Goal: Task Accomplishment & Management: Complete application form

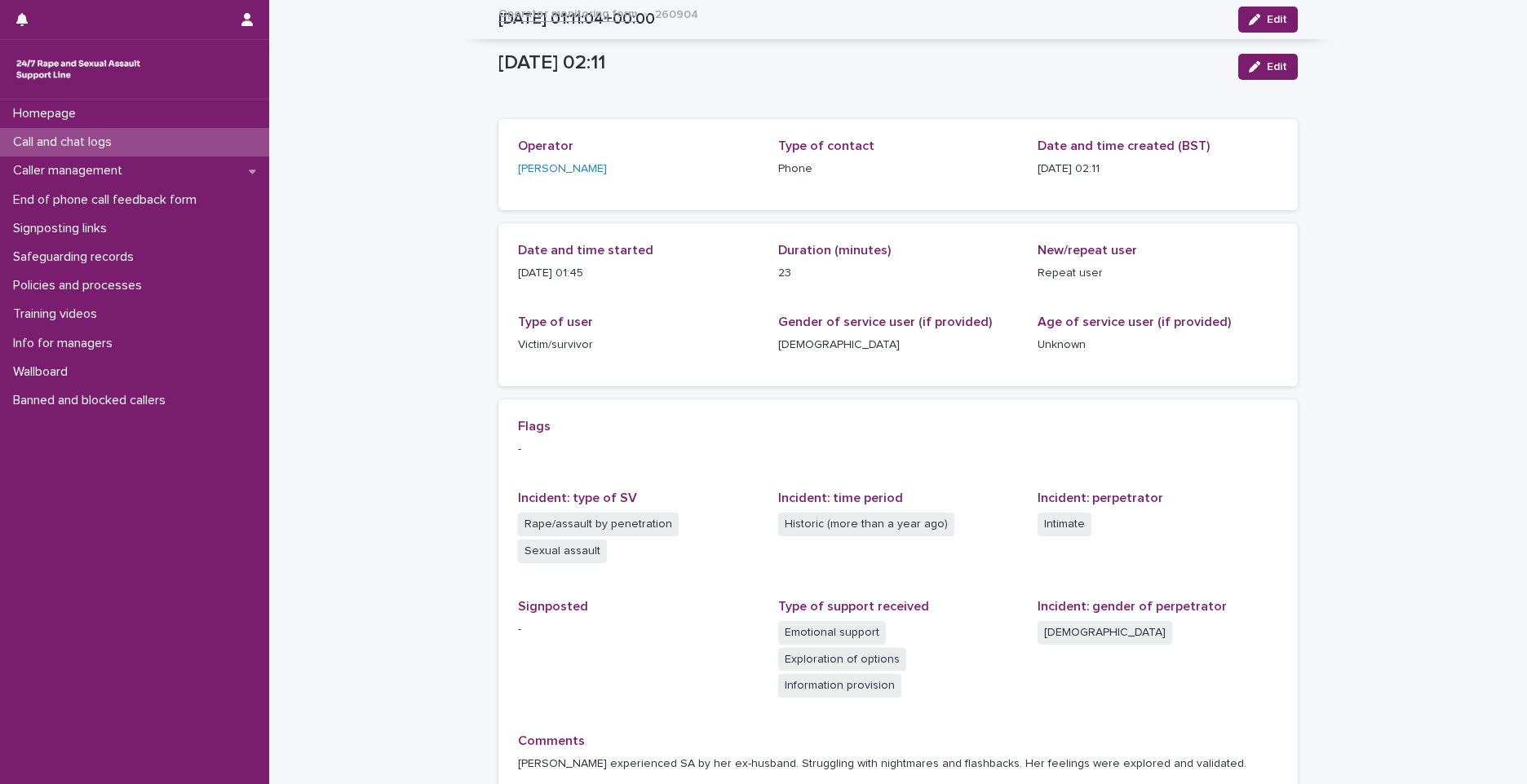
scroll to position [136, 0]
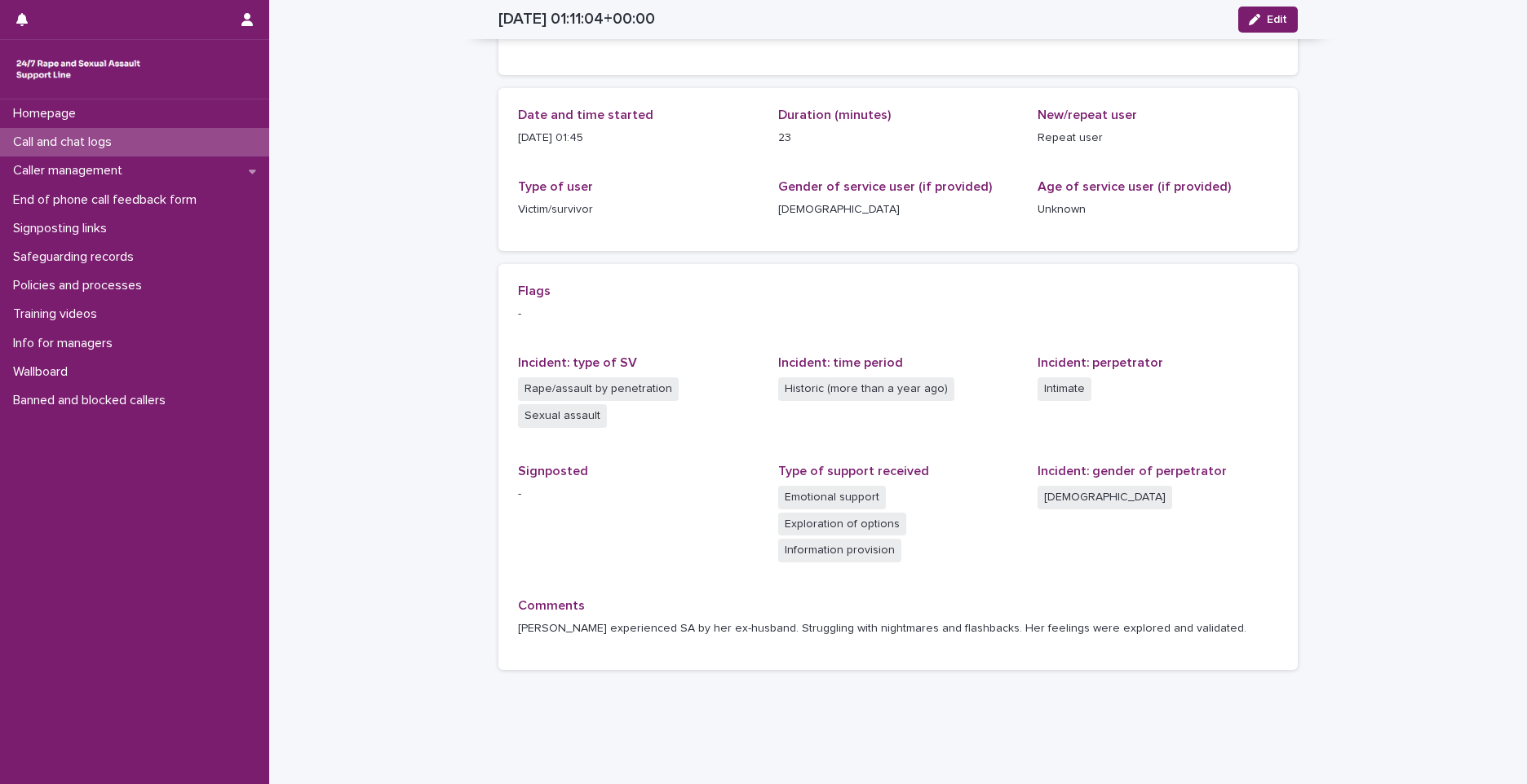
click at [243, 146] on div "Call and chat logs" at bounding box center [134, 142] width 269 height 29
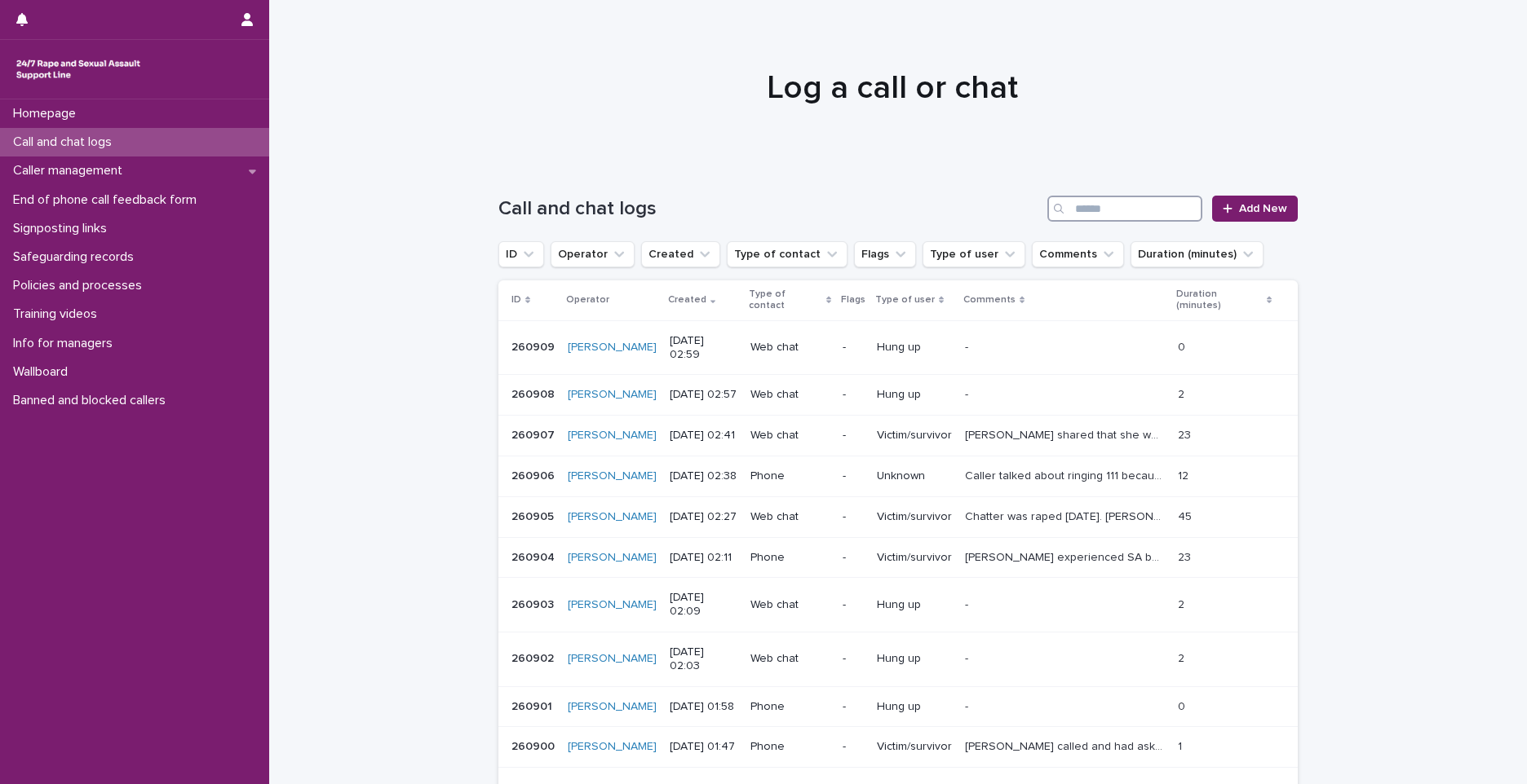
click at [1168, 211] on input "Search" at bounding box center [1124, 208] width 155 height 26
type input "*"
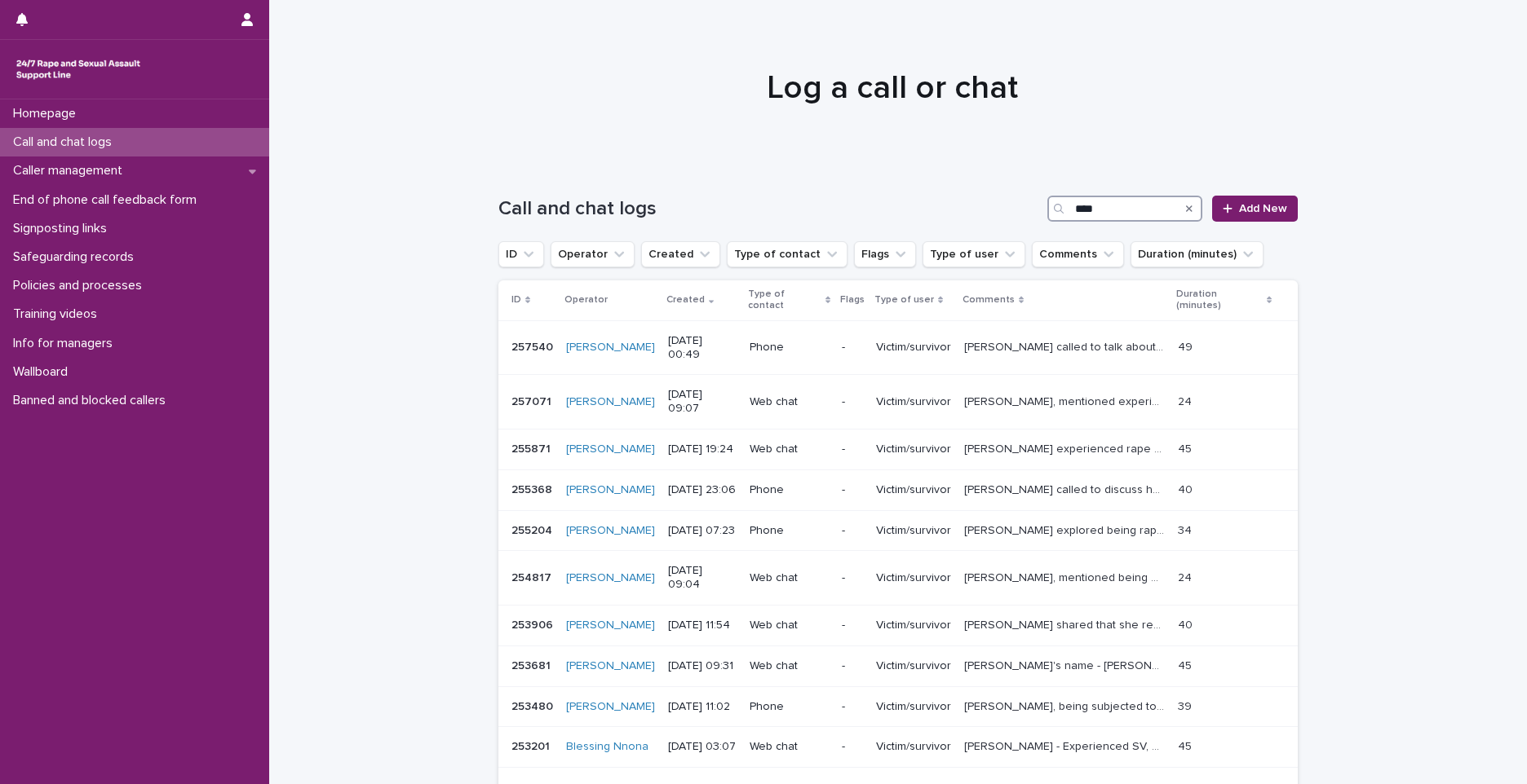
type input "****"
click at [1460, 310] on div "Loading... Saving… Loading... Saving… Call and chat logs **** Add New ID Operat…" at bounding box center [898, 535] width 1258 height 743
click at [527, 342] on p "257540" at bounding box center [533, 346] width 45 height 17
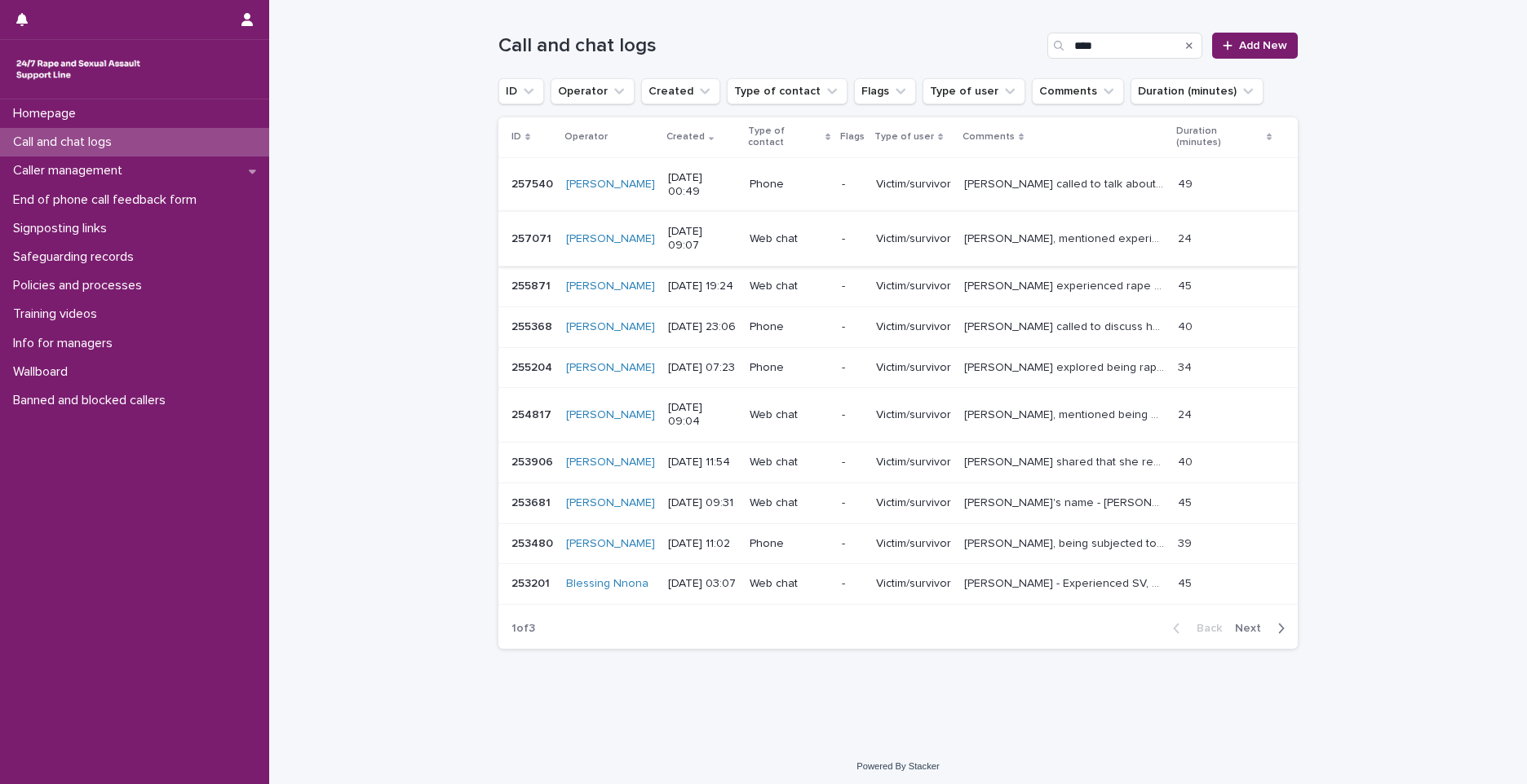
scroll to position [169, 0]
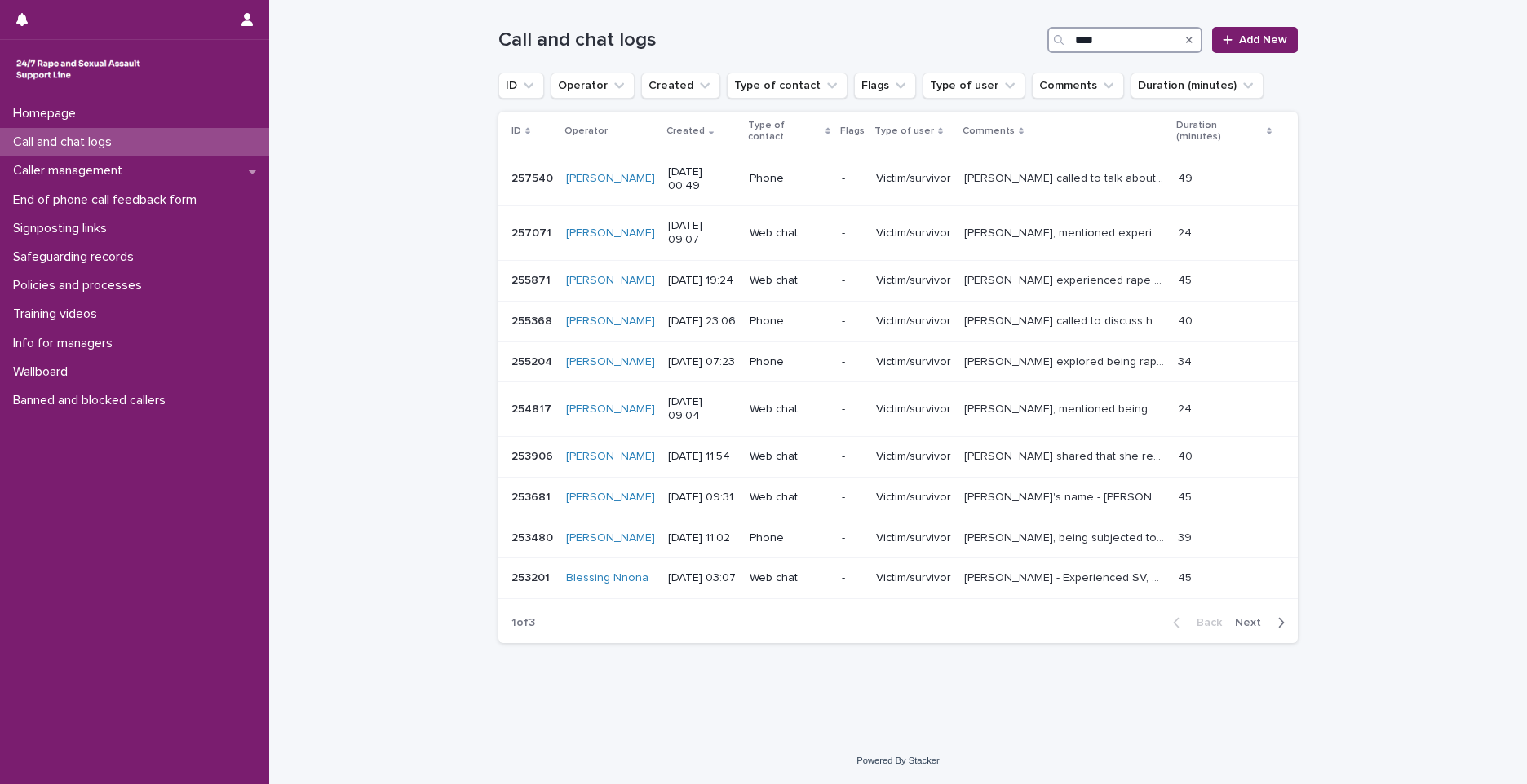
drag, startPoint x: 1099, startPoint y: 45, endPoint x: 988, endPoint y: 44, distance: 111.0
click at [988, 44] on div "Call and chat logs **** Add New" at bounding box center [898, 39] width 800 height 26
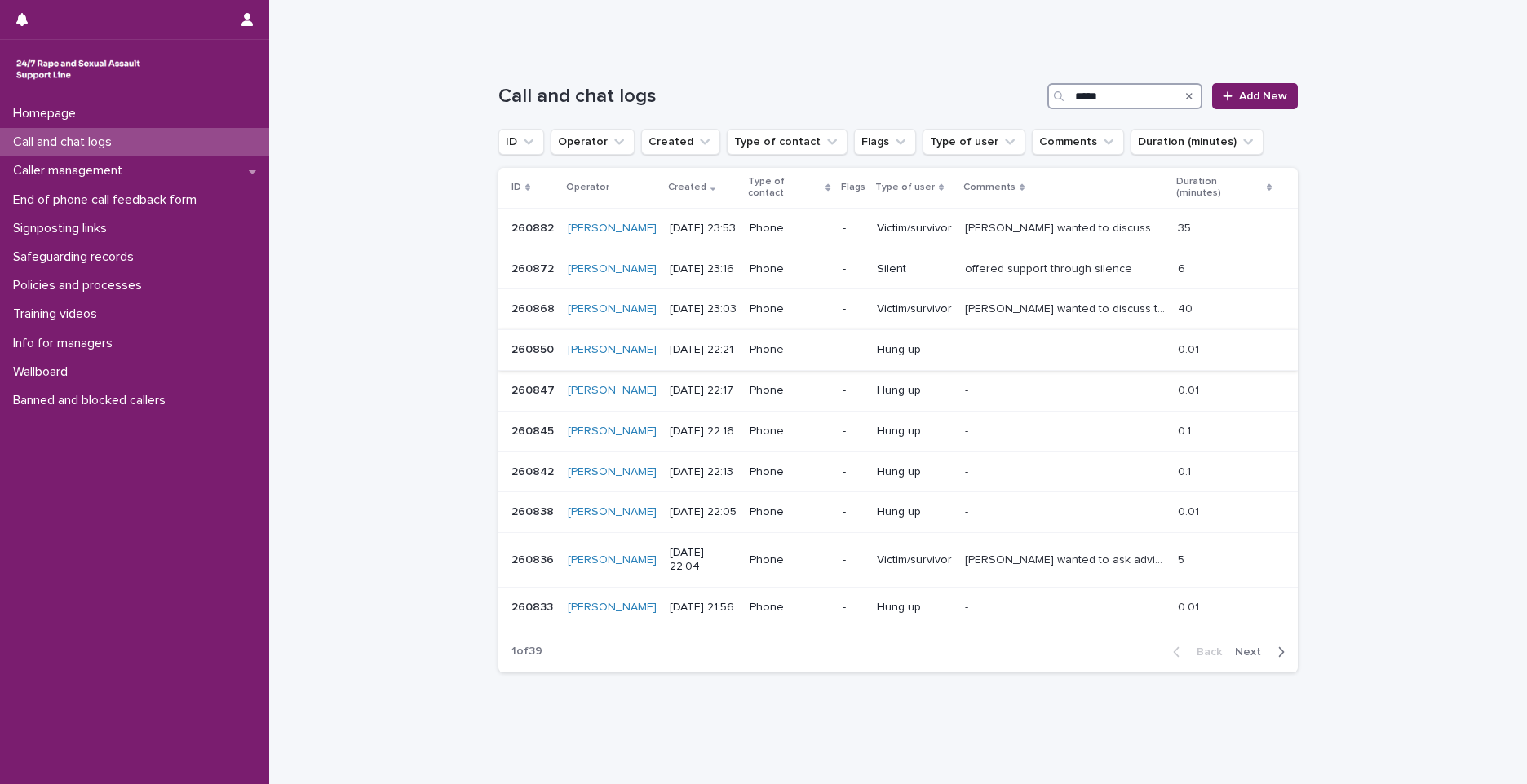
scroll to position [116, 0]
type input "*****"
click at [1229, 641] on button "Next" at bounding box center [1263, 648] width 70 height 14
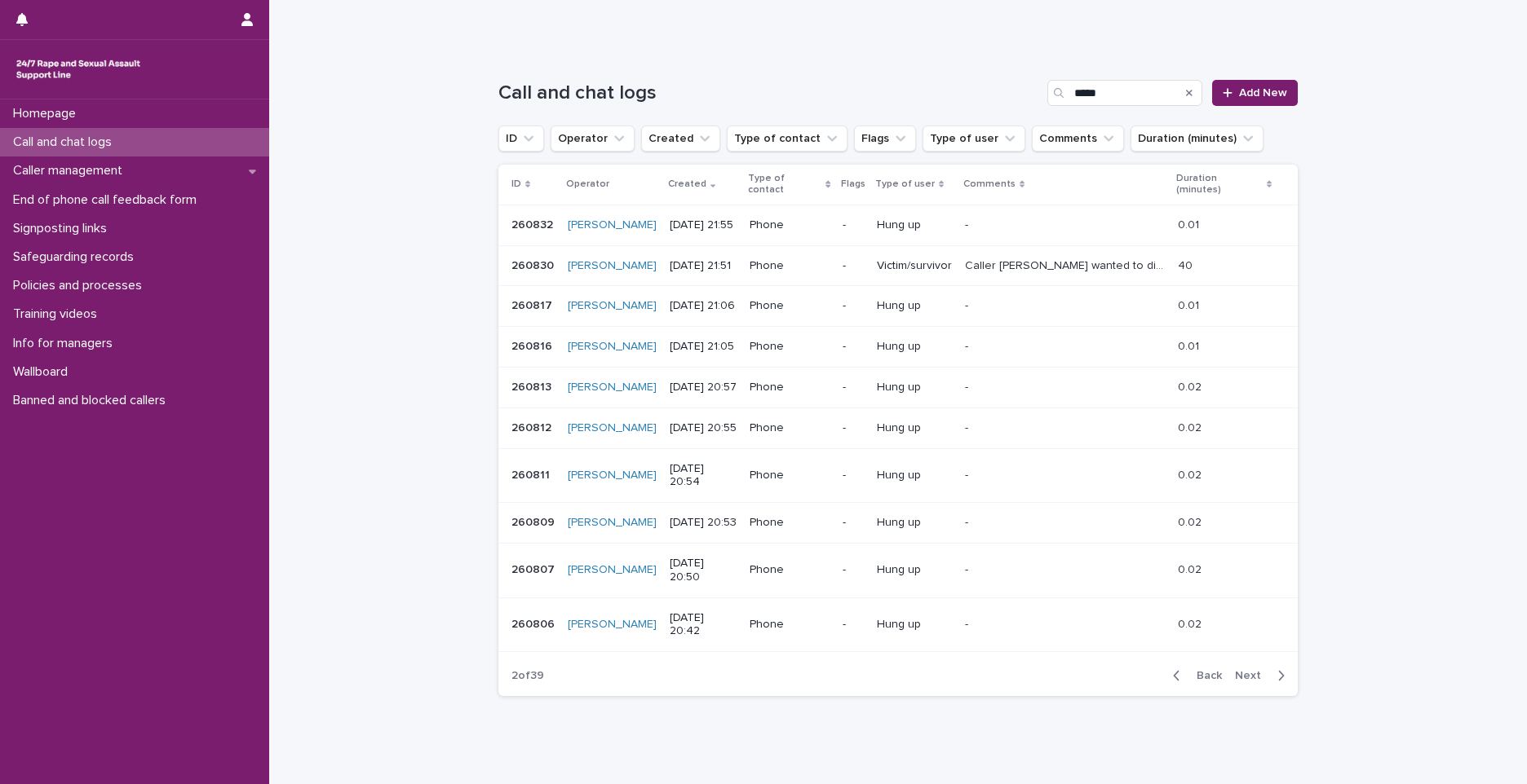
click at [1251, 668] on button "Next" at bounding box center [1263, 675] width 70 height 14
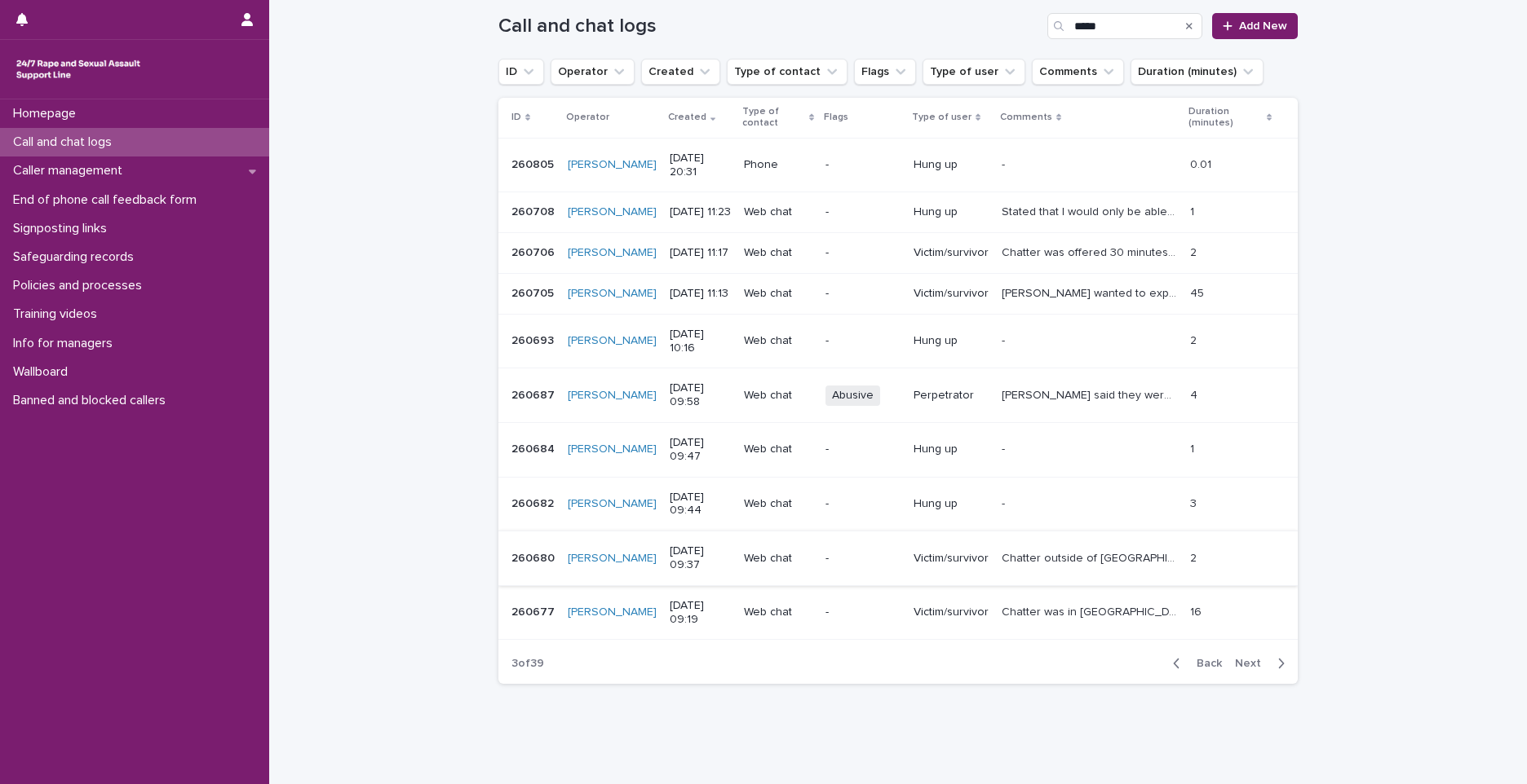
scroll to position [265, 0]
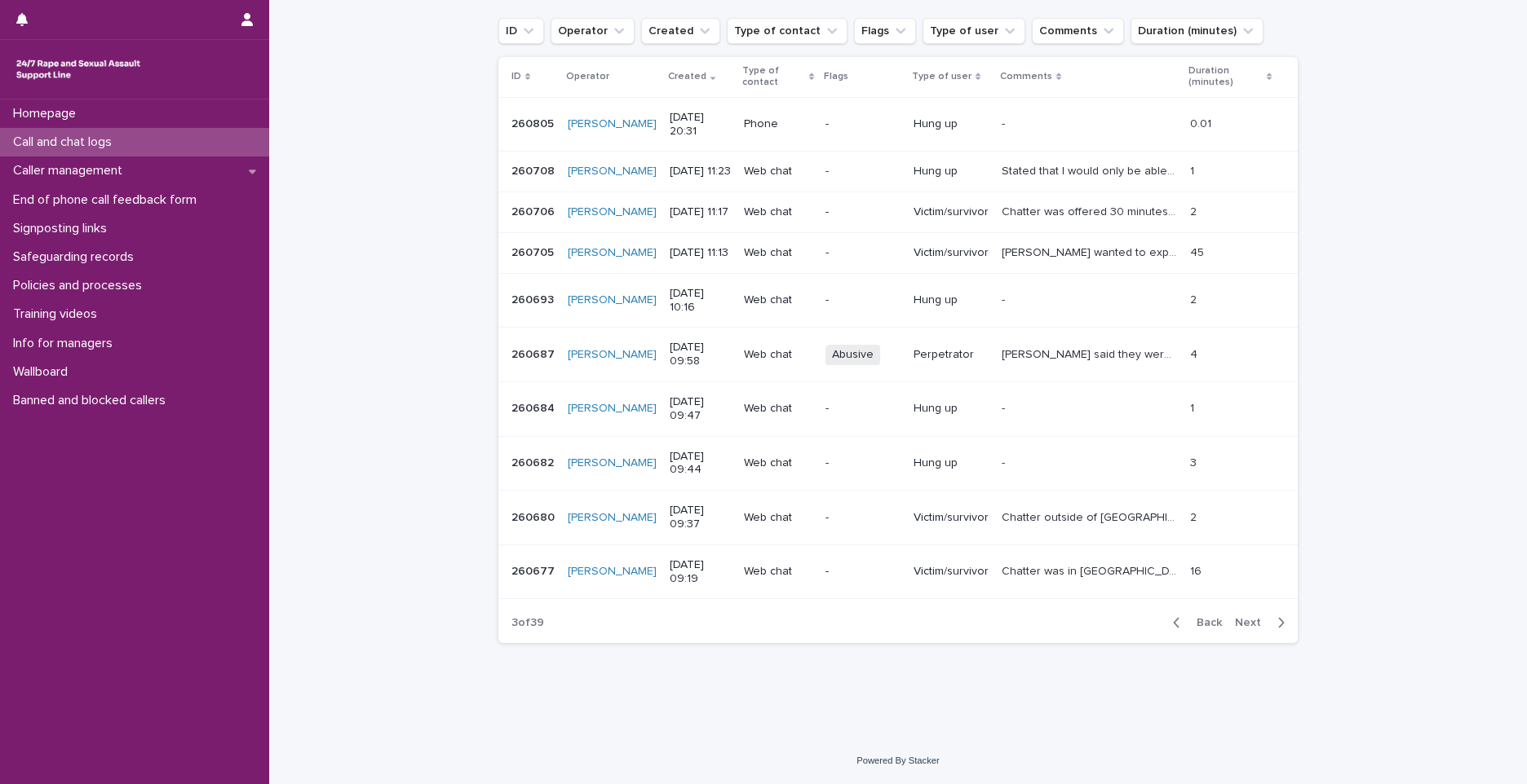
click at [1229, 620] on button "Next" at bounding box center [1263, 622] width 70 height 14
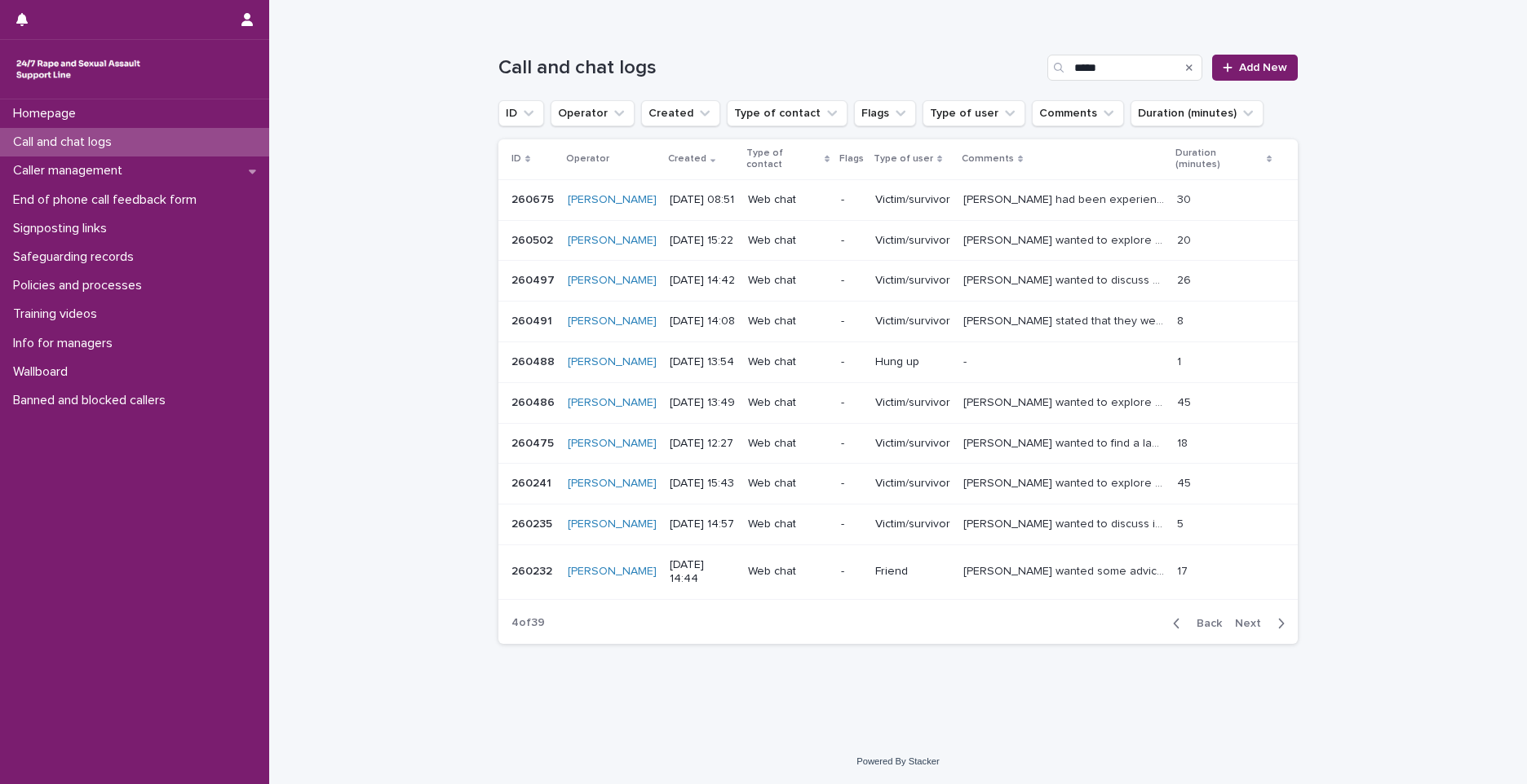
scroll to position [116, 0]
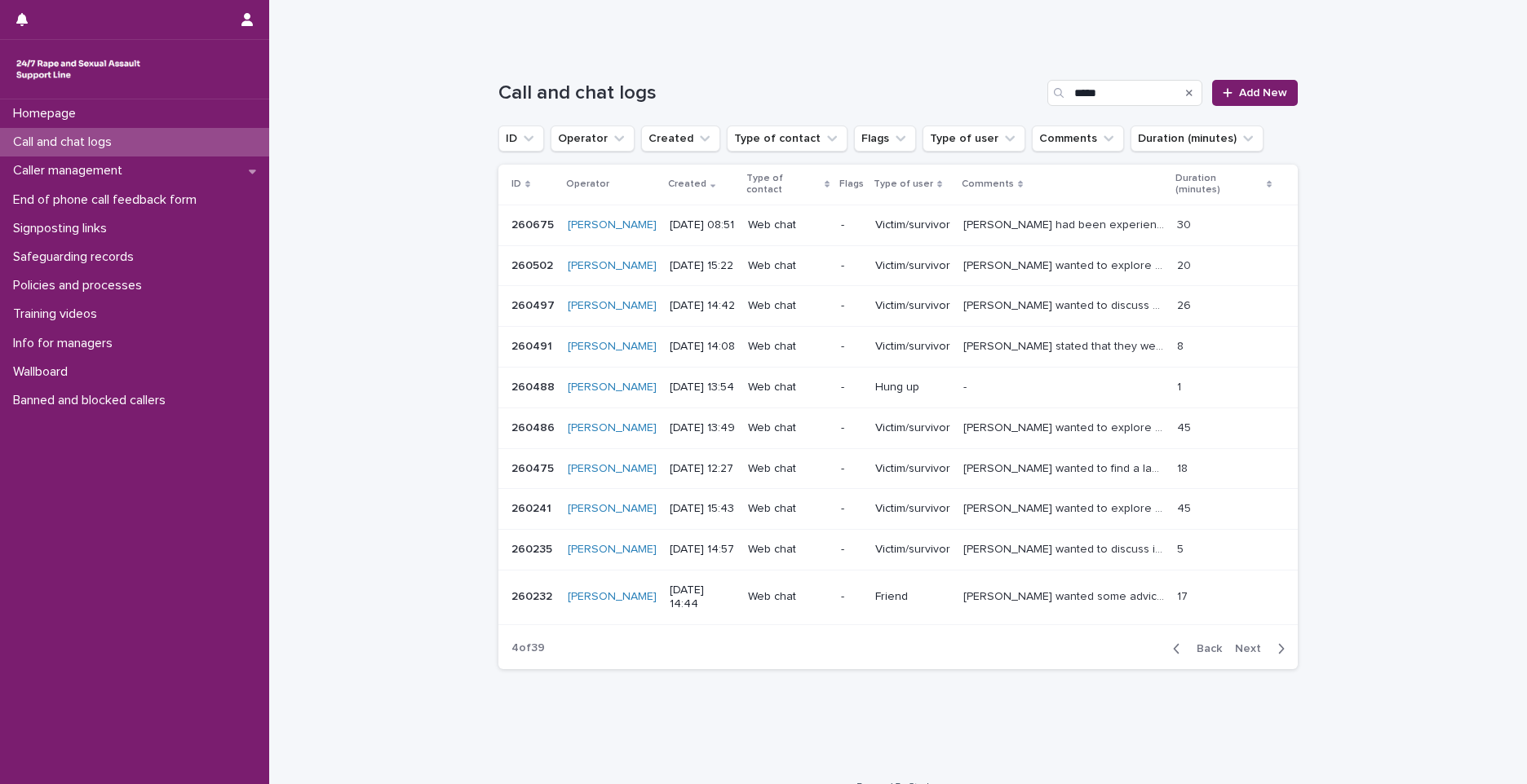
click at [1229, 641] on button "Next" at bounding box center [1263, 648] width 70 height 14
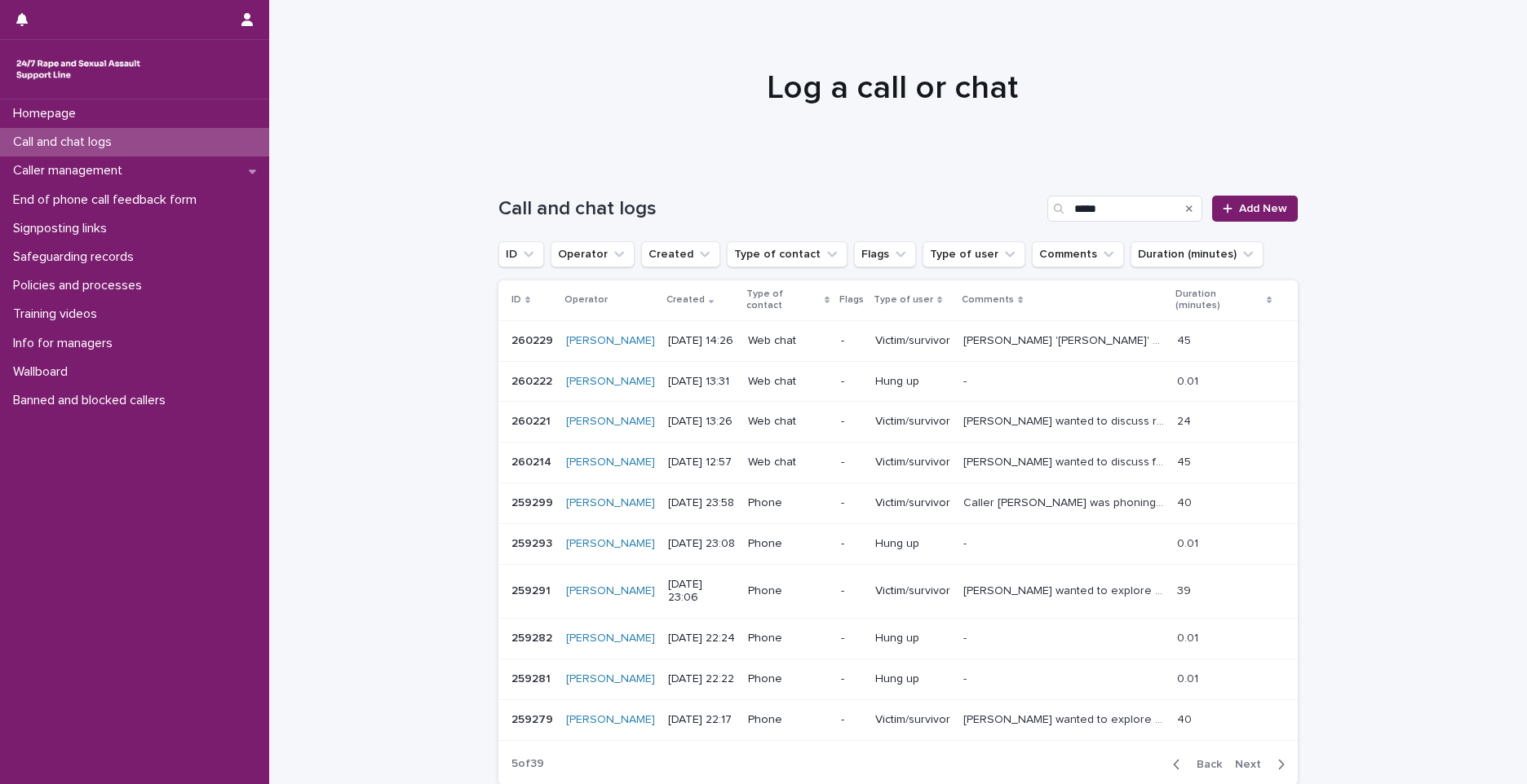
click at [1093, 94] on h1 "Log a call or chat" at bounding box center [892, 88] width 800 height 39
click at [1229, 211] on div at bounding box center [1230, 208] width 16 height 12
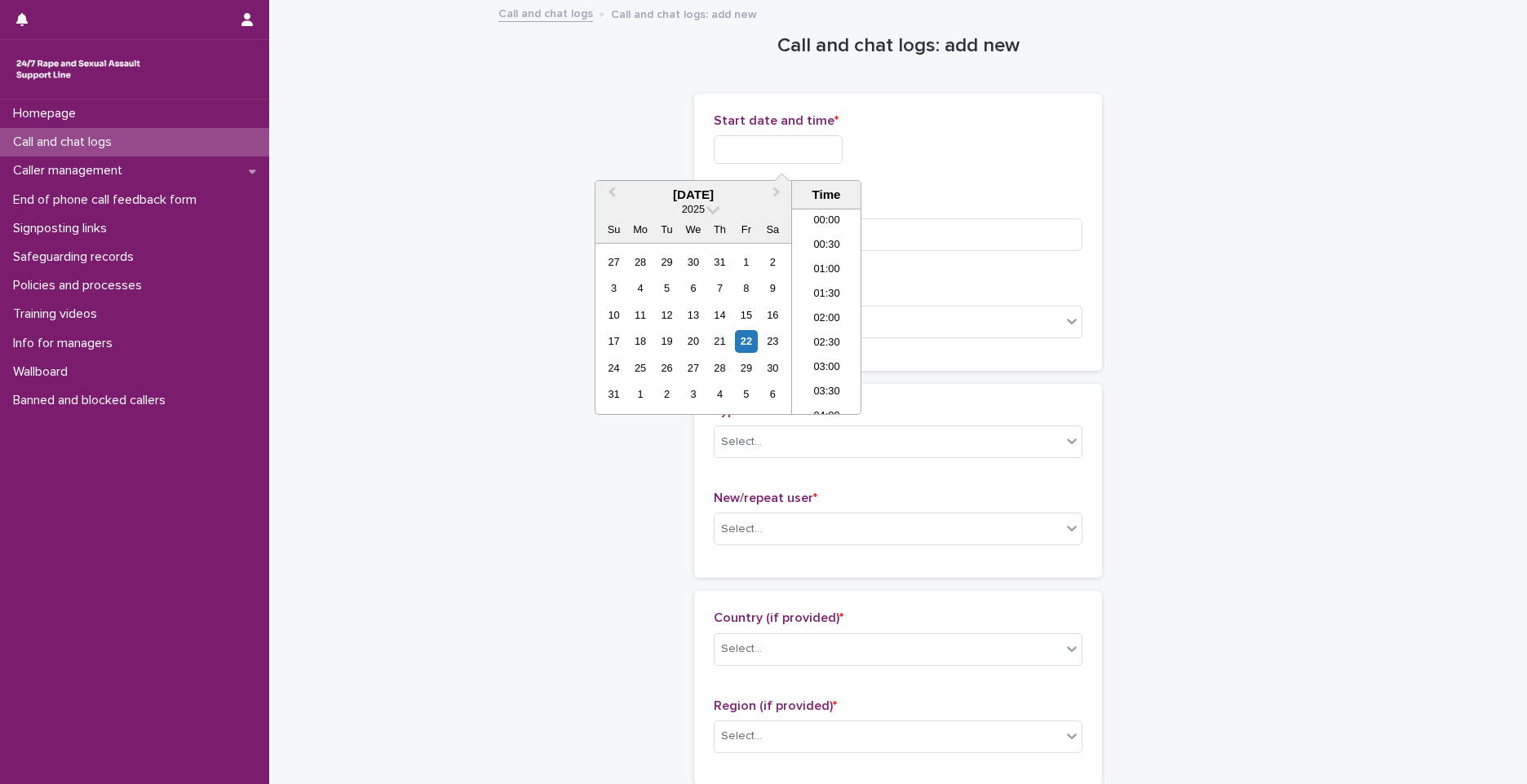
click at [772, 154] on input "text" at bounding box center [778, 150] width 129 height 29
click at [818, 235] on li "02:00" at bounding box center [826, 238] width 70 height 24
click at [807, 146] on input "**********" at bounding box center [778, 150] width 129 height 29
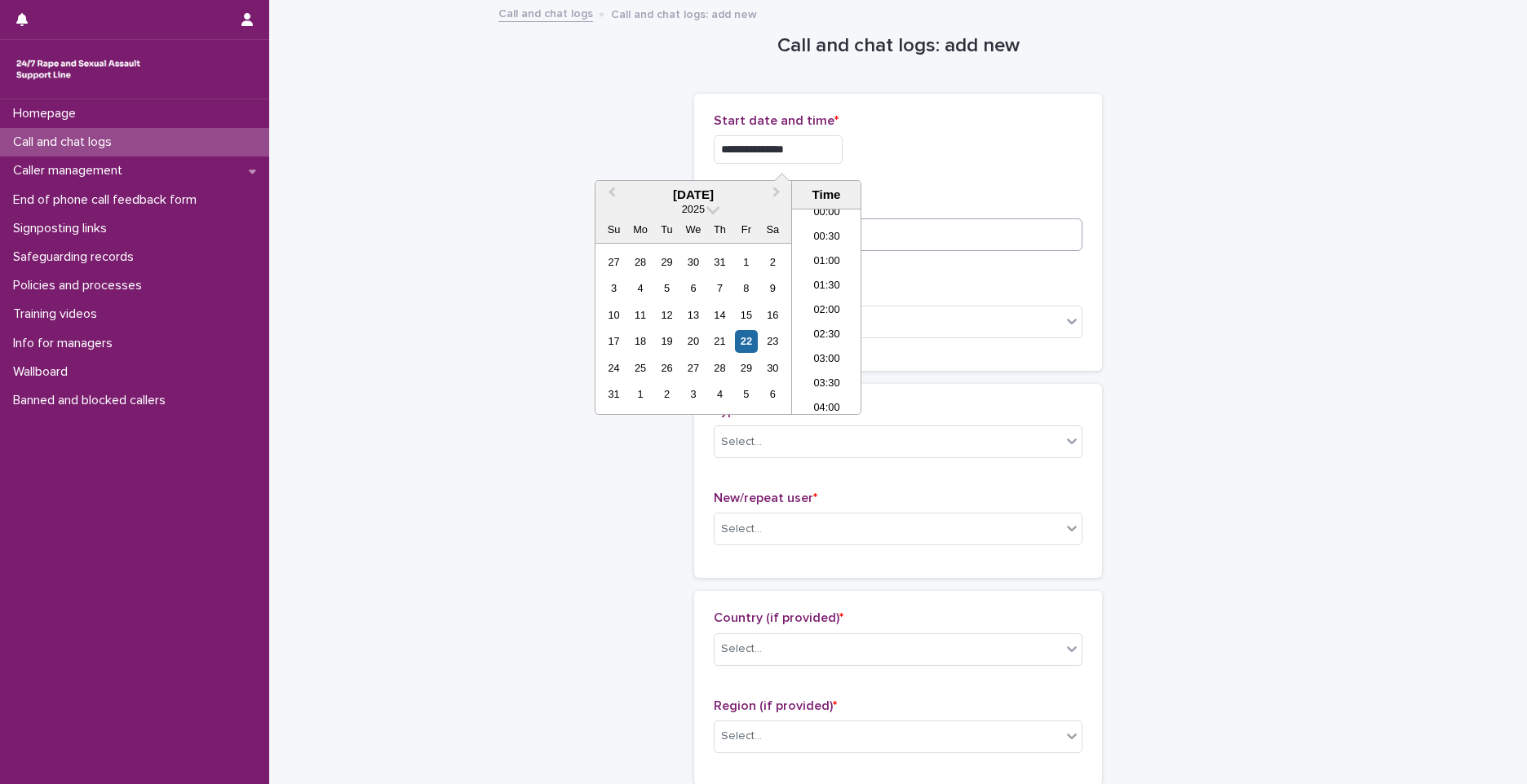
type input "**********"
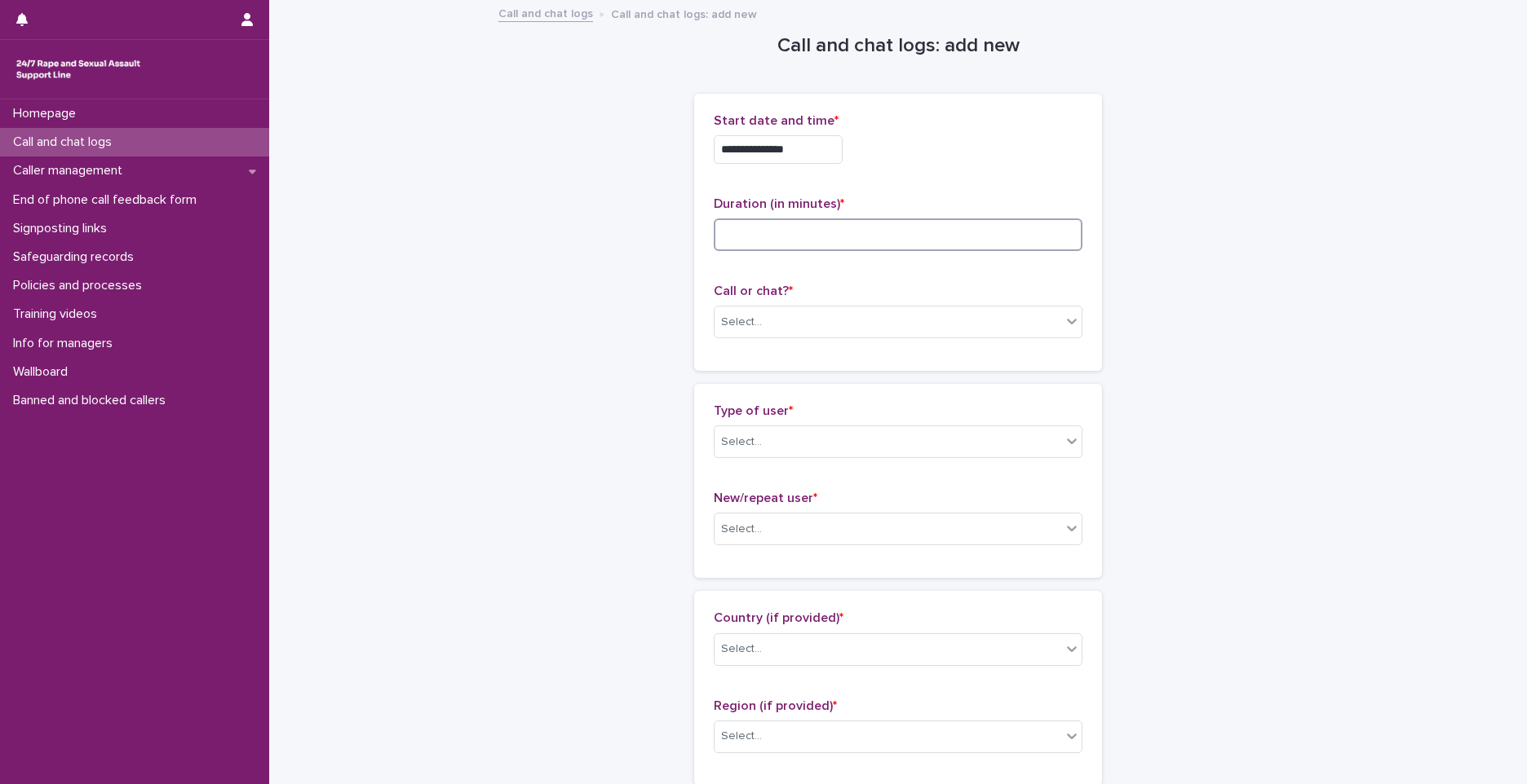
click at [935, 238] on input at bounding box center [898, 235] width 369 height 33
type input "**"
click at [876, 328] on div "Select..." at bounding box center [888, 322] width 347 height 27
click at [860, 354] on div "Phone" at bounding box center [892, 354] width 367 height 29
click at [775, 430] on div "Select..." at bounding box center [888, 442] width 347 height 27
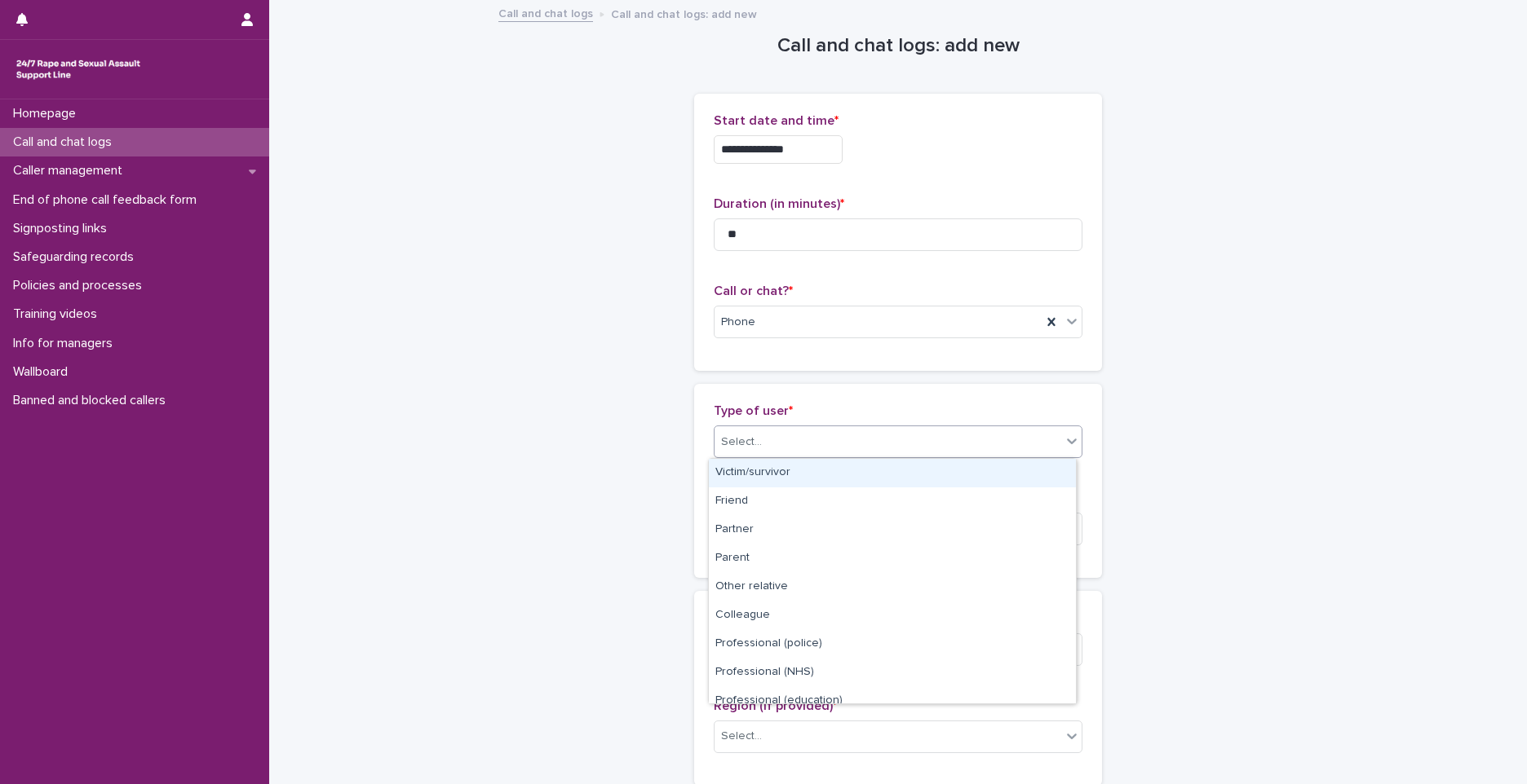
click at [781, 469] on div "Victim/survivor" at bounding box center [892, 473] width 367 height 29
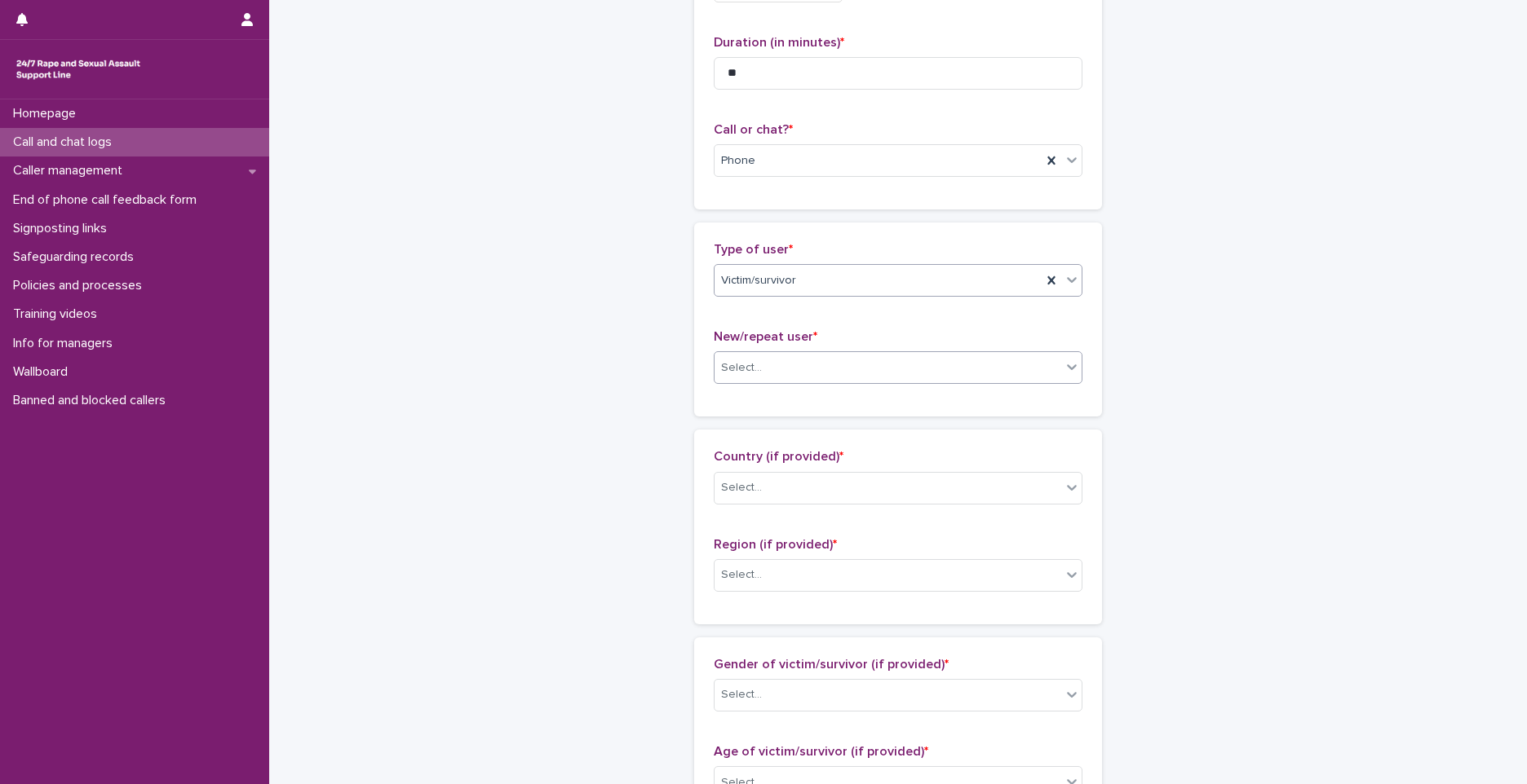
scroll to position [163, 0]
click at [798, 375] on div "Select..." at bounding box center [888, 366] width 347 height 27
click at [758, 397] on div "Not known" at bounding box center [892, 397] width 367 height 29
click at [759, 496] on div "Select..." at bounding box center [888, 486] width 347 height 27
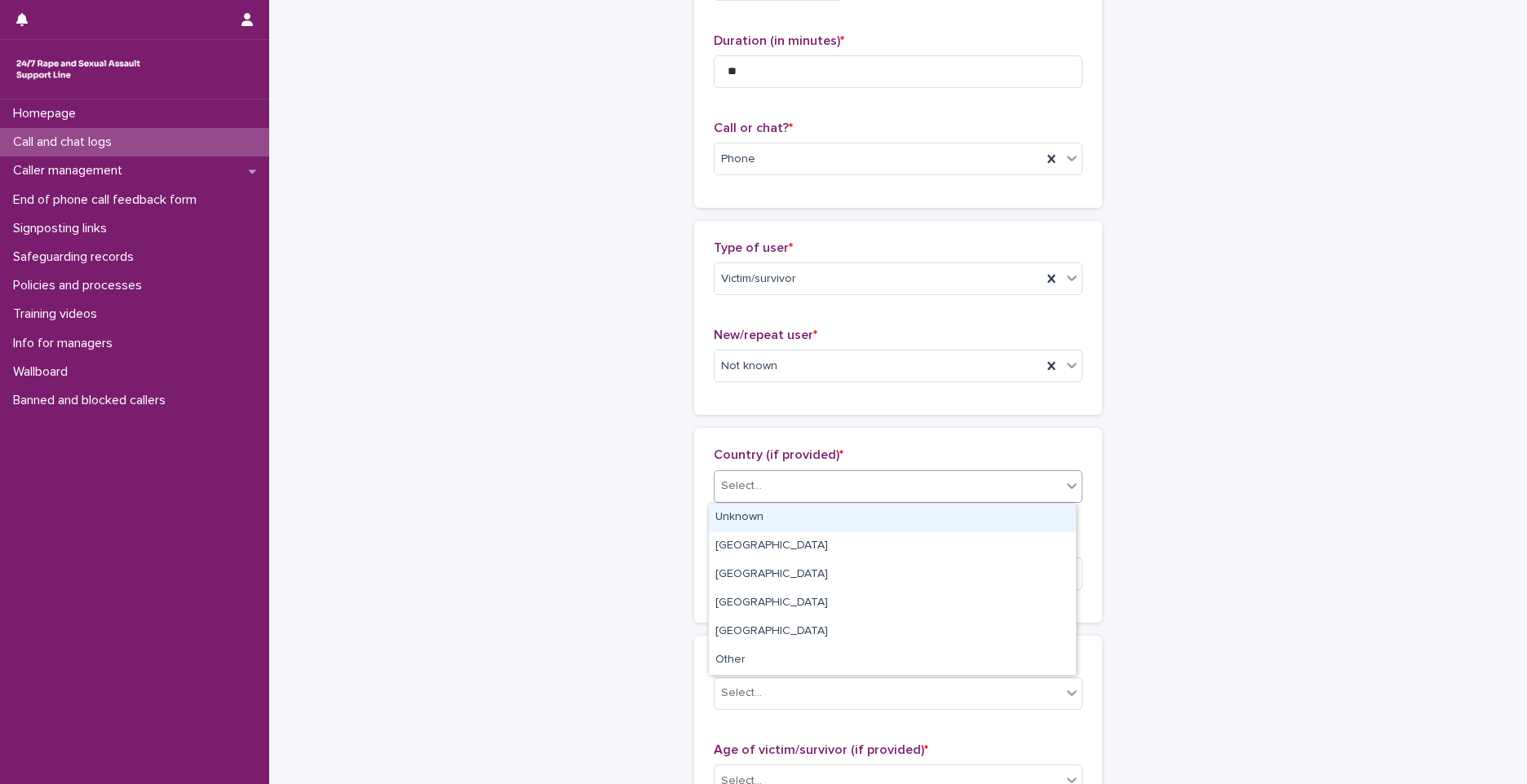
click at [755, 515] on div "Unknown" at bounding box center [892, 518] width 367 height 29
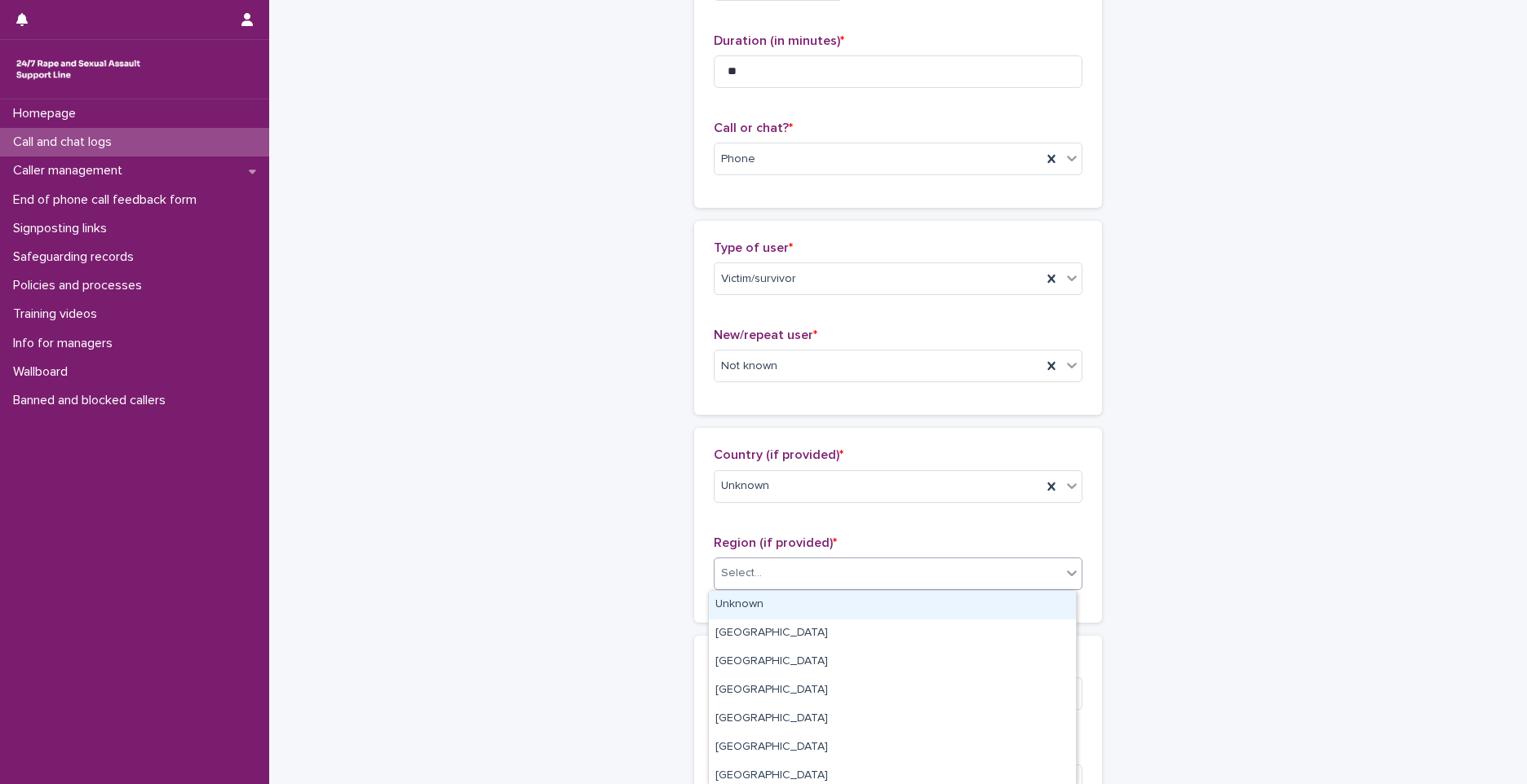
click at [755, 558] on div "Select..." at bounding box center [898, 573] width 369 height 33
click at [754, 613] on div "Unknown" at bounding box center [892, 605] width 367 height 29
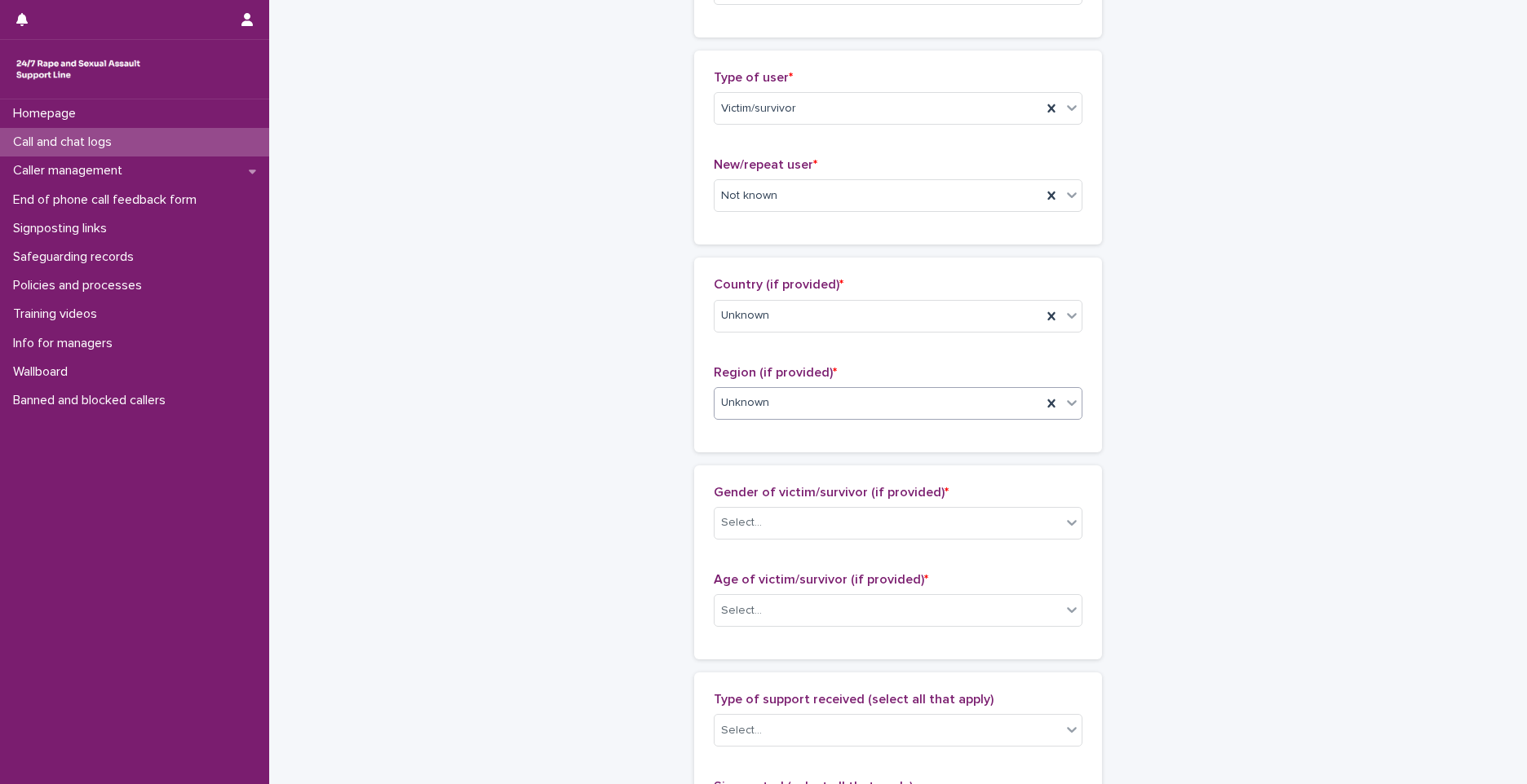
scroll to position [326, 0]
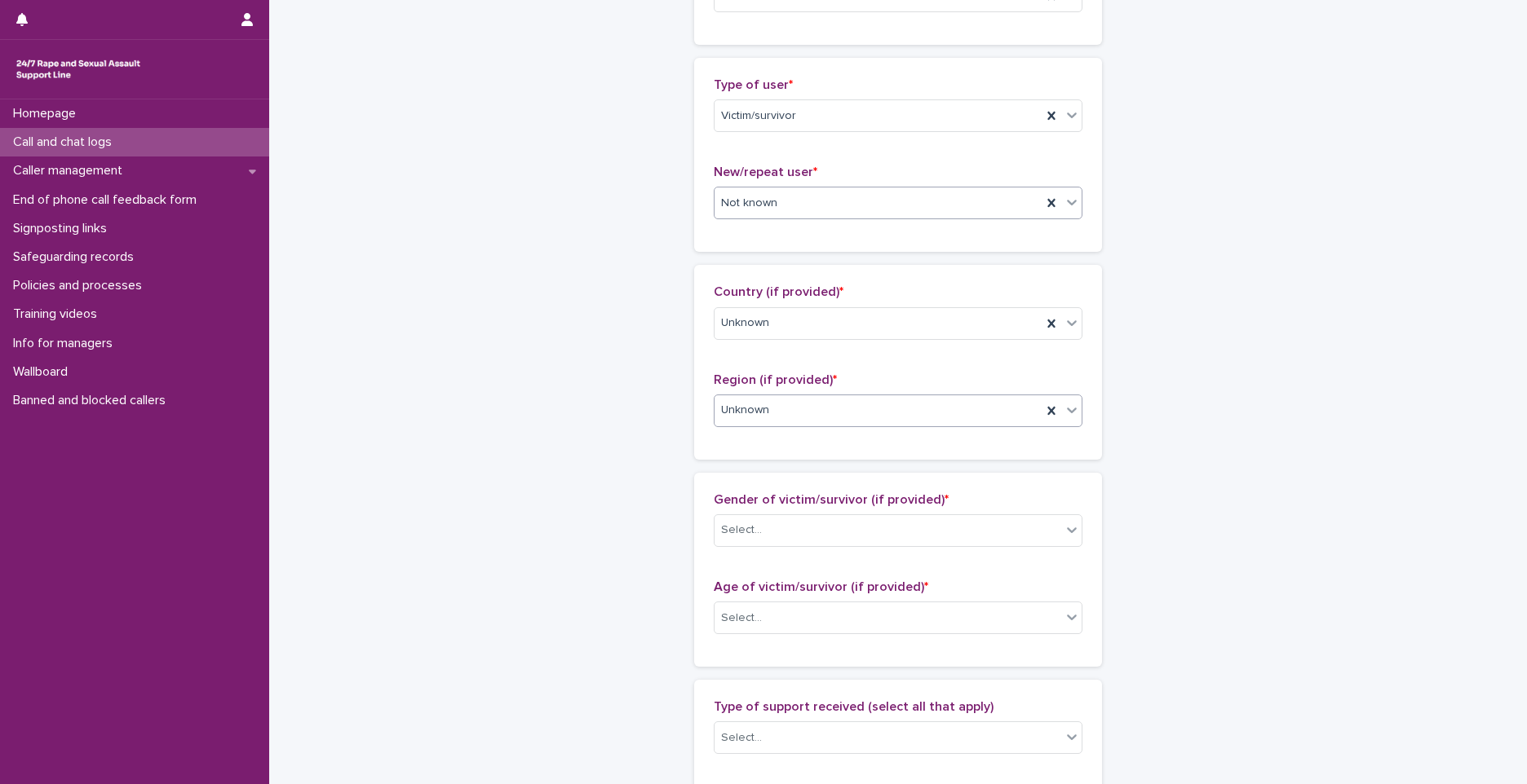
click at [810, 213] on div "Not known" at bounding box center [878, 204] width 327 height 27
click at [764, 291] on div "Repeat user" at bounding box center [892, 291] width 367 height 29
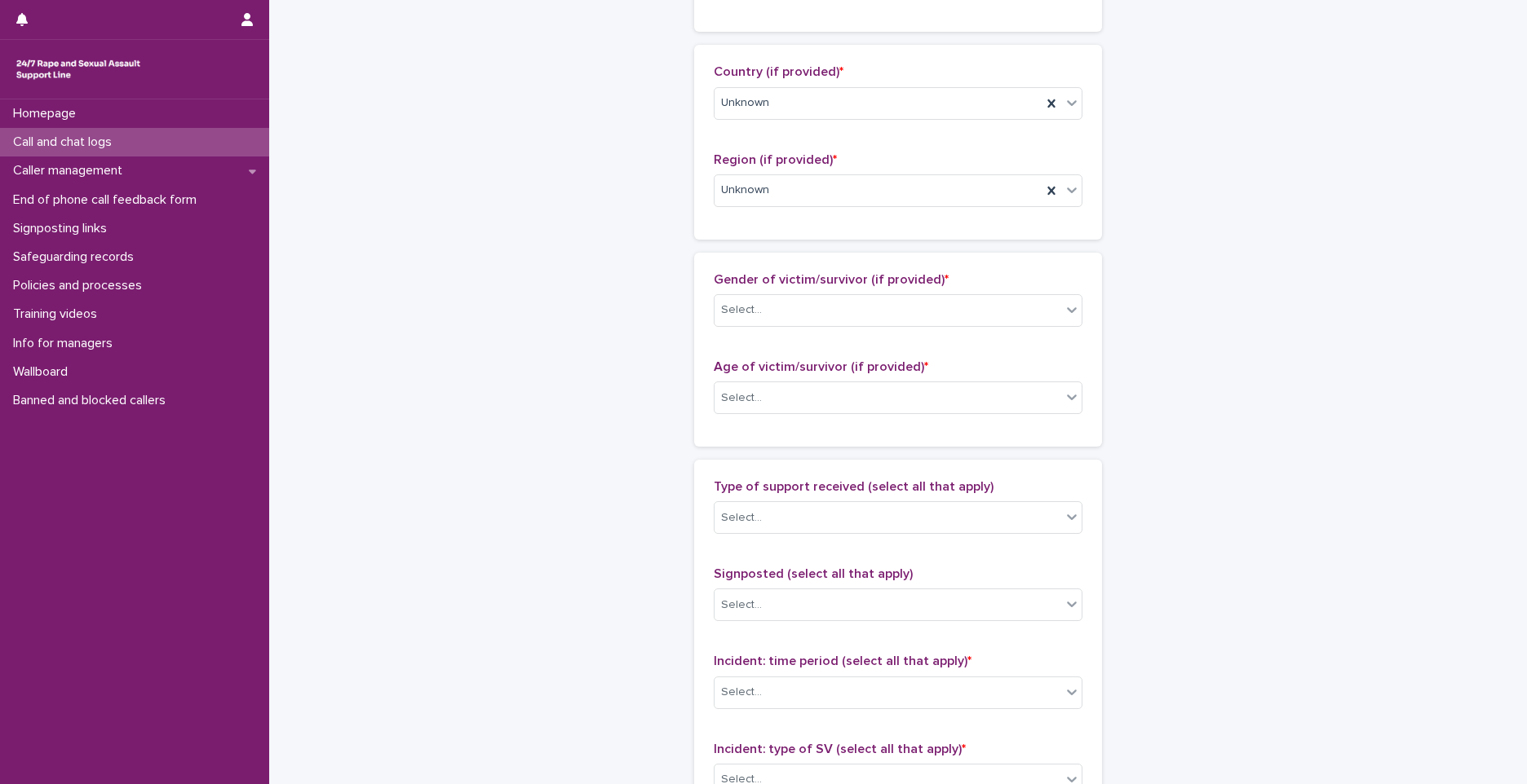
scroll to position [571, 0]
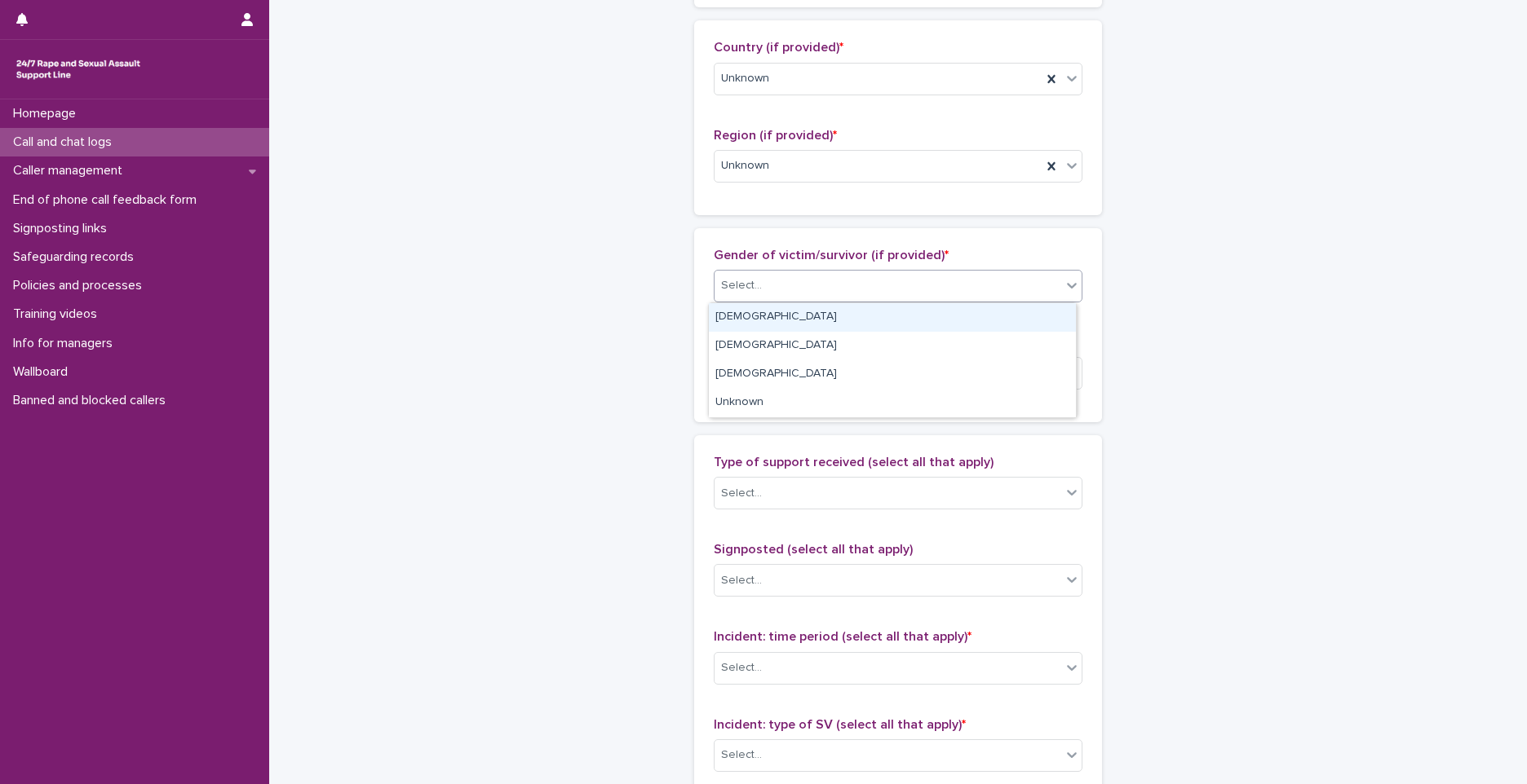
drag, startPoint x: 760, startPoint y: 284, endPoint x: 757, endPoint y: 331, distance: 47.1
click at [761, 293] on div "Select..." at bounding box center [888, 286] width 347 height 27
click at [755, 336] on div "[DEMOGRAPHIC_DATA]" at bounding box center [892, 346] width 367 height 29
click at [767, 293] on div "[DEMOGRAPHIC_DATA]" at bounding box center [878, 286] width 327 height 27
click at [765, 317] on div "[DEMOGRAPHIC_DATA]" at bounding box center [892, 318] width 367 height 29
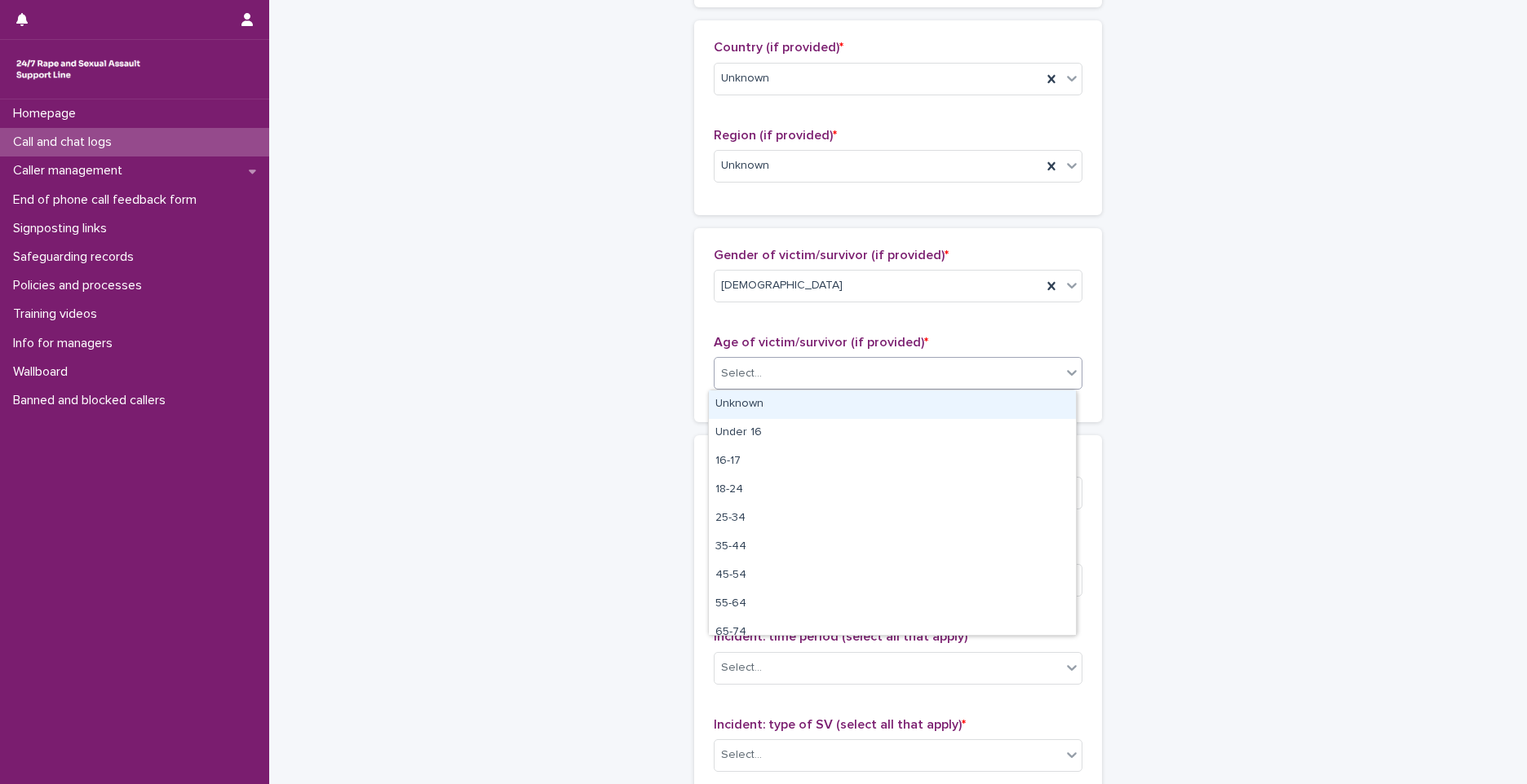
click at [747, 382] on div "Select..." at bounding box center [888, 373] width 347 height 27
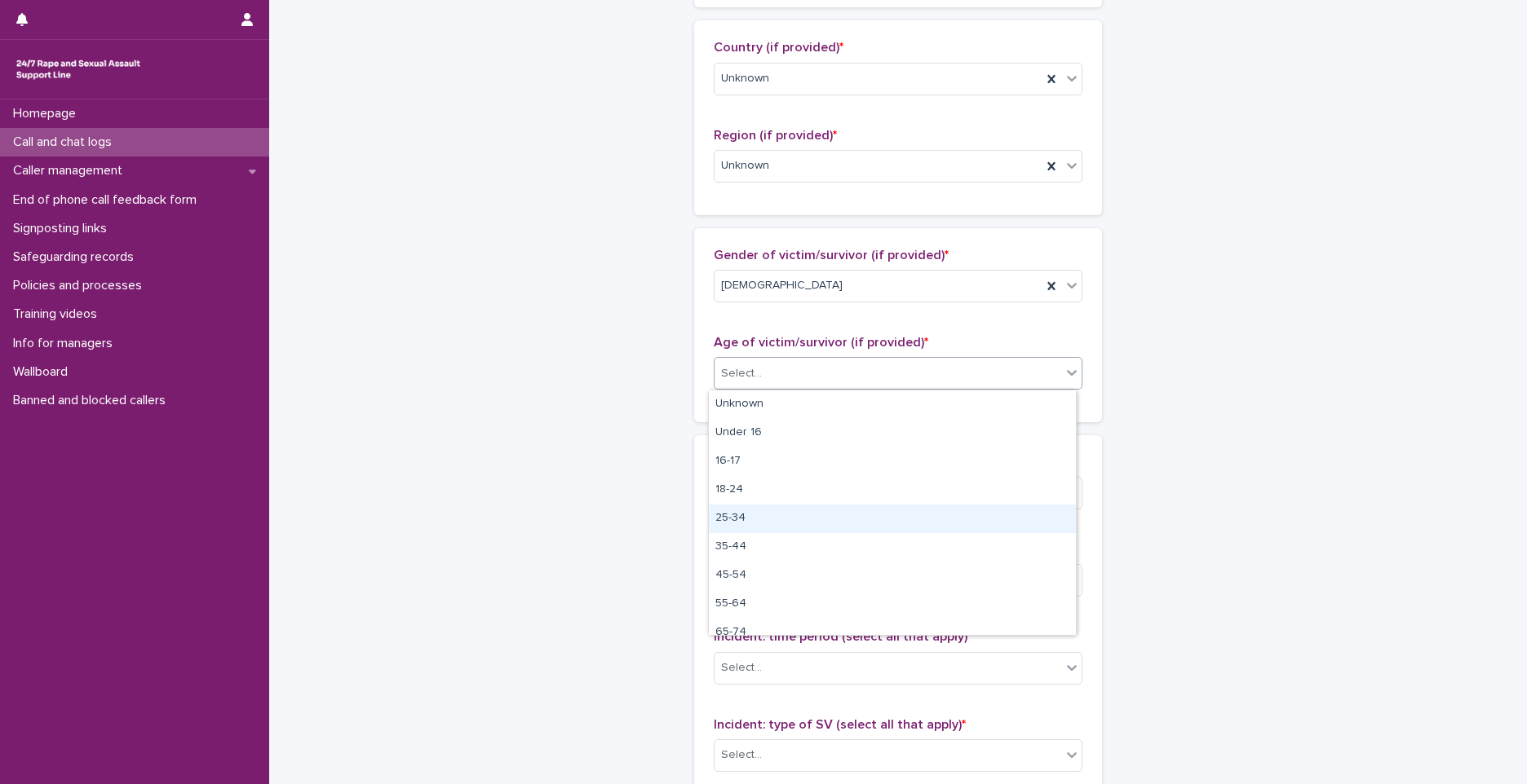
click at [759, 520] on div "25-34" at bounding box center [892, 519] width 367 height 29
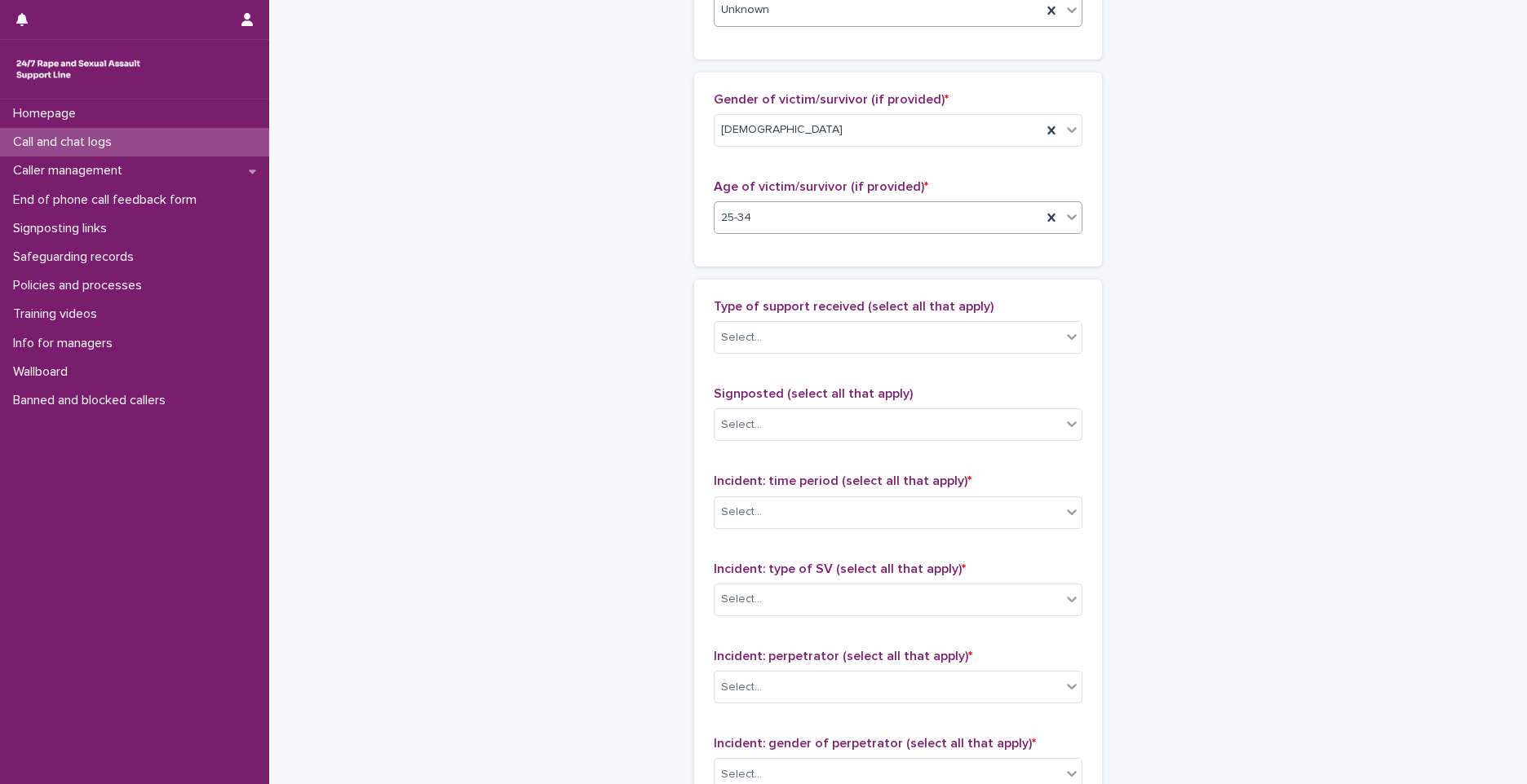
scroll to position [734, 0]
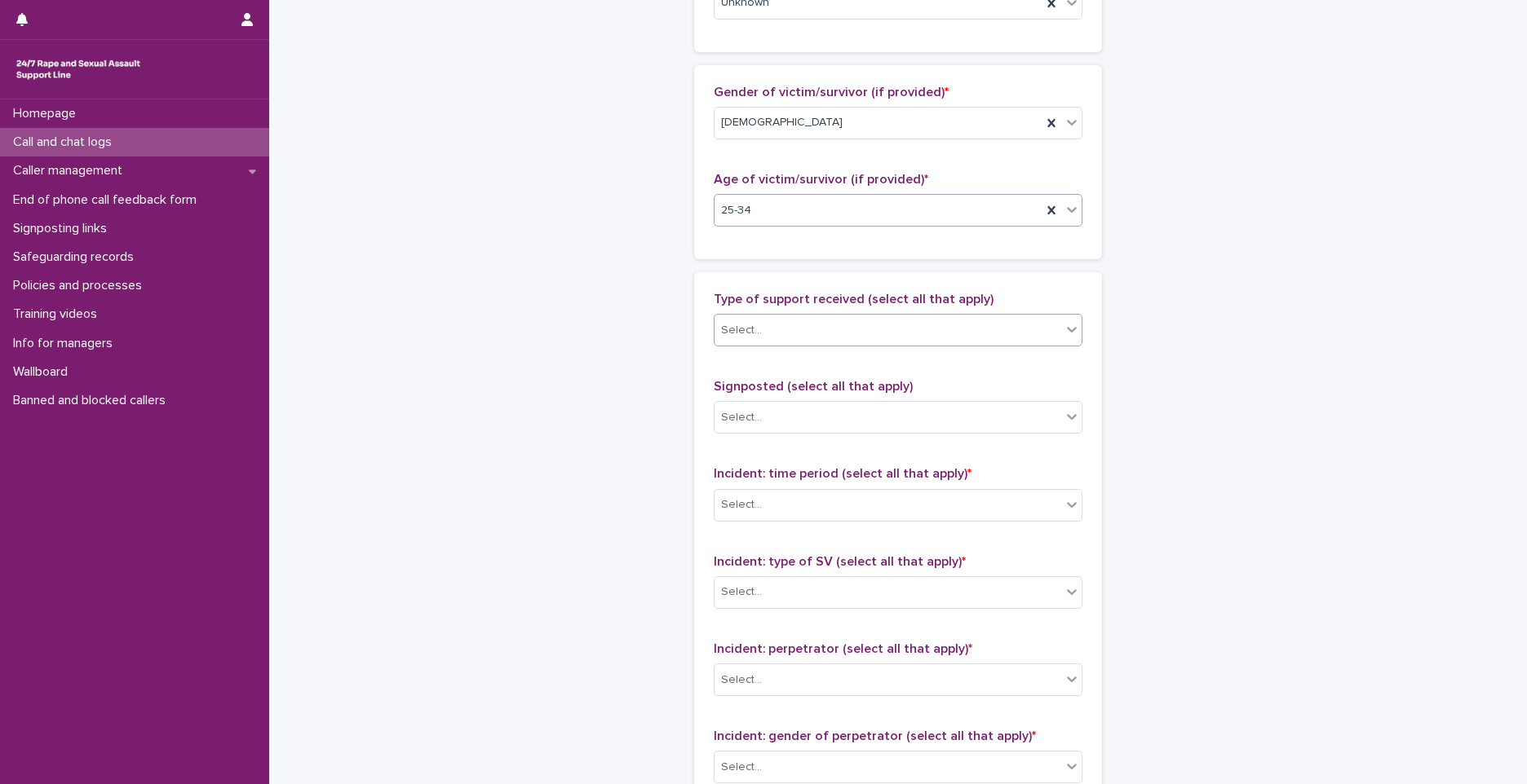
click at [810, 342] on div "Select..." at bounding box center [888, 330] width 347 height 27
click at [793, 377] on div "Exploration of options" at bounding box center [892, 390] width 367 height 29
click at [870, 332] on div "Exploration of options" at bounding box center [878, 330] width 327 height 29
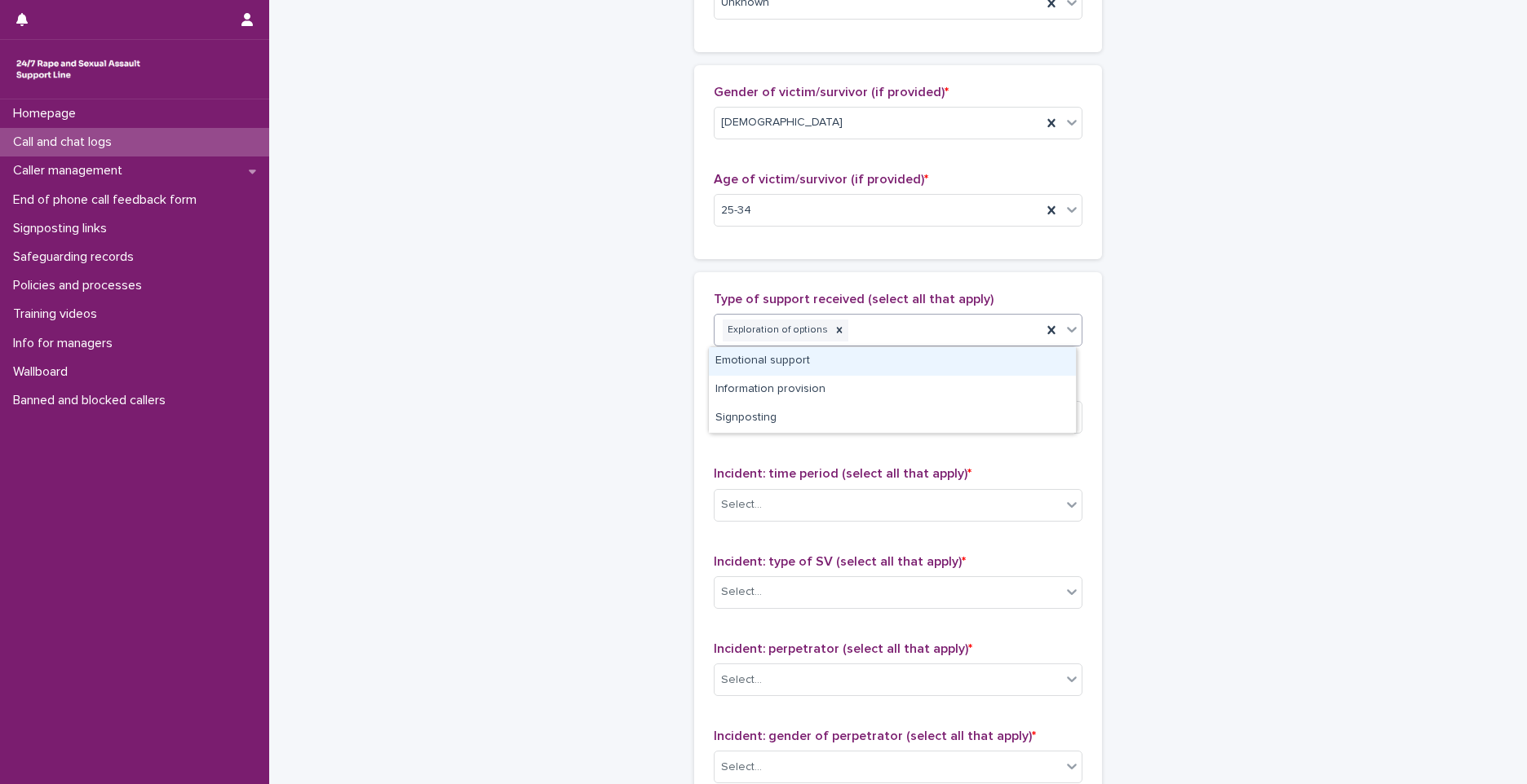
click at [856, 352] on div "Emotional support" at bounding box center [892, 362] width 367 height 29
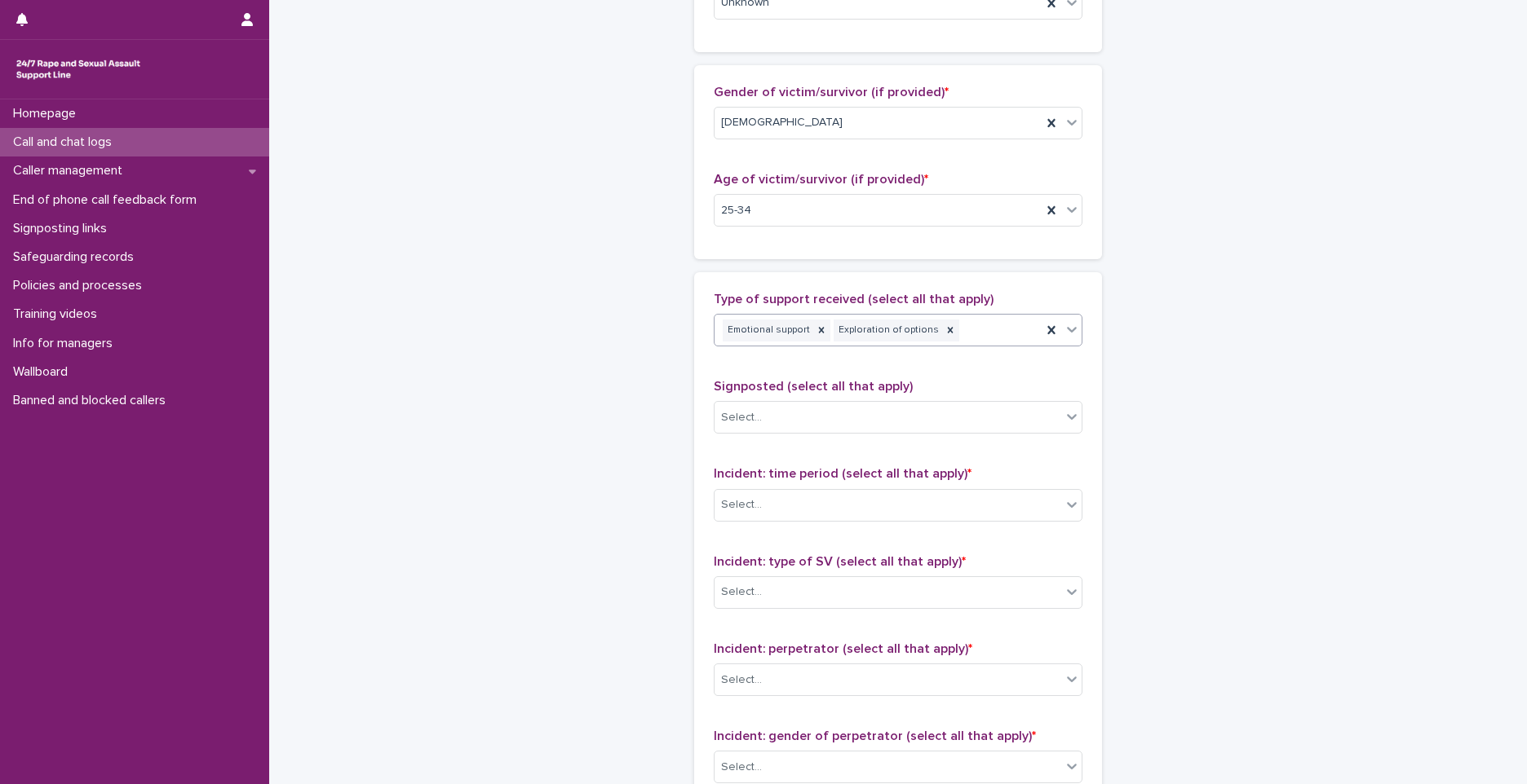
click at [952, 345] on div "Emotional support Exploration of options" at bounding box center [898, 329] width 369 height 33
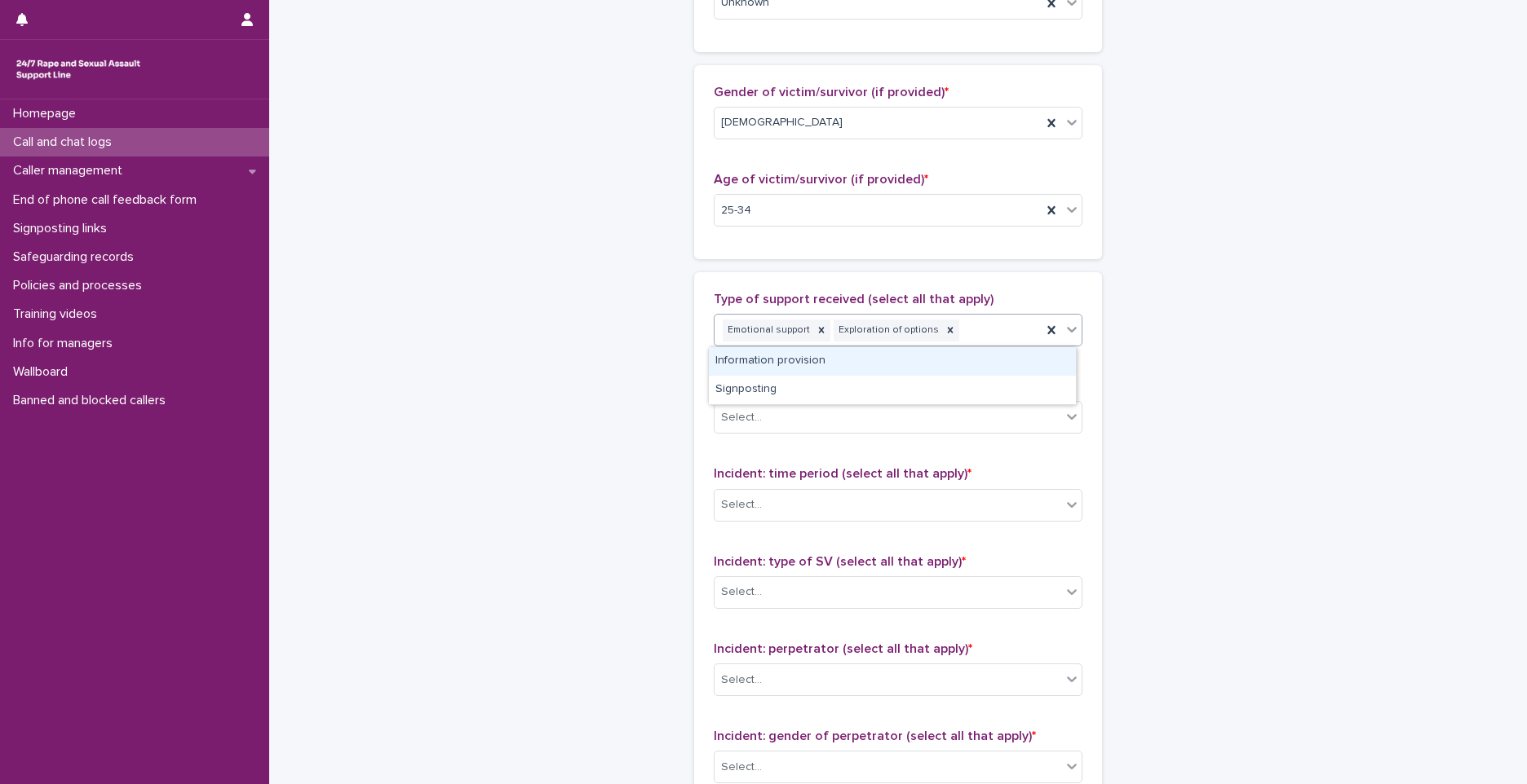
click at [885, 358] on div "Information provision" at bounding box center [892, 362] width 367 height 29
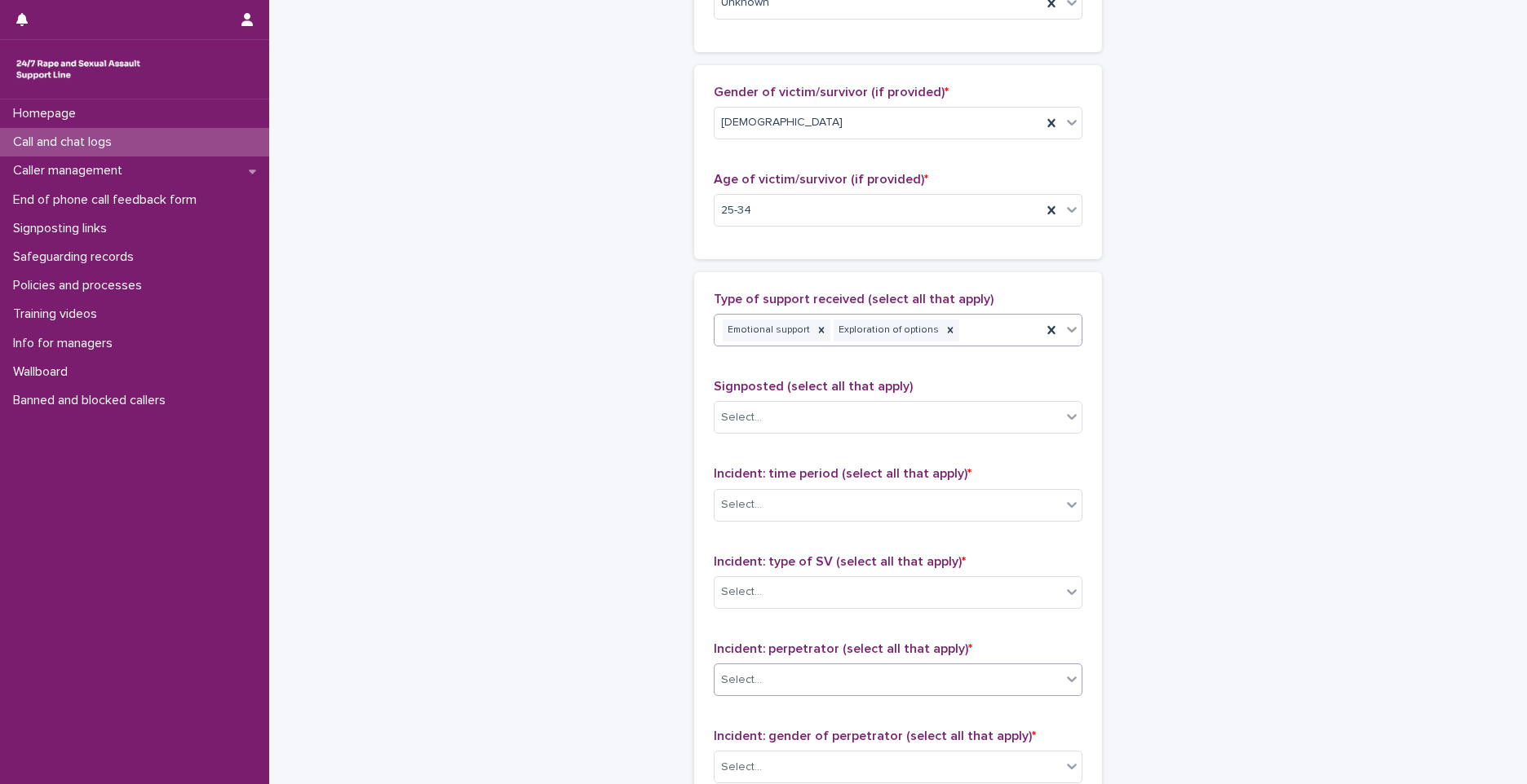
scroll to position [745, 0]
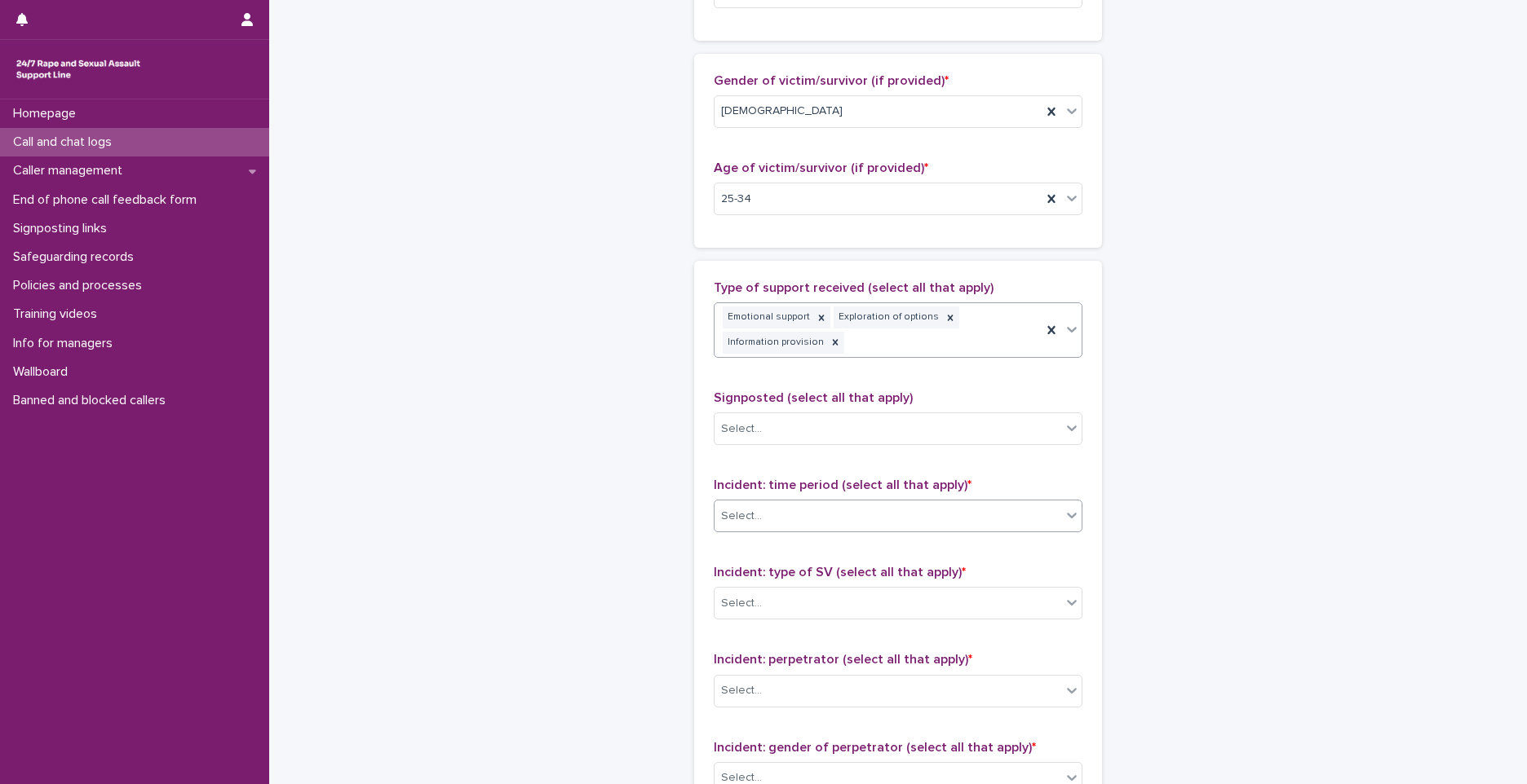
click at [769, 521] on div "Select..." at bounding box center [888, 516] width 347 height 27
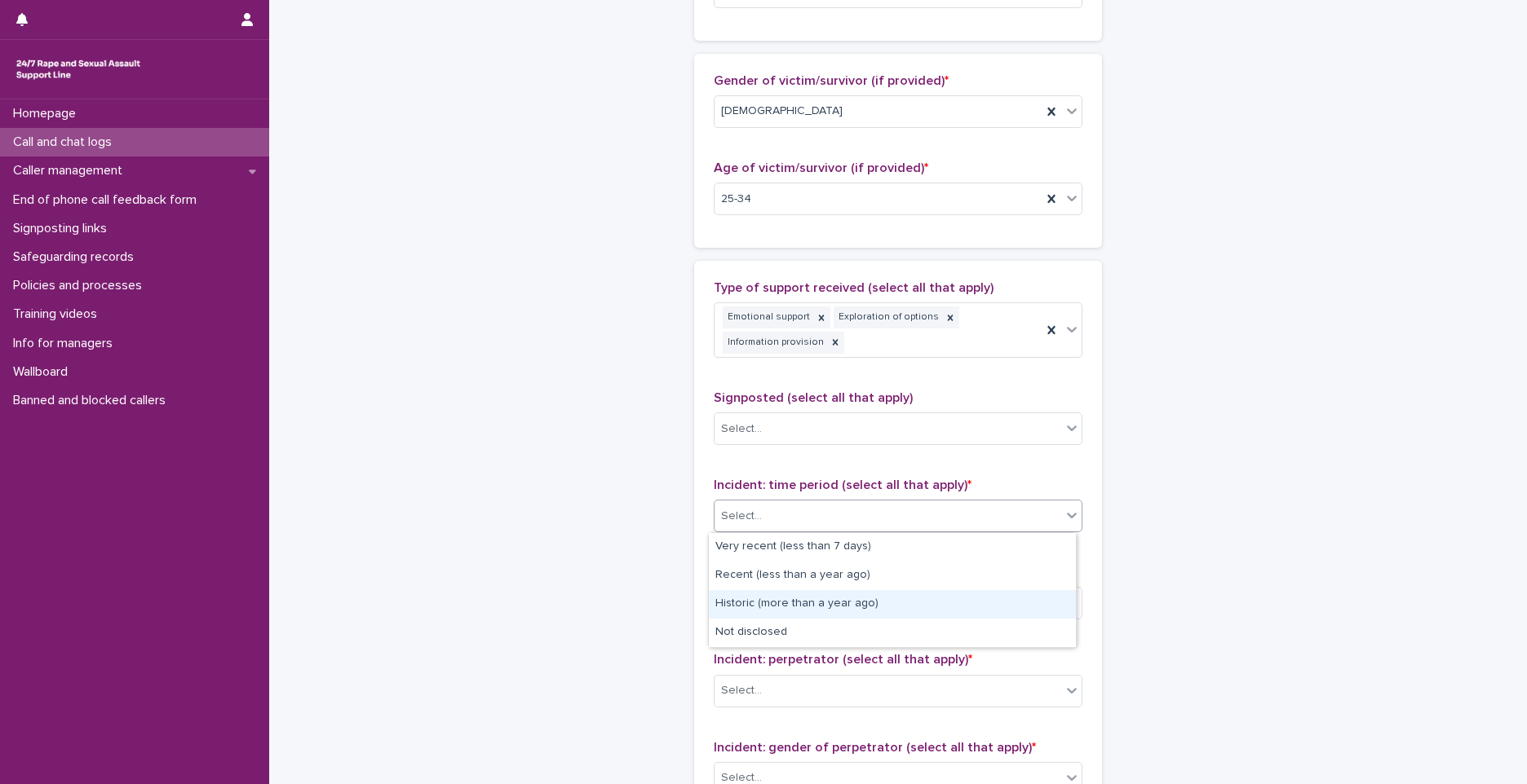
click at [756, 604] on div "Historic (more than a year ago)" at bounding box center [892, 605] width 367 height 29
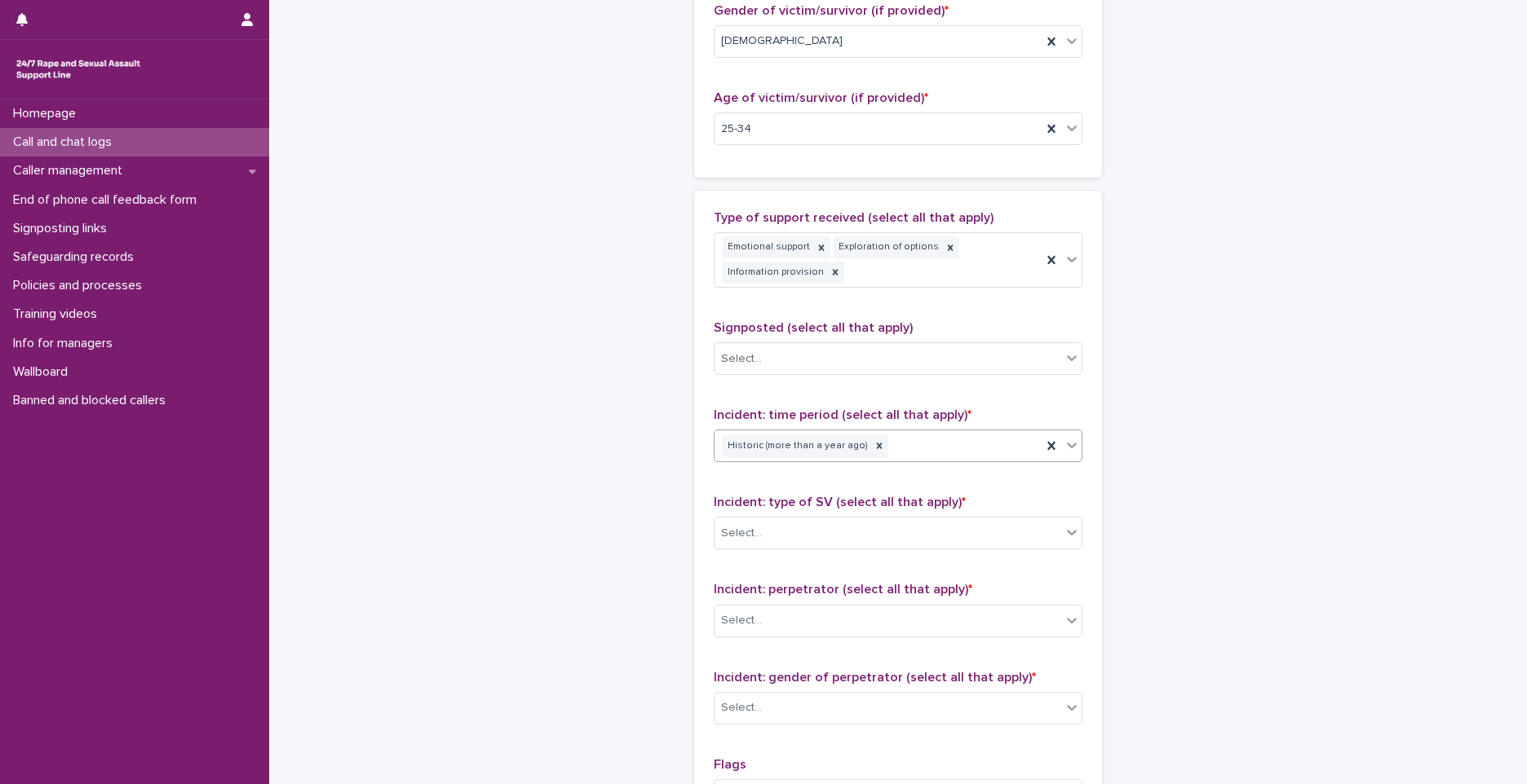
scroll to position [908, 0]
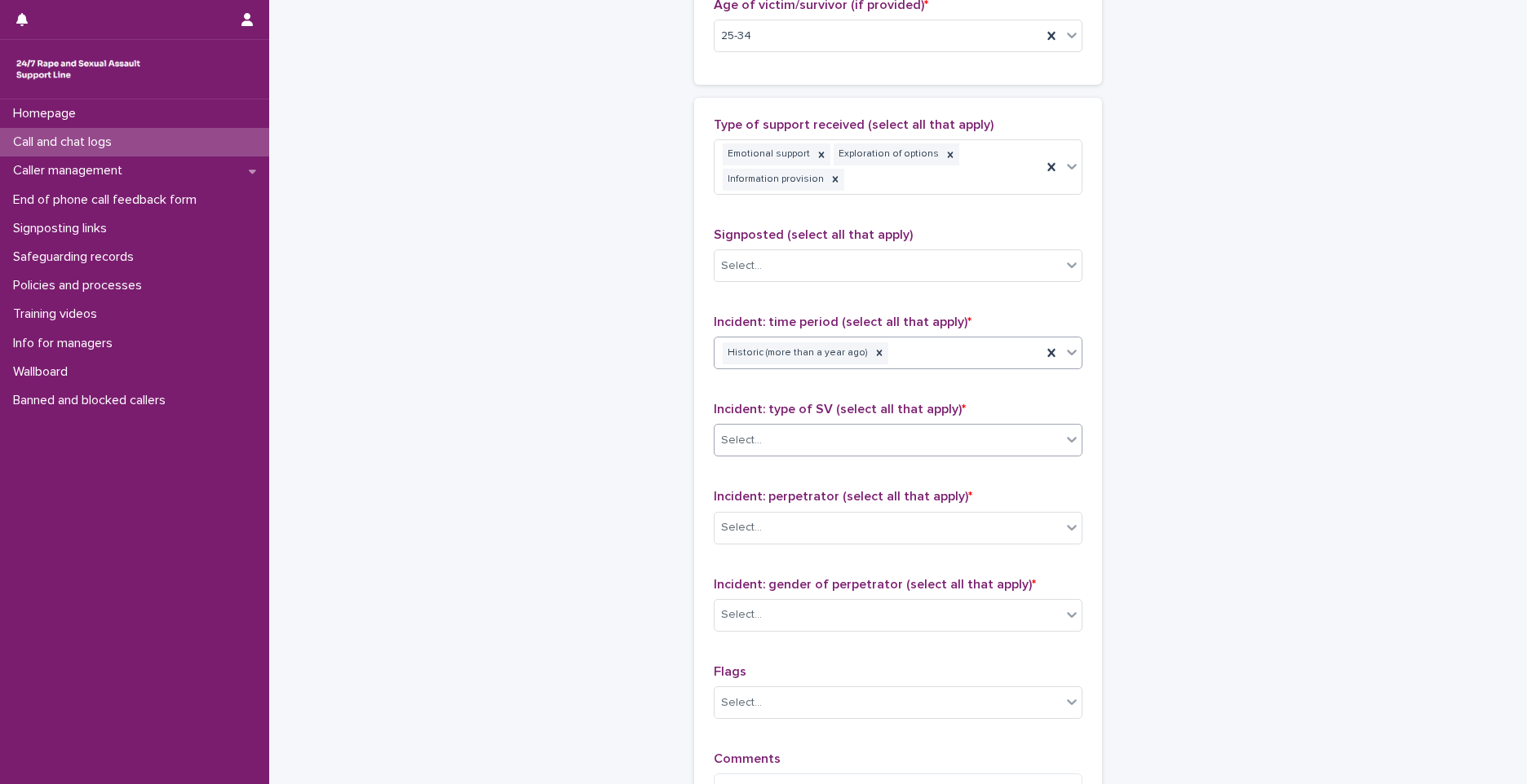
click at [803, 436] on div "Select..." at bounding box center [888, 440] width 347 height 27
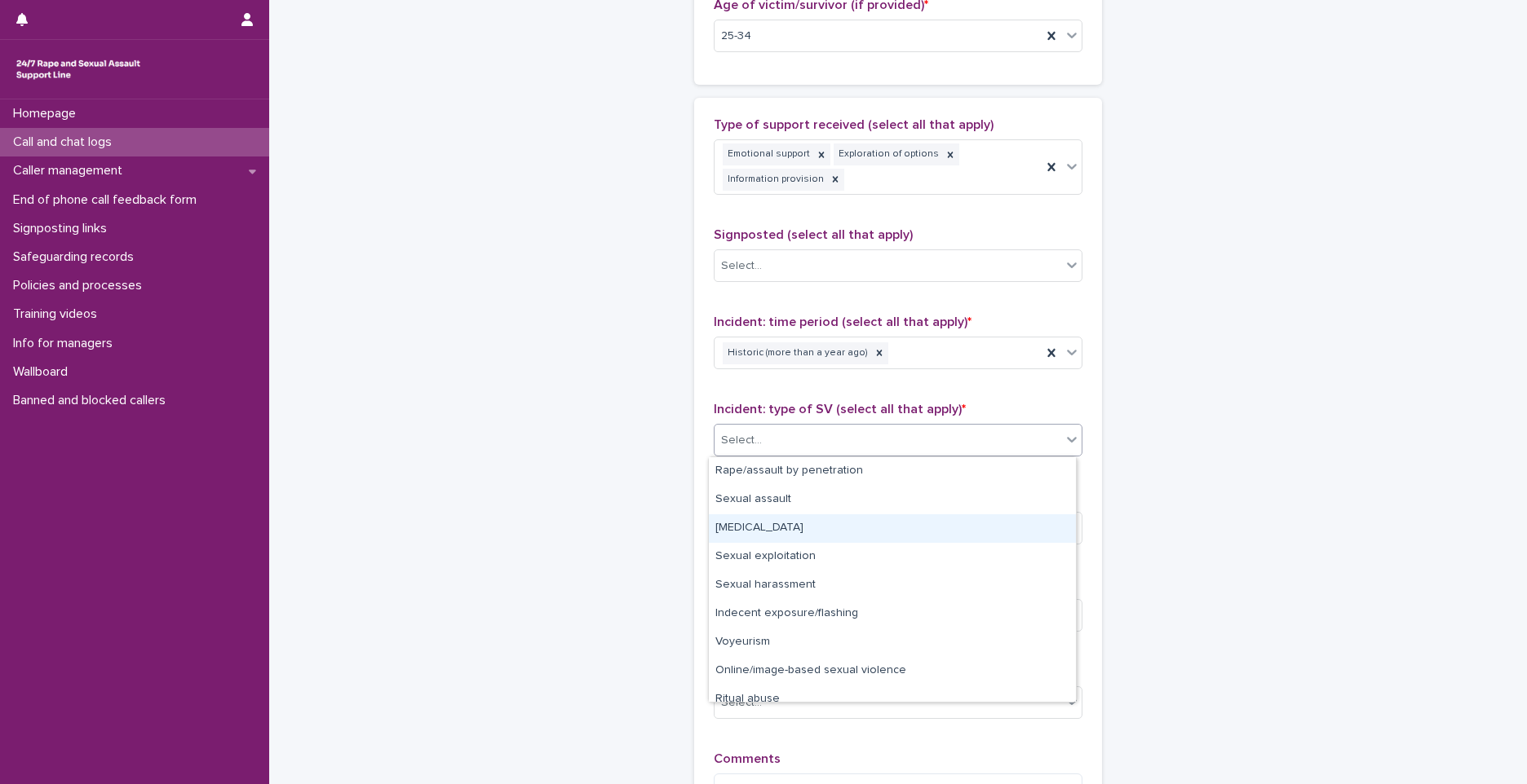
scroll to position [41, 0]
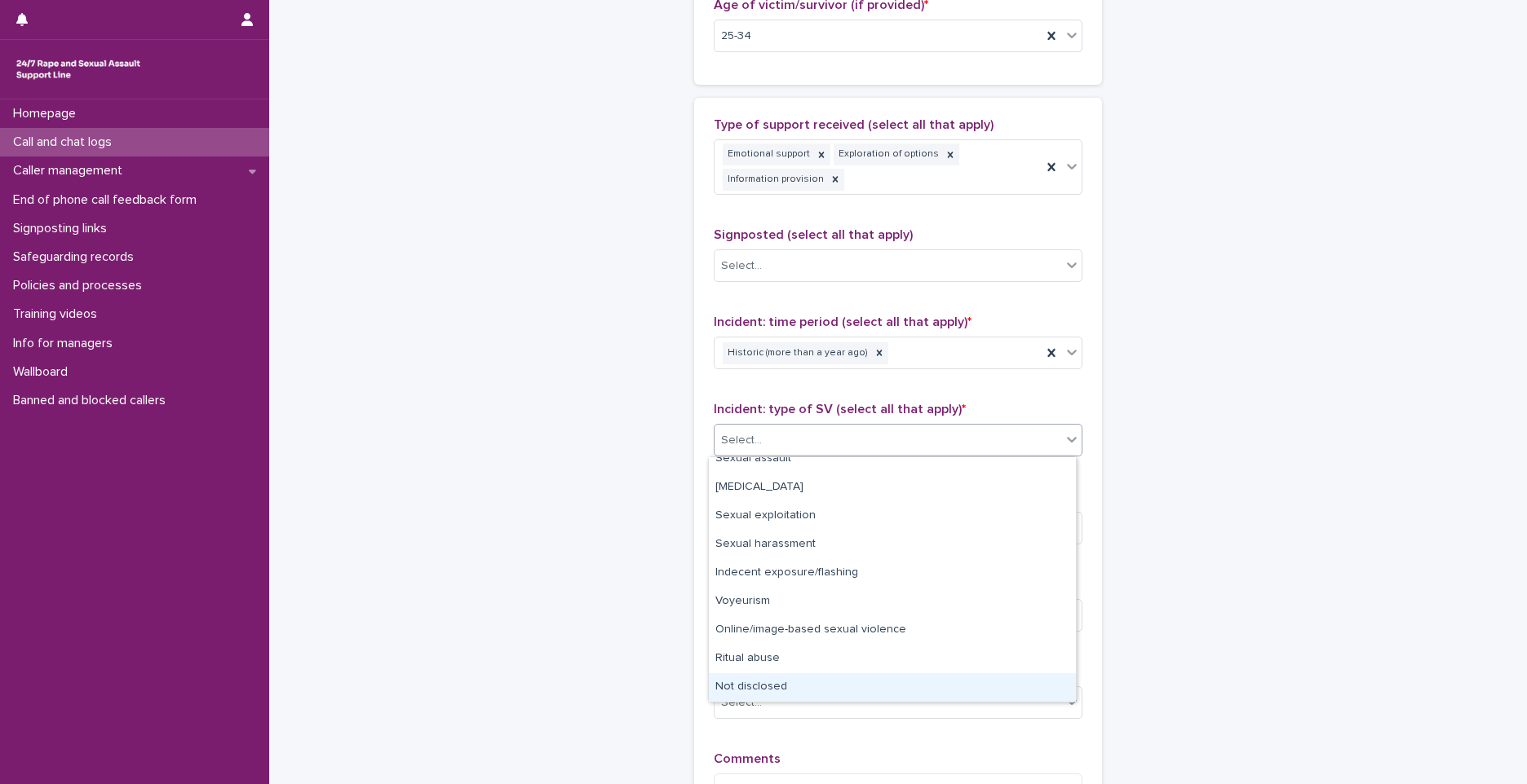
click at [768, 692] on div "Not disclosed" at bounding box center [892, 688] width 367 height 29
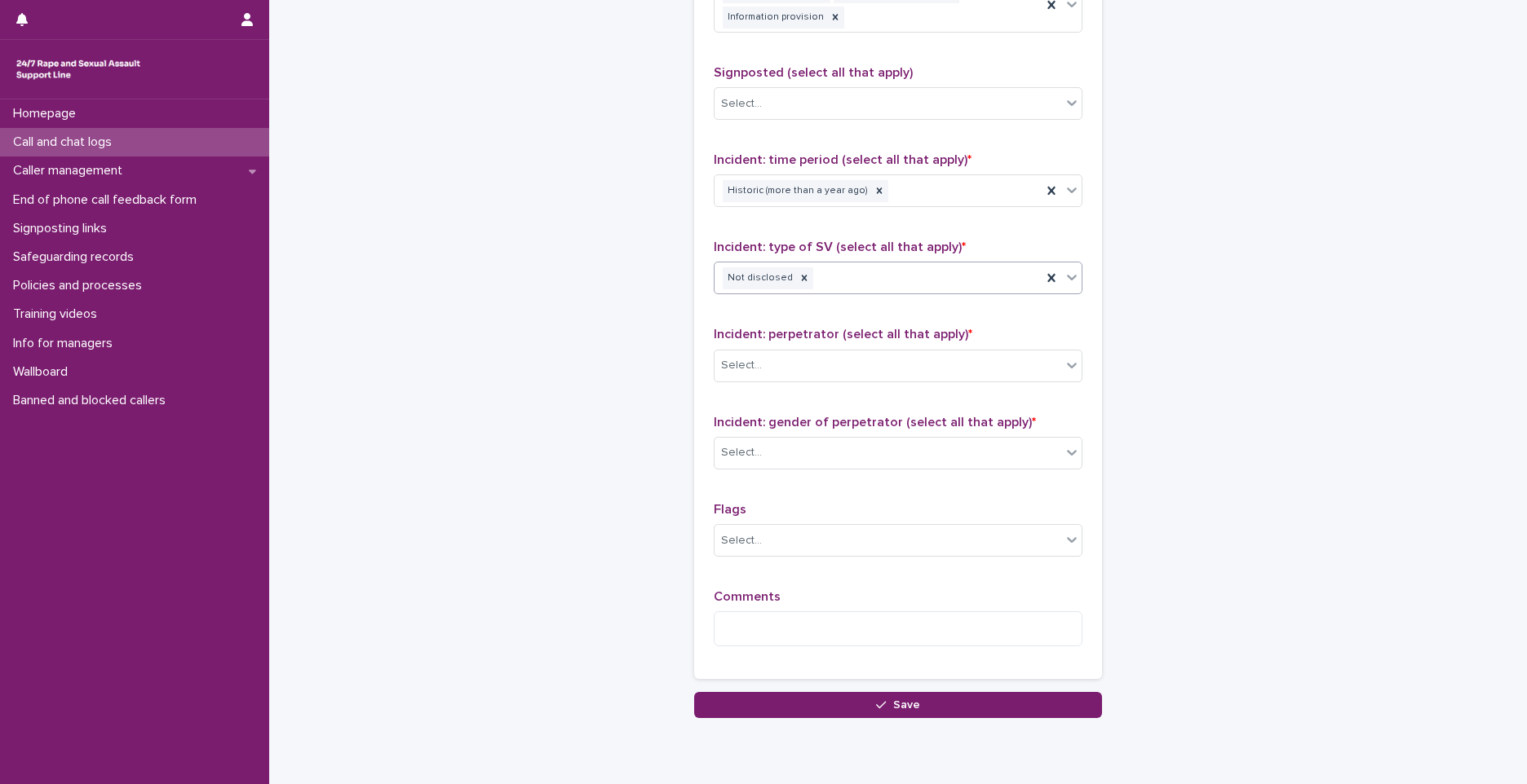
scroll to position [1071, 0]
click at [848, 360] on div "Select..." at bounding box center [888, 364] width 347 height 27
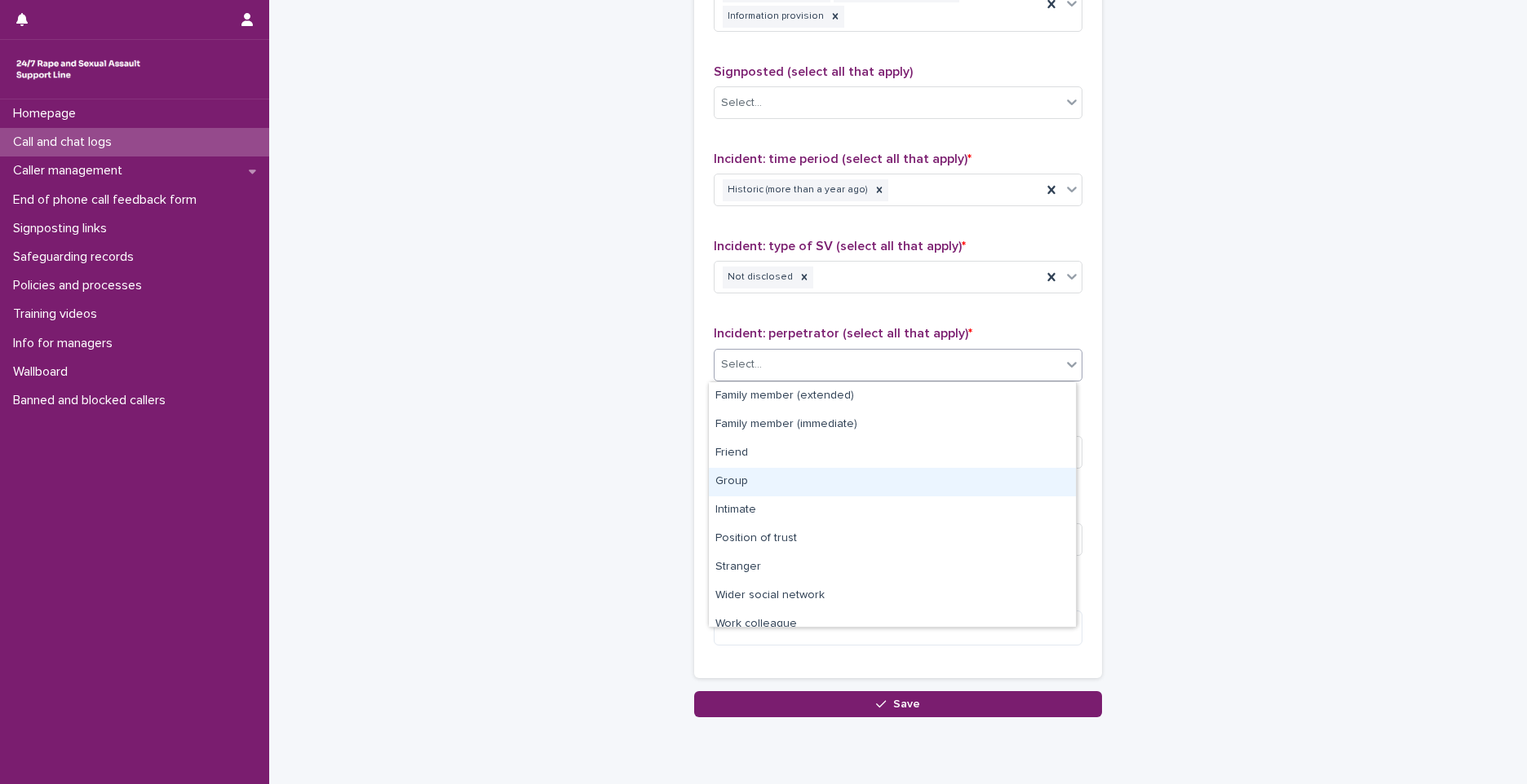
scroll to position [70, 0]
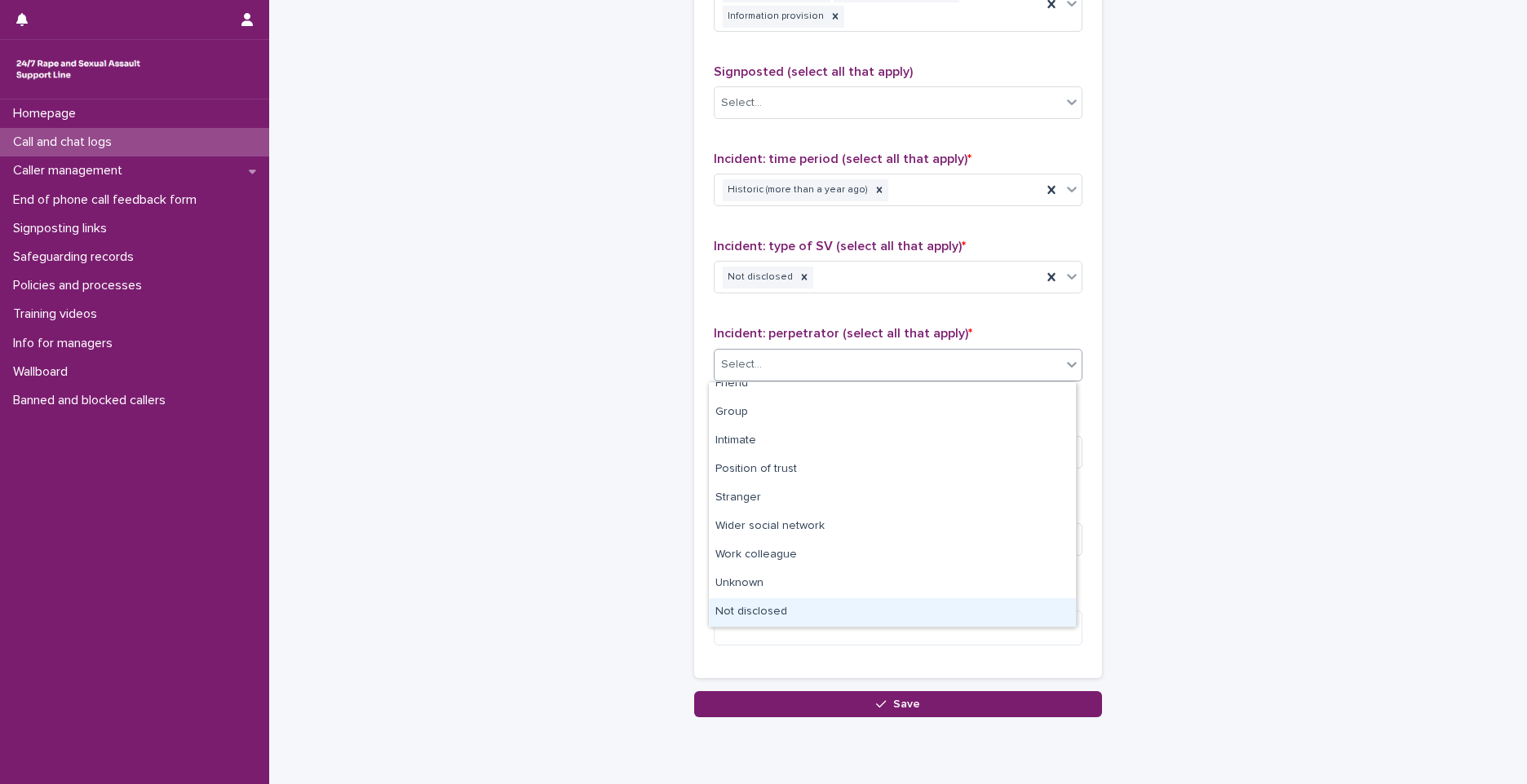
click at [776, 607] on div "Not disclosed" at bounding box center [892, 613] width 367 height 29
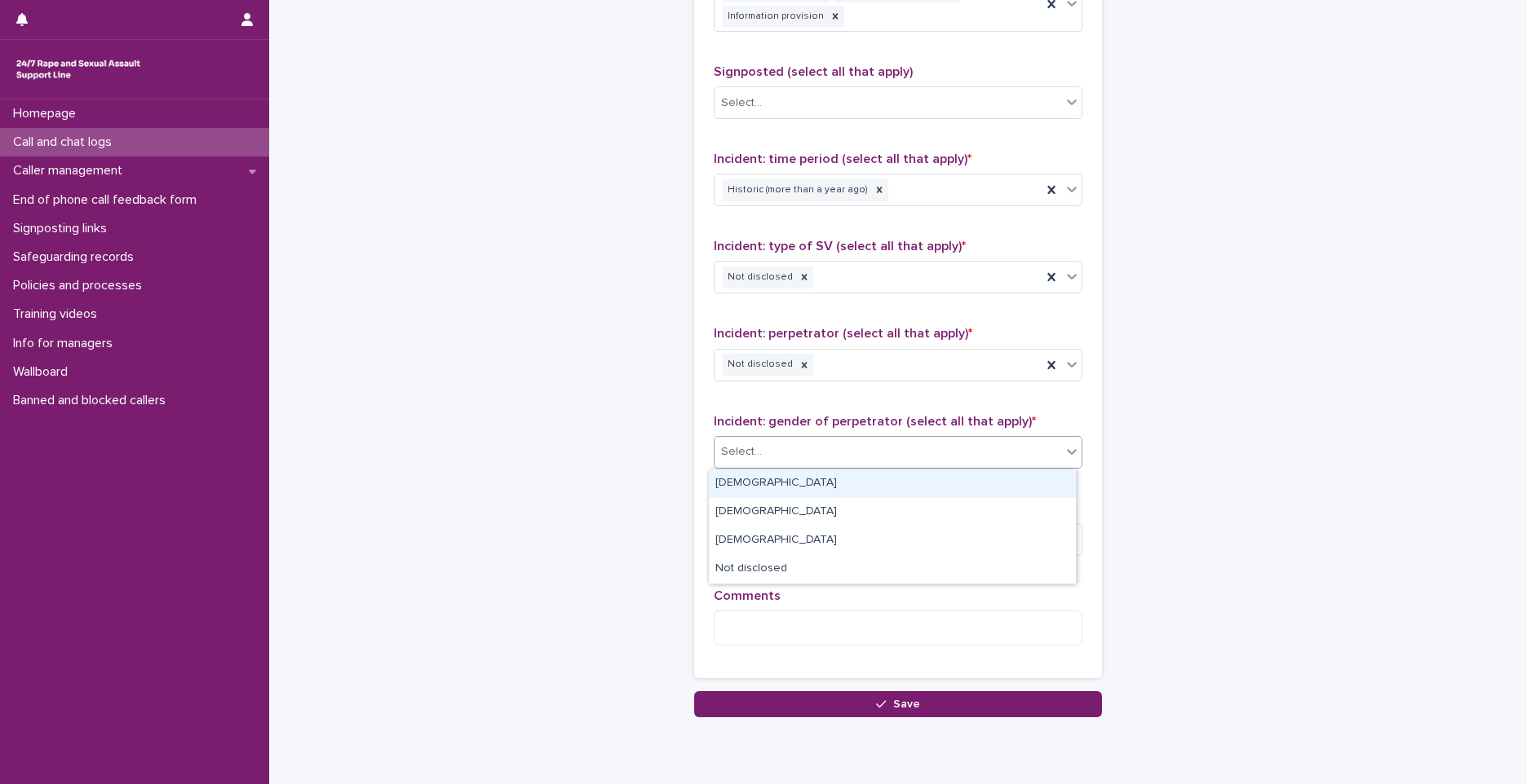
click at [779, 451] on div "Select..." at bounding box center [888, 452] width 347 height 27
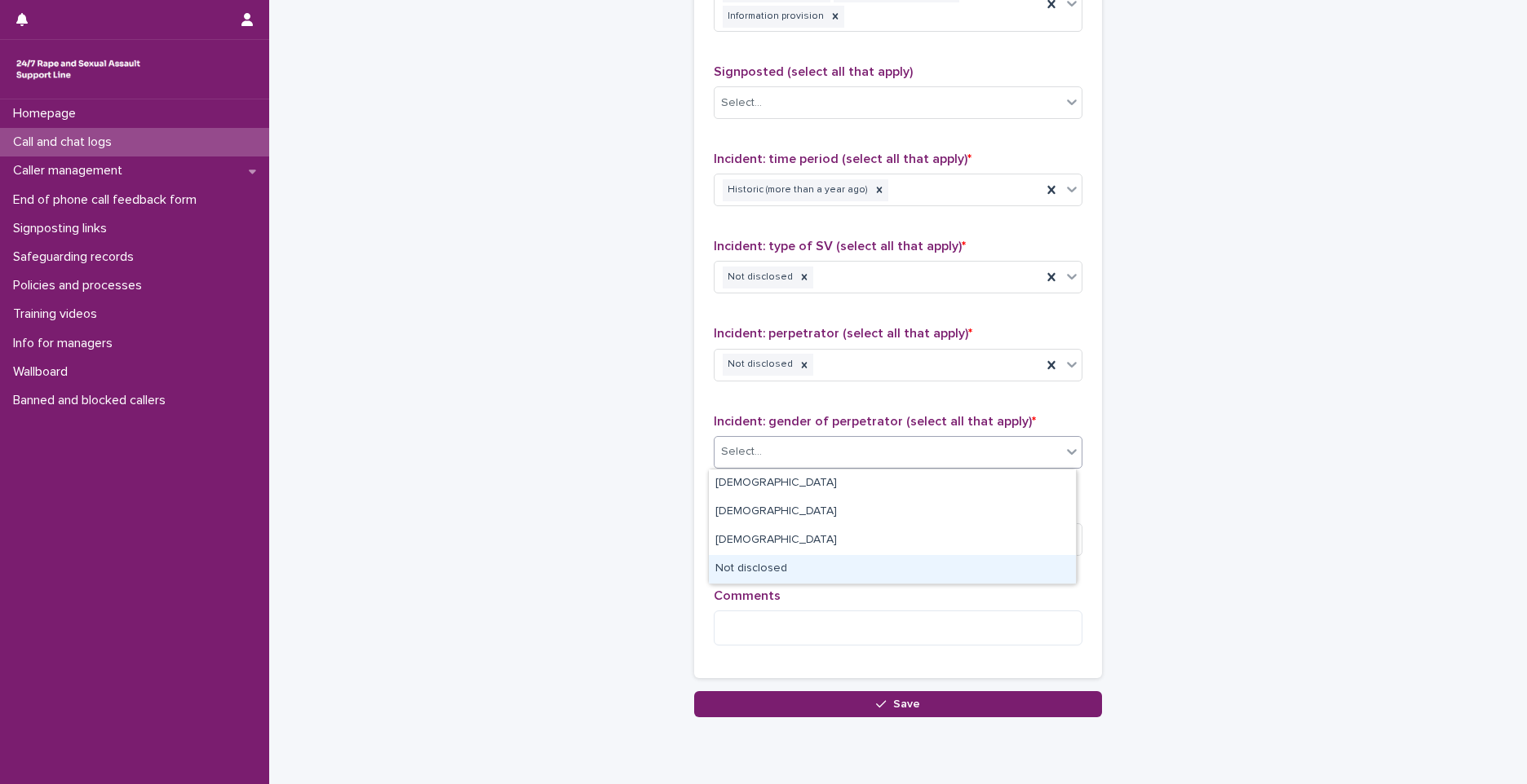
click at [784, 568] on div "Not disclosed" at bounding box center [892, 570] width 367 height 29
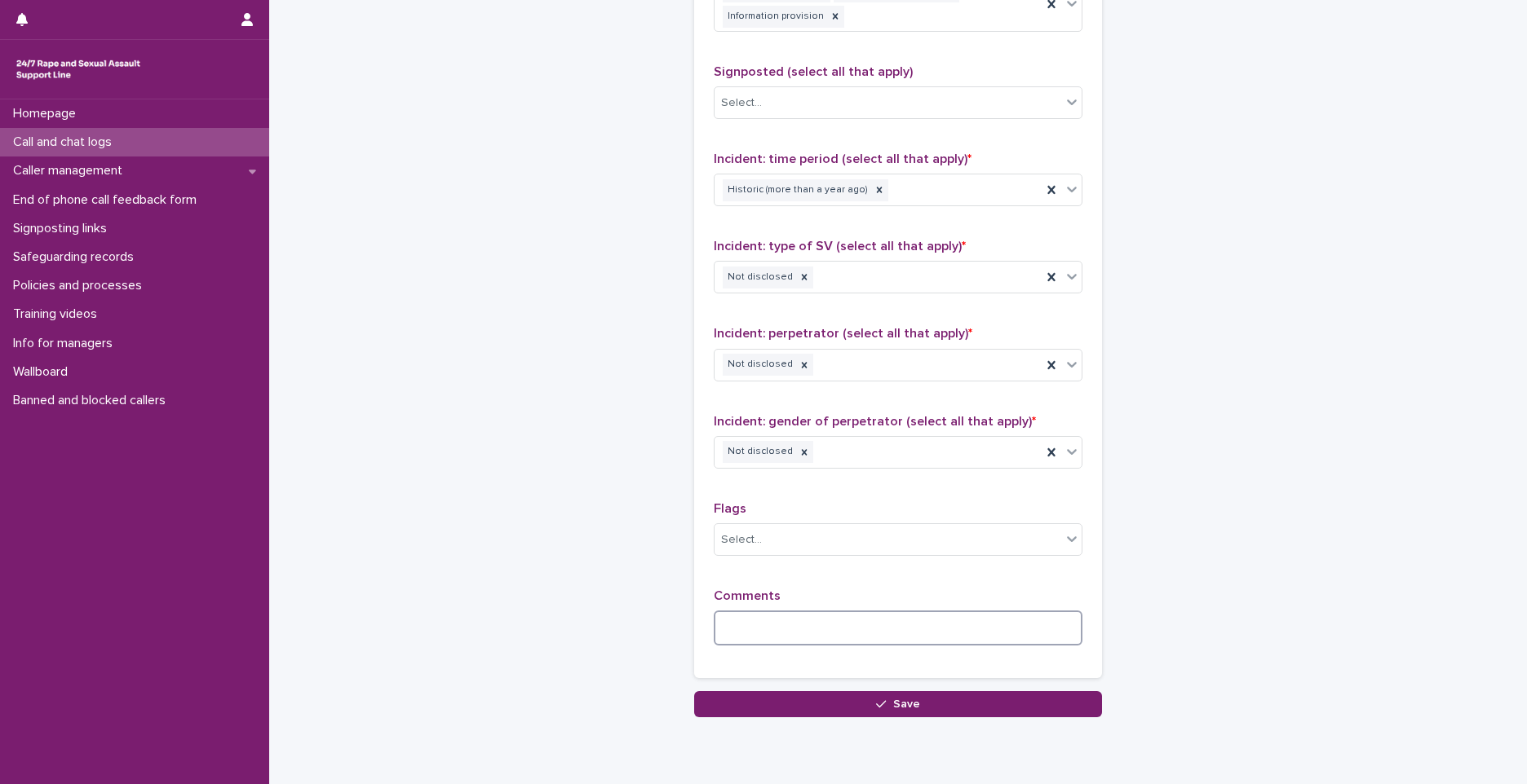
click at [764, 638] on textarea at bounding box center [898, 628] width 369 height 35
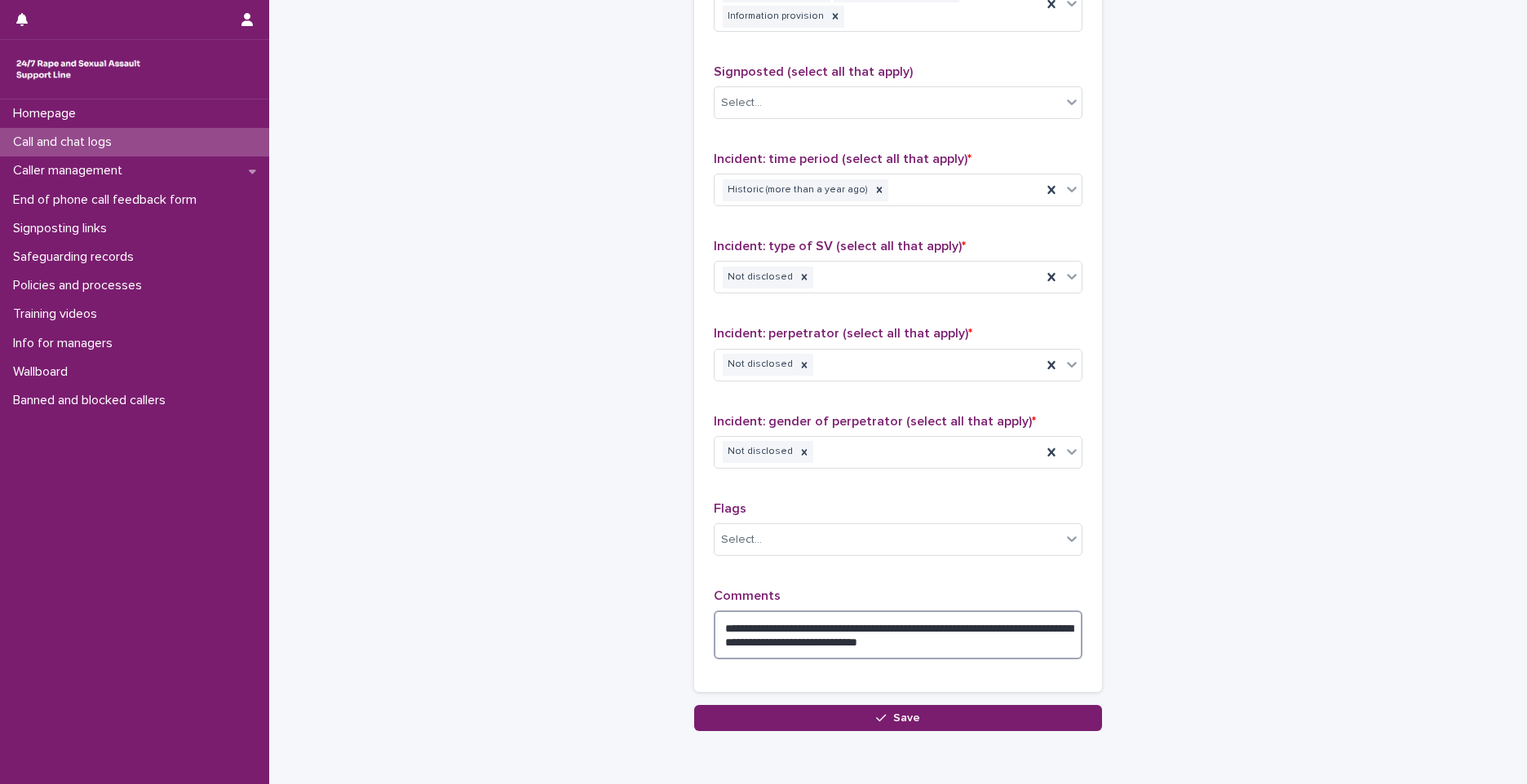
click at [886, 646] on textarea "**********" at bounding box center [898, 635] width 369 height 49
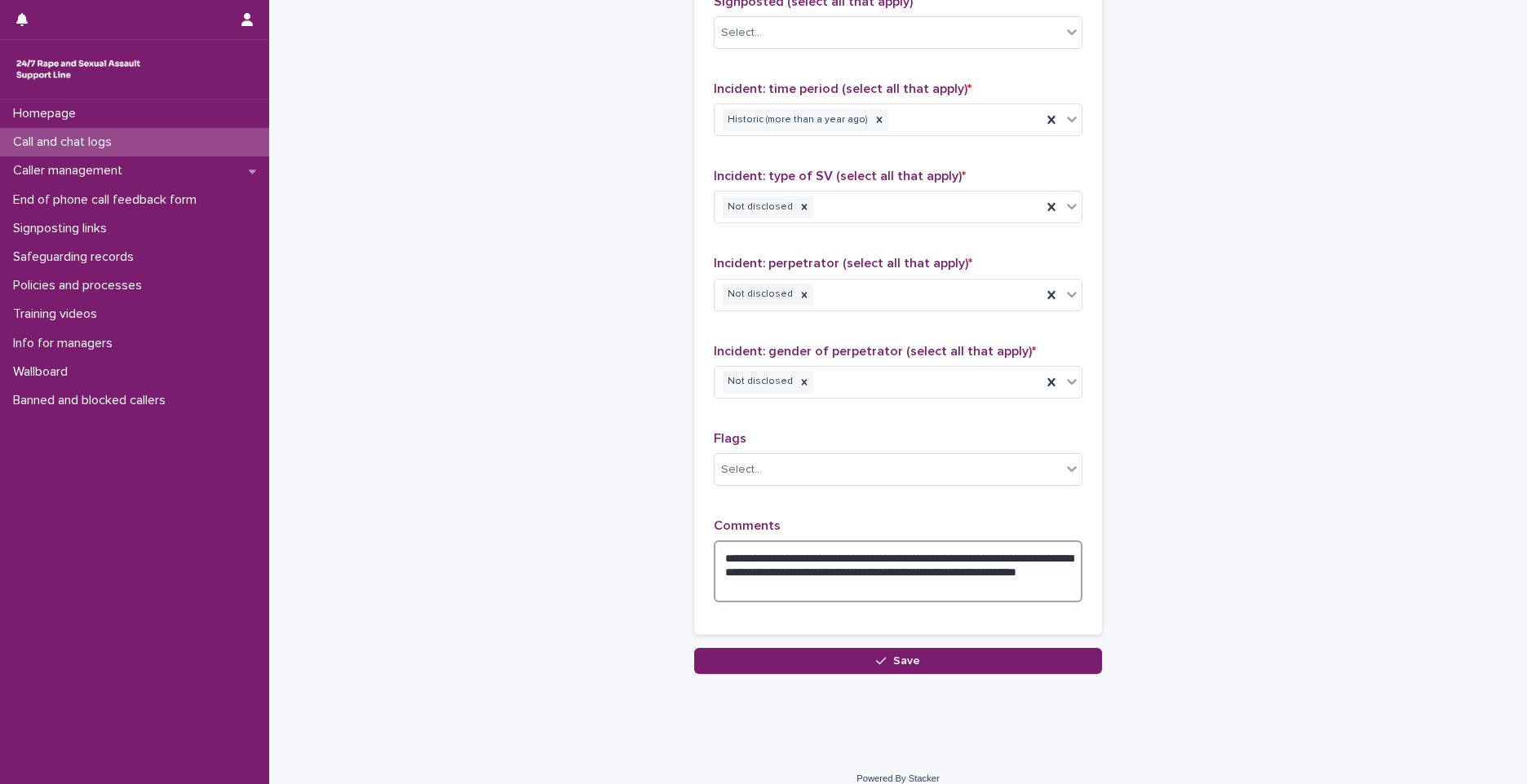
scroll to position [1159, 0]
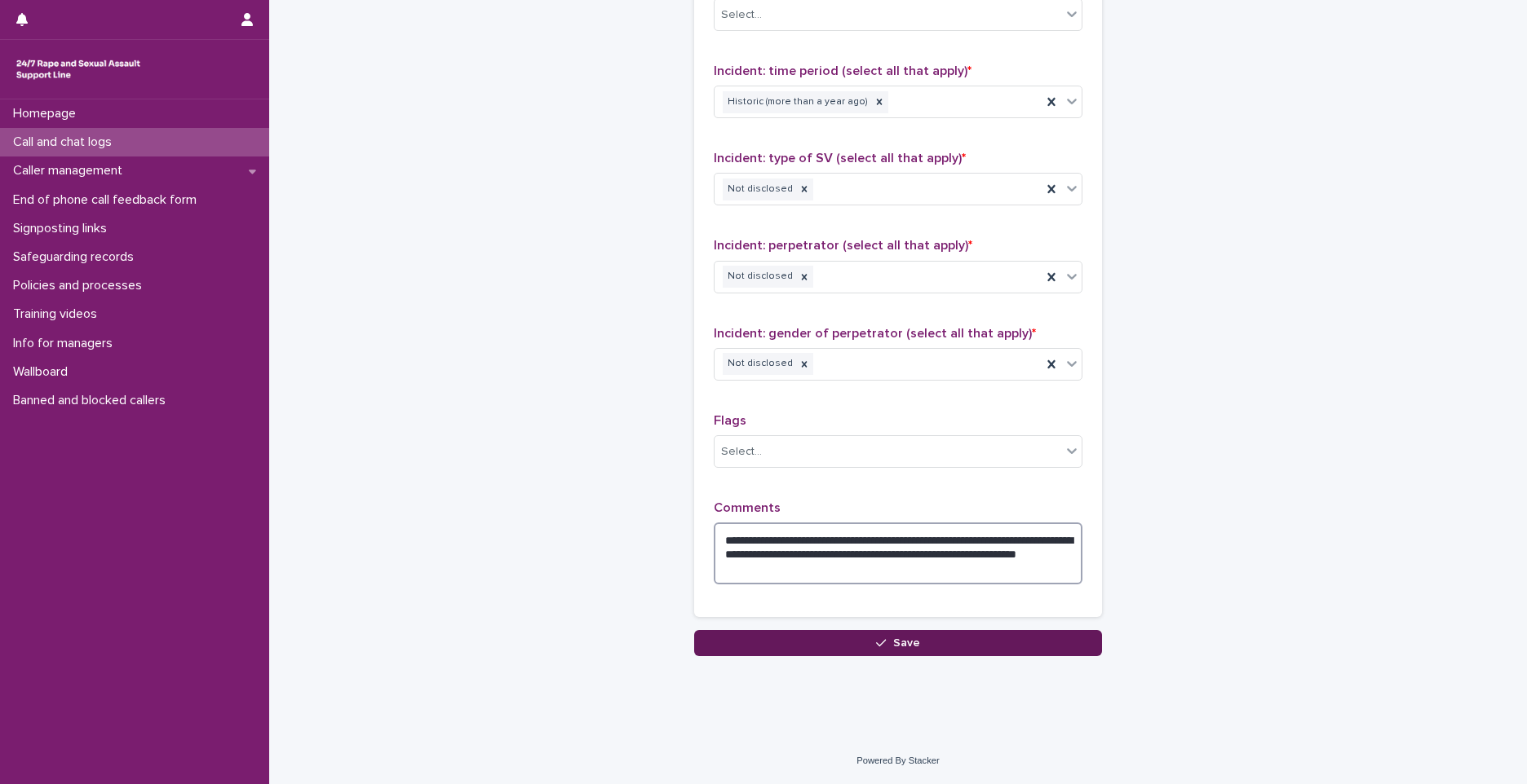
type textarea "**********"
click at [914, 642] on button "Save" at bounding box center [898, 643] width 407 height 26
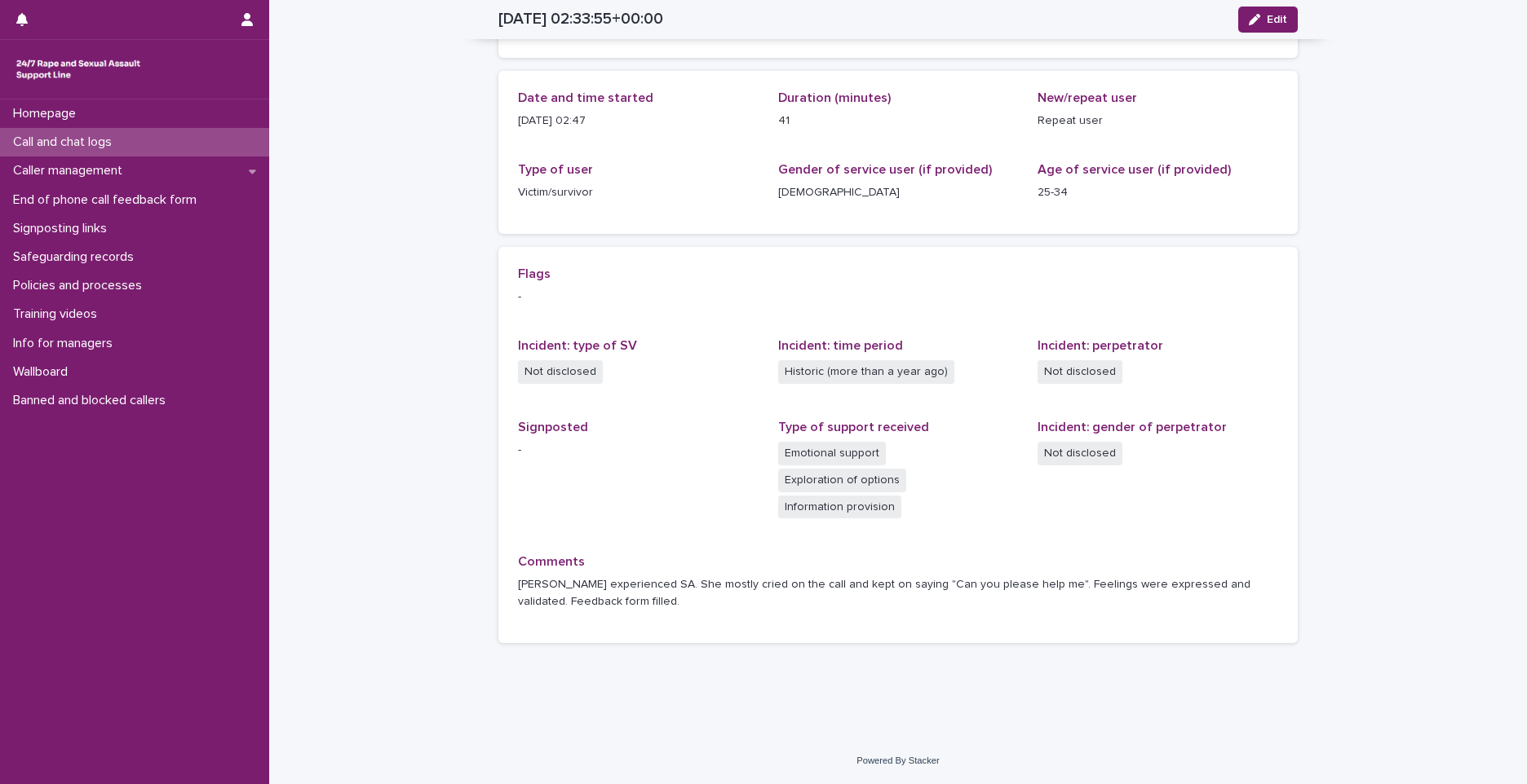
scroll to position [126, 0]
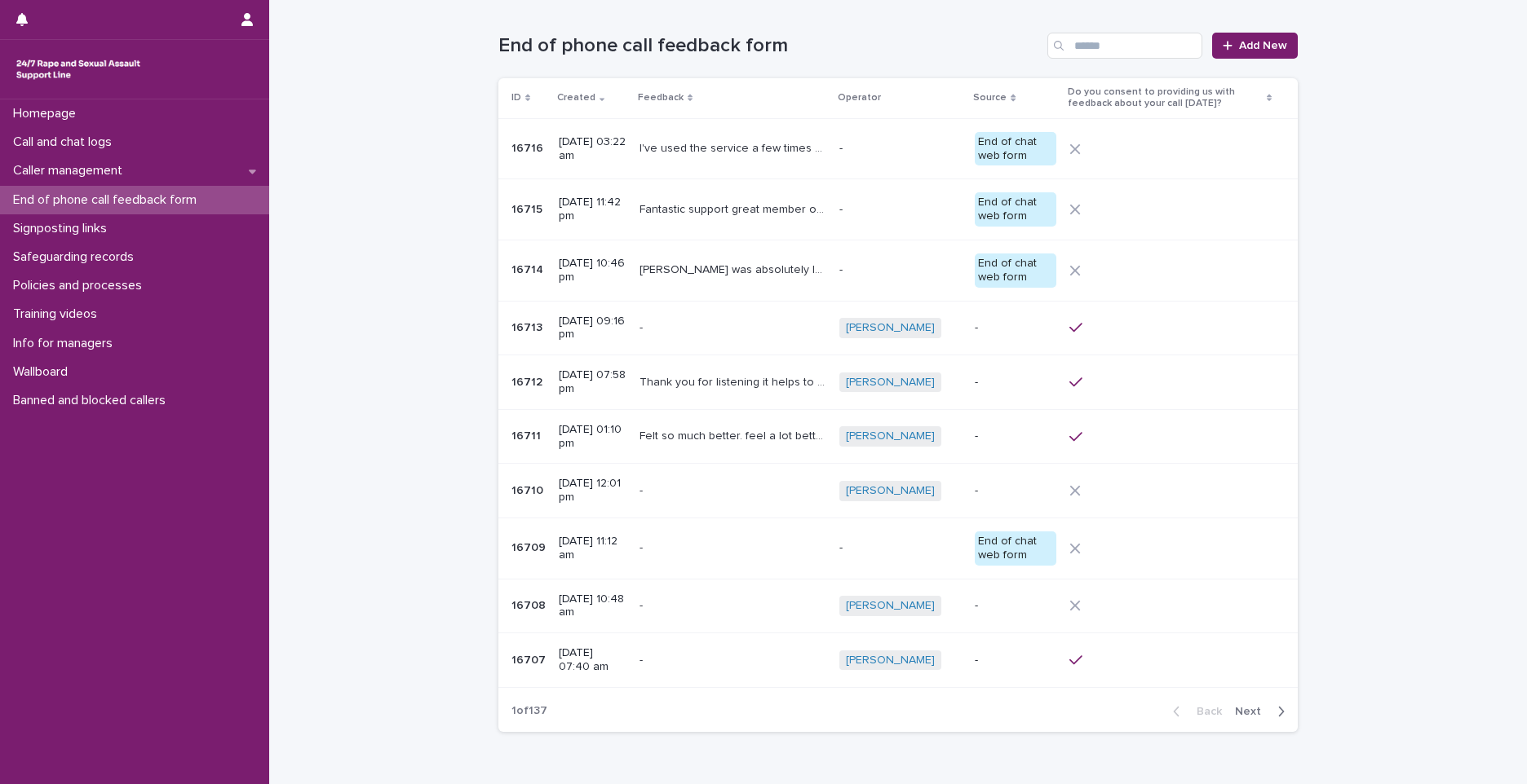
click at [1257, 32] on div "End of phone call feedback form Add New" at bounding box center [898, 39] width 800 height 79
click at [1223, 47] on icon at bounding box center [1227, 46] width 10 height 12
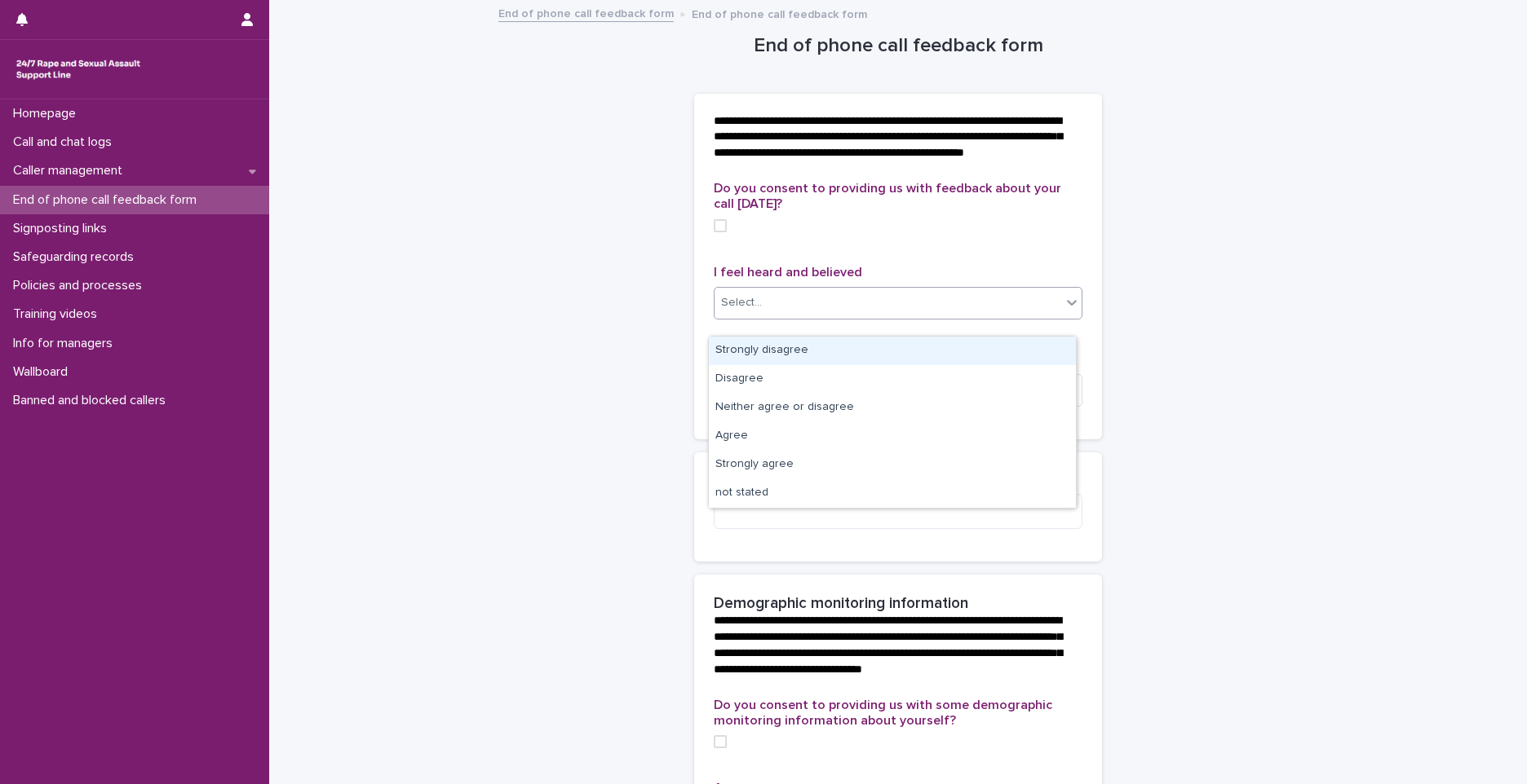
click at [729, 312] on div "Select..." at bounding box center [742, 303] width 41 height 17
click at [716, 232] on span at bounding box center [720, 226] width 13 height 13
click at [771, 316] on div "Select..." at bounding box center [888, 303] width 347 height 27
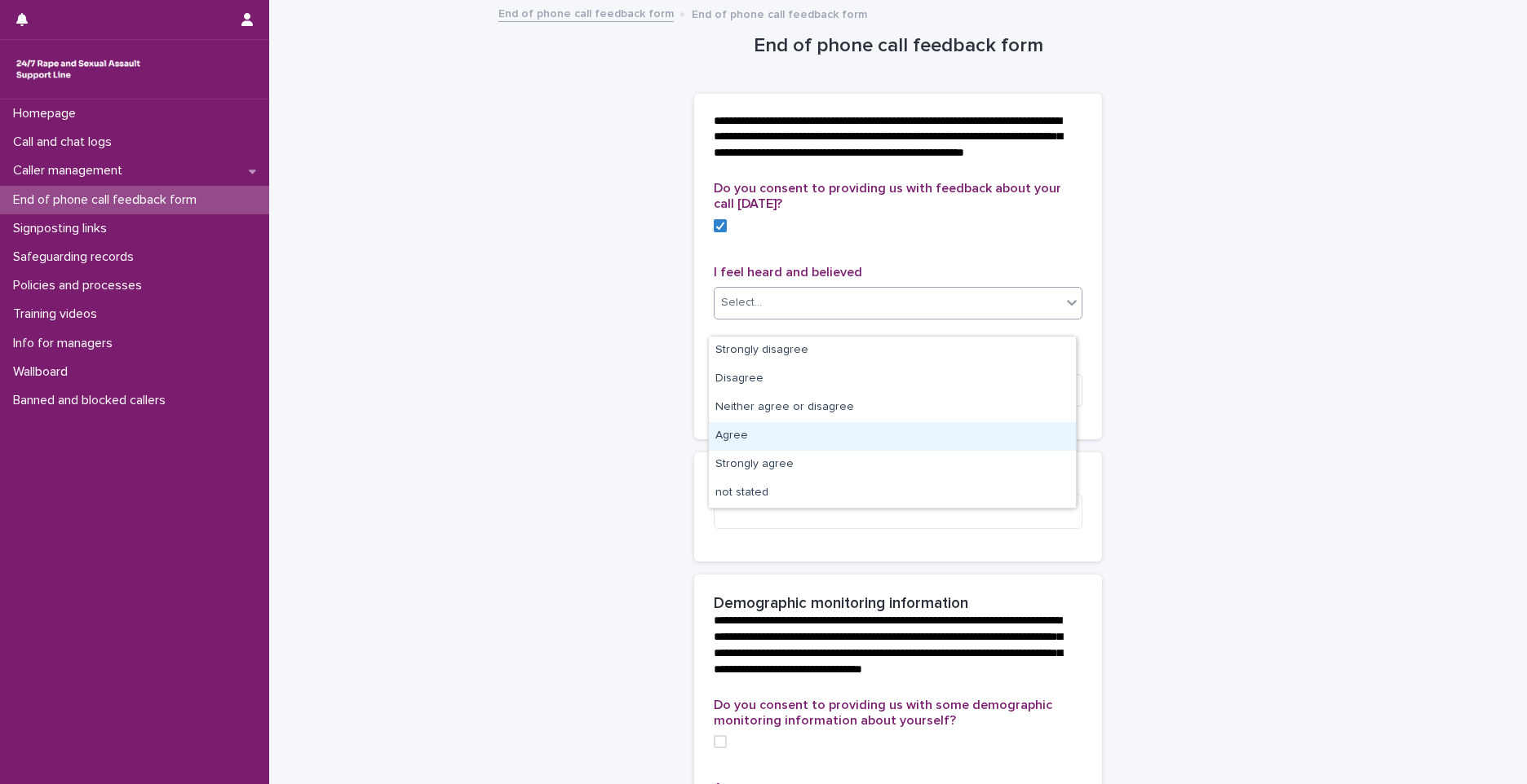
click at [740, 439] on div "Agree" at bounding box center [892, 437] width 367 height 29
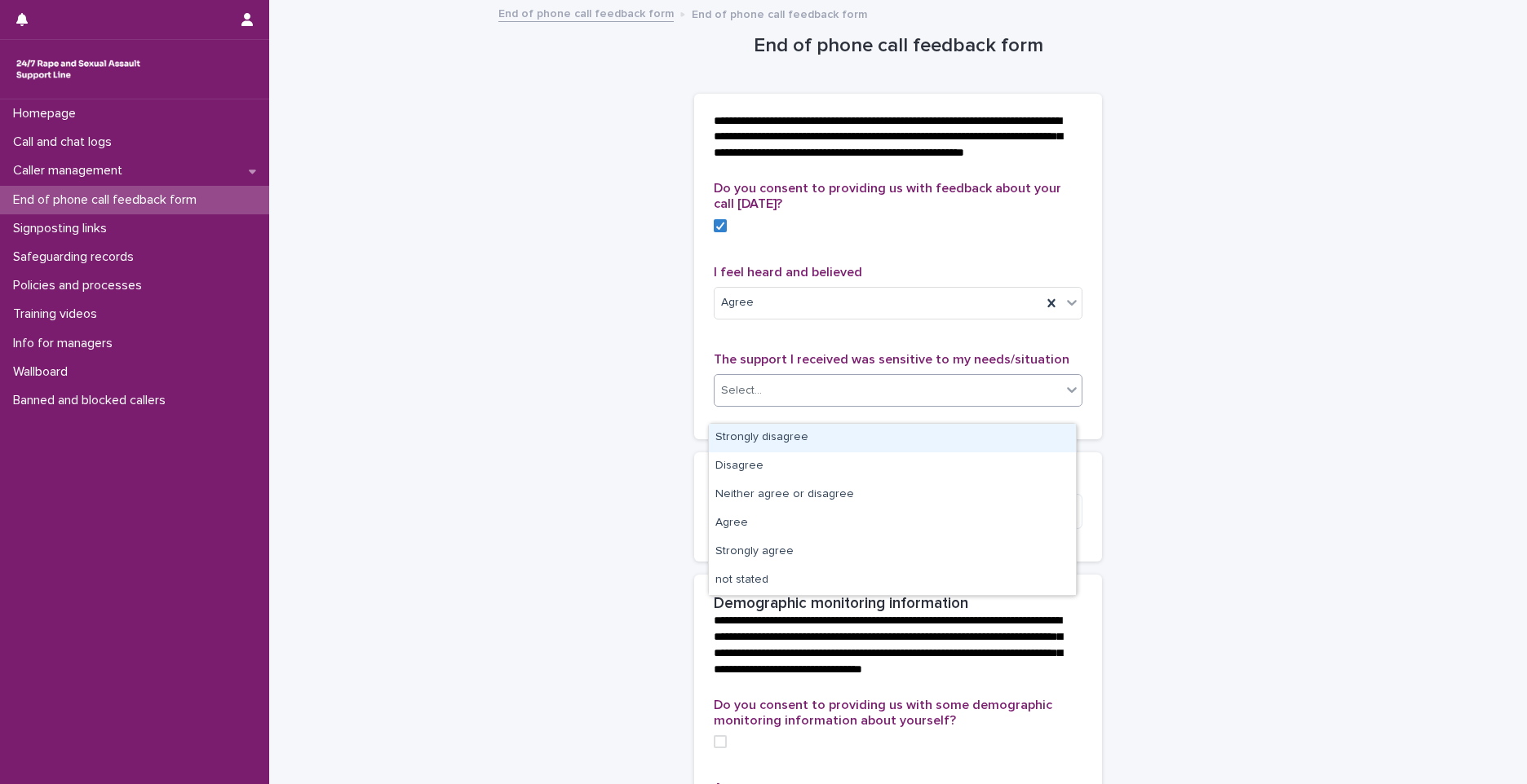
click at [743, 405] on div "Select..." at bounding box center [888, 391] width 347 height 27
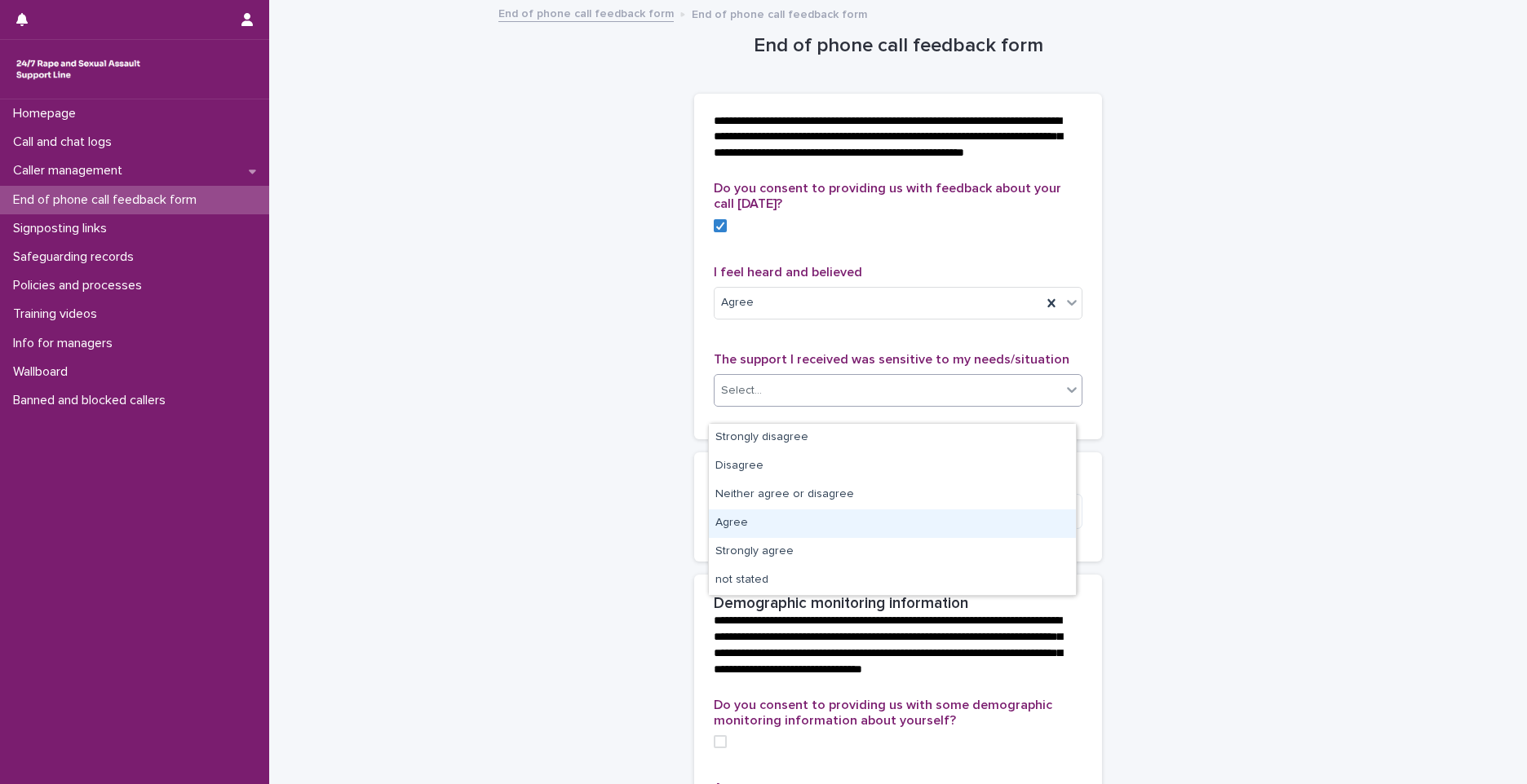
click at [743, 521] on div "Agree" at bounding box center [892, 523] width 367 height 29
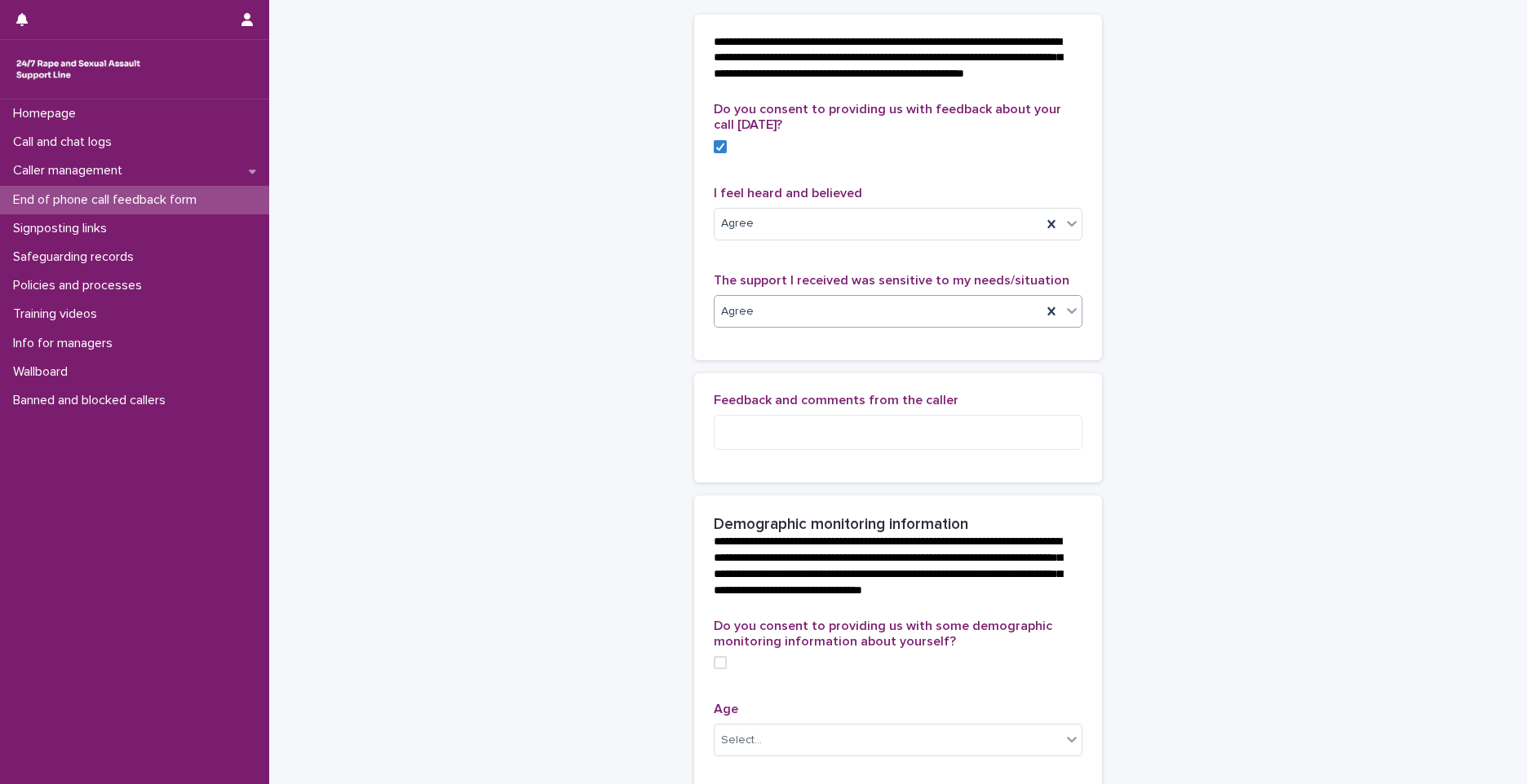
scroll to position [163, 0]
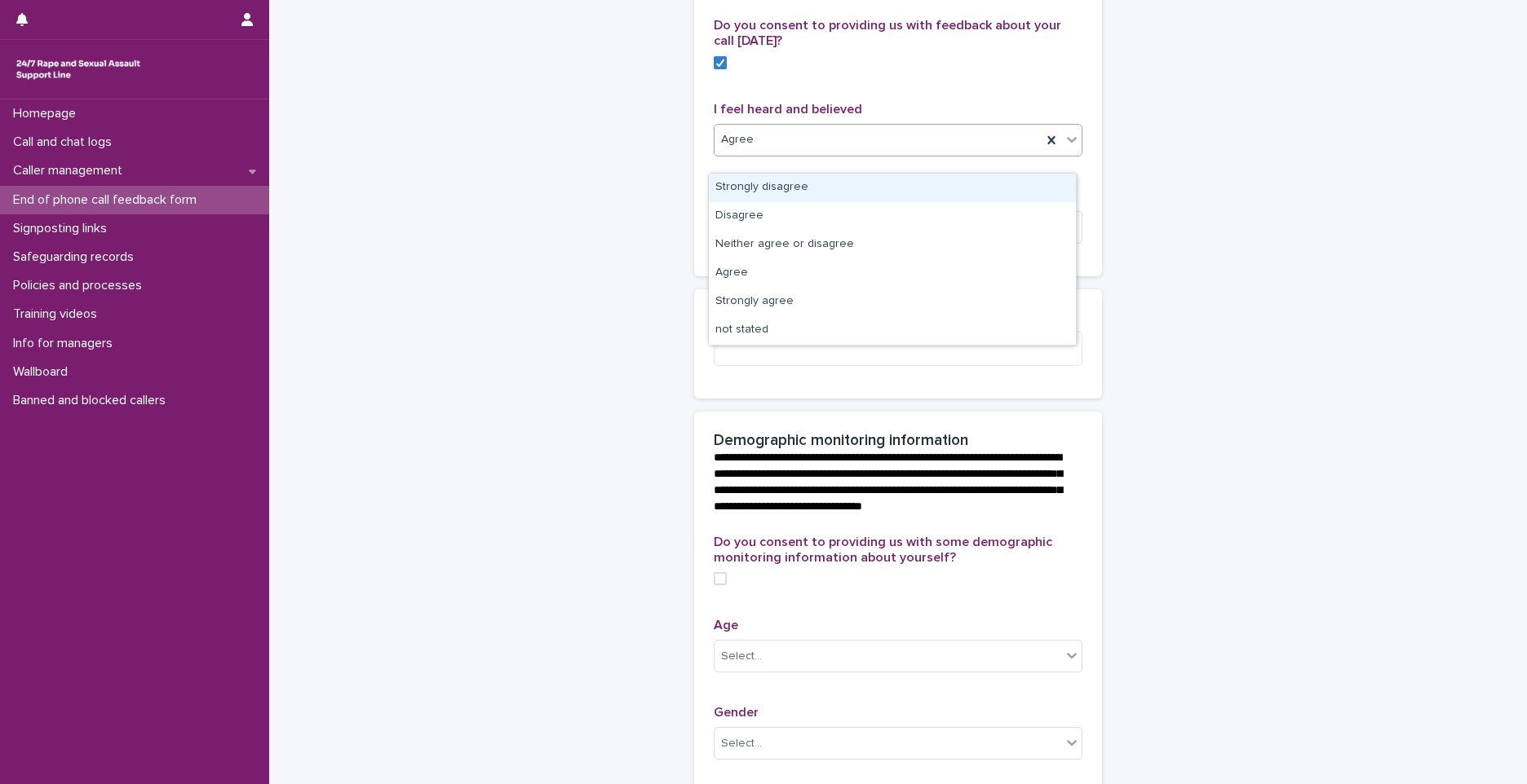
click at [797, 154] on div "Agree" at bounding box center [878, 139] width 327 height 27
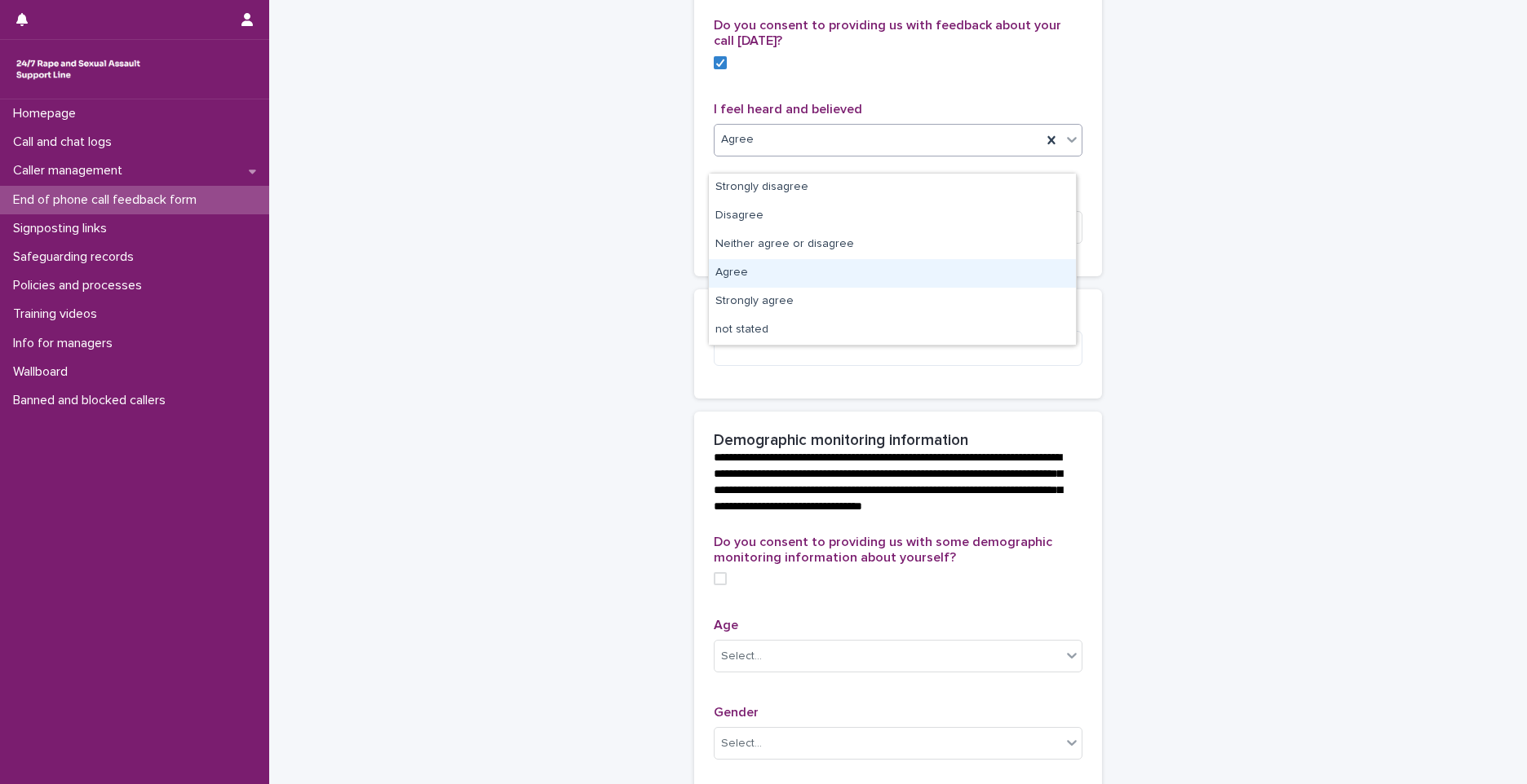
click at [663, 340] on div "**********" at bounding box center [898, 561] width 800 height 1446
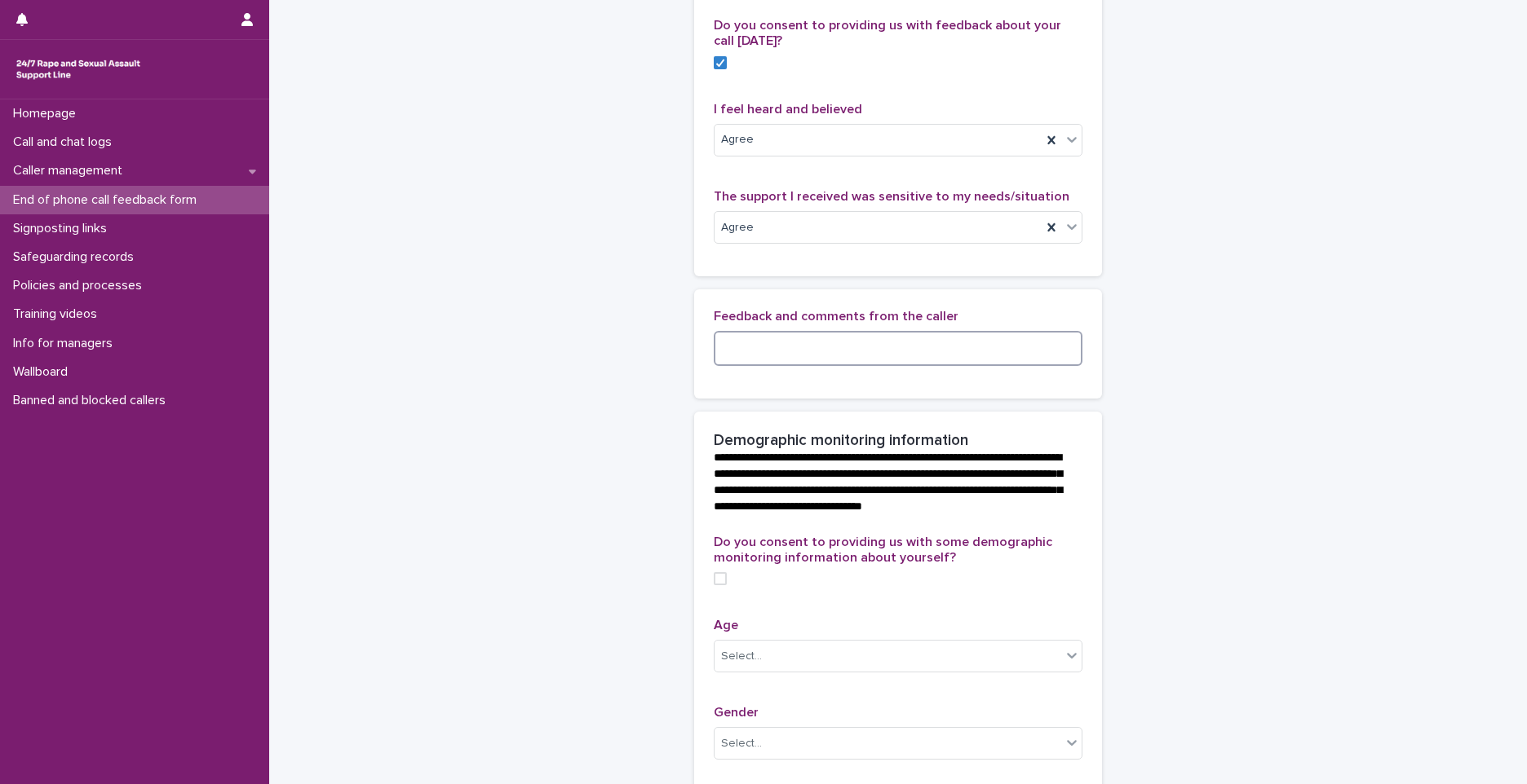
click at [755, 366] on textarea at bounding box center [898, 348] width 369 height 35
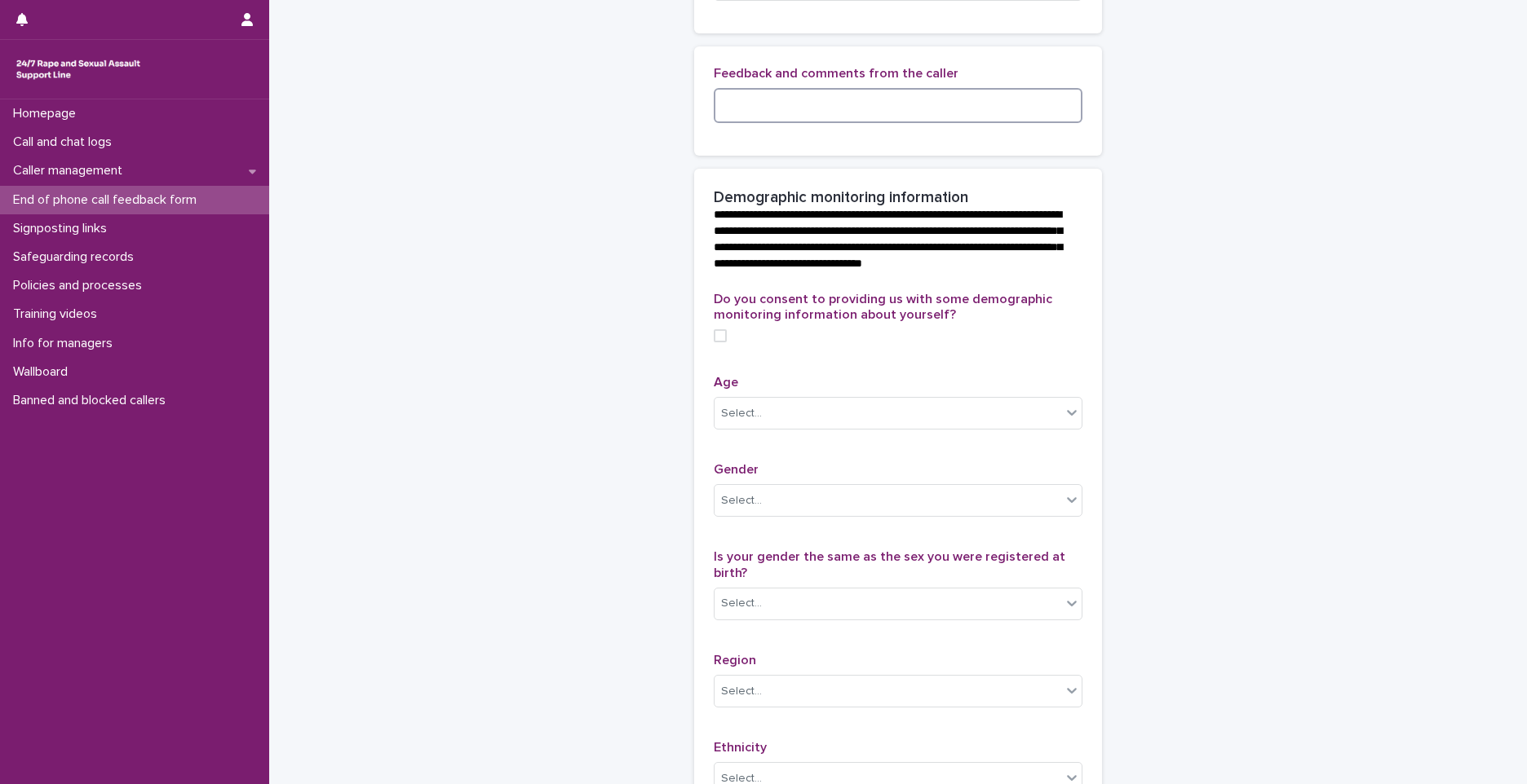
scroll to position [407, 0]
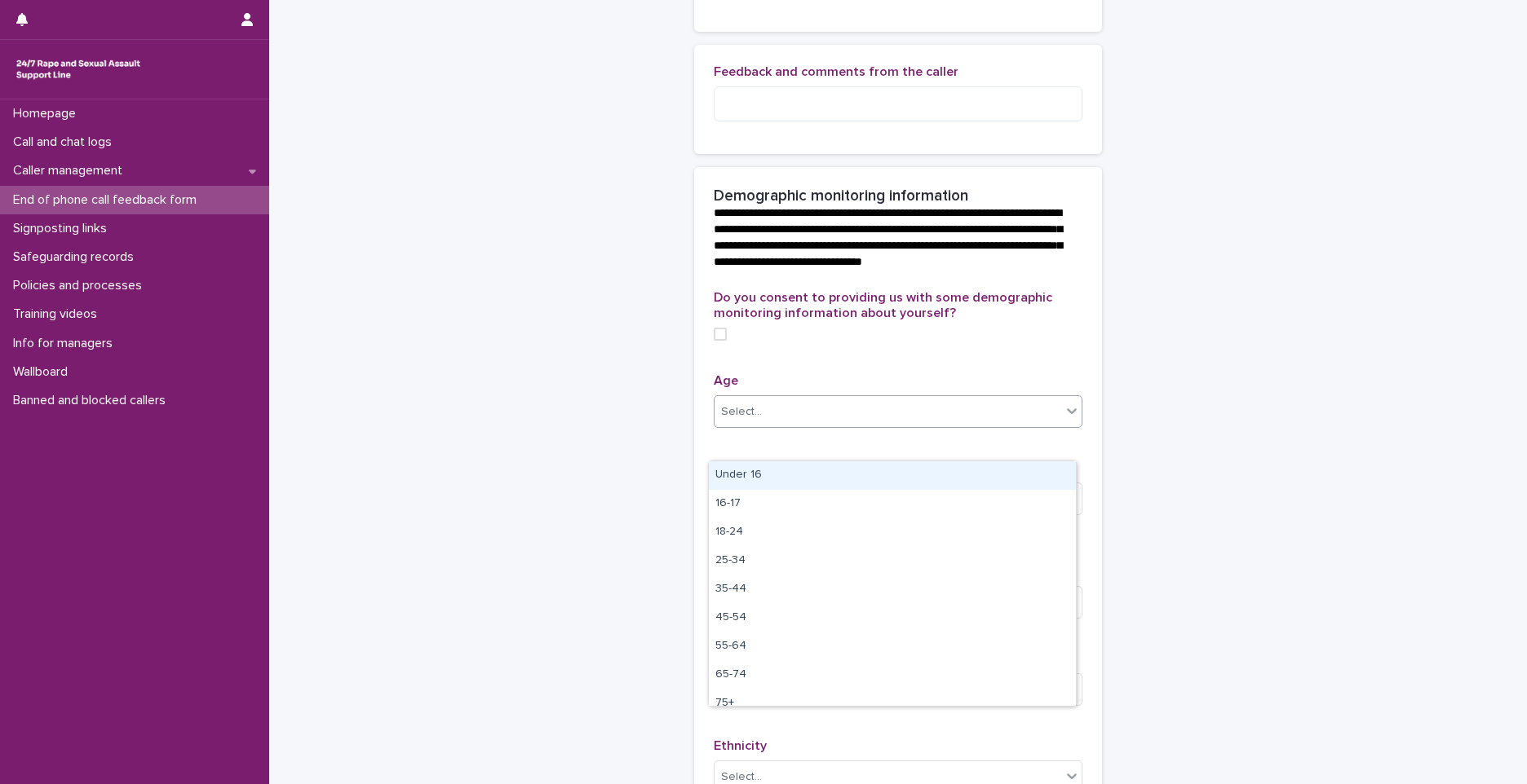
click at [948, 425] on div "Select..." at bounding box center [888, 412] width 347 height 27
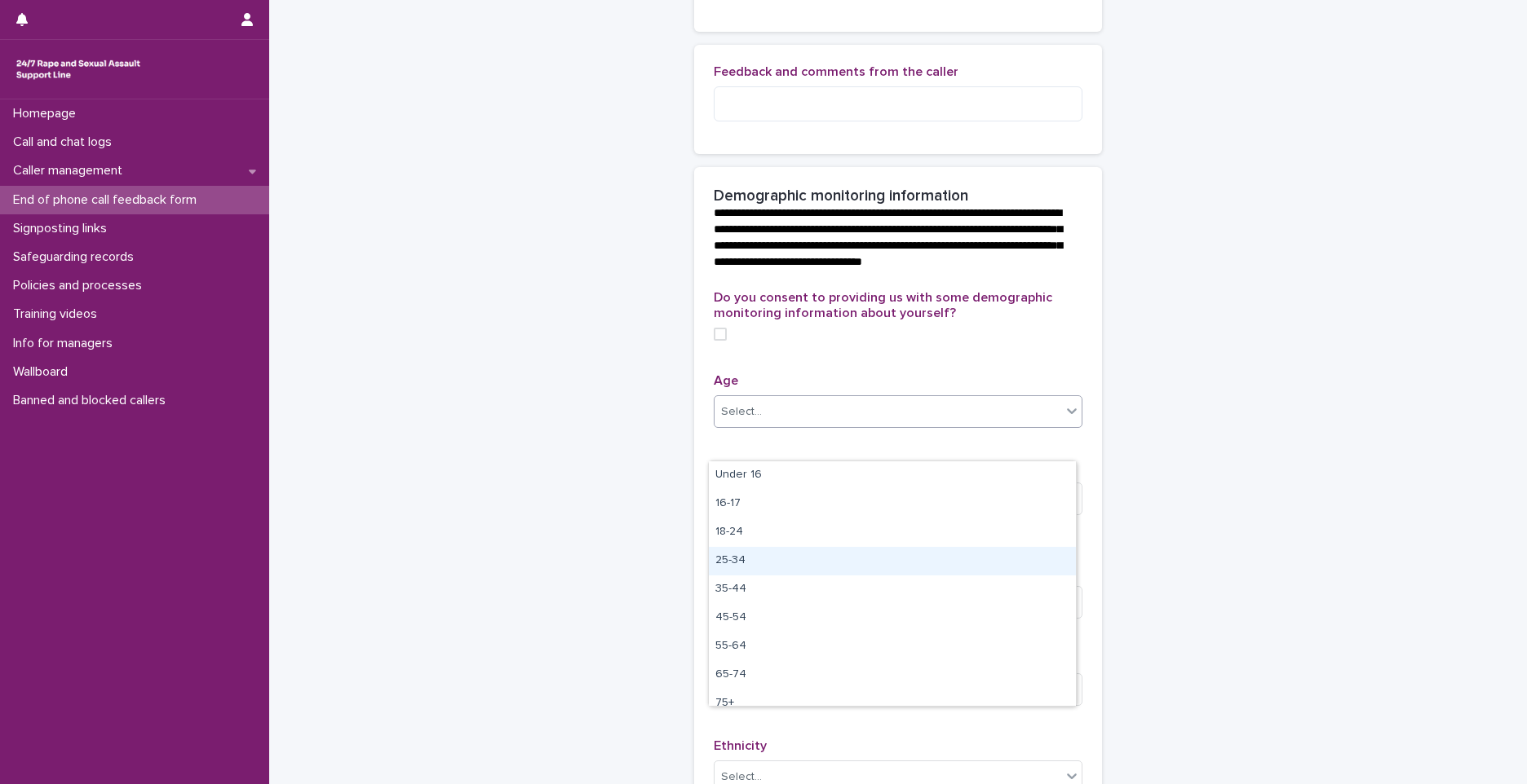
drag, startPoint x: 742, startPoint y: 577, endPoint x: 743, endPoint y: 566, distance: 11.0
click at [743, 566] on div "25-34" at bounding box center [892, 561] width 367 height 29
click at [760, 513] on div "Select..." at bounding box center [888, 499] width 347 height 27
click at [754, 555] on div "[DEMOGRAPHIC_DATA]" at bounding box center [892, 563] width 367 height 29
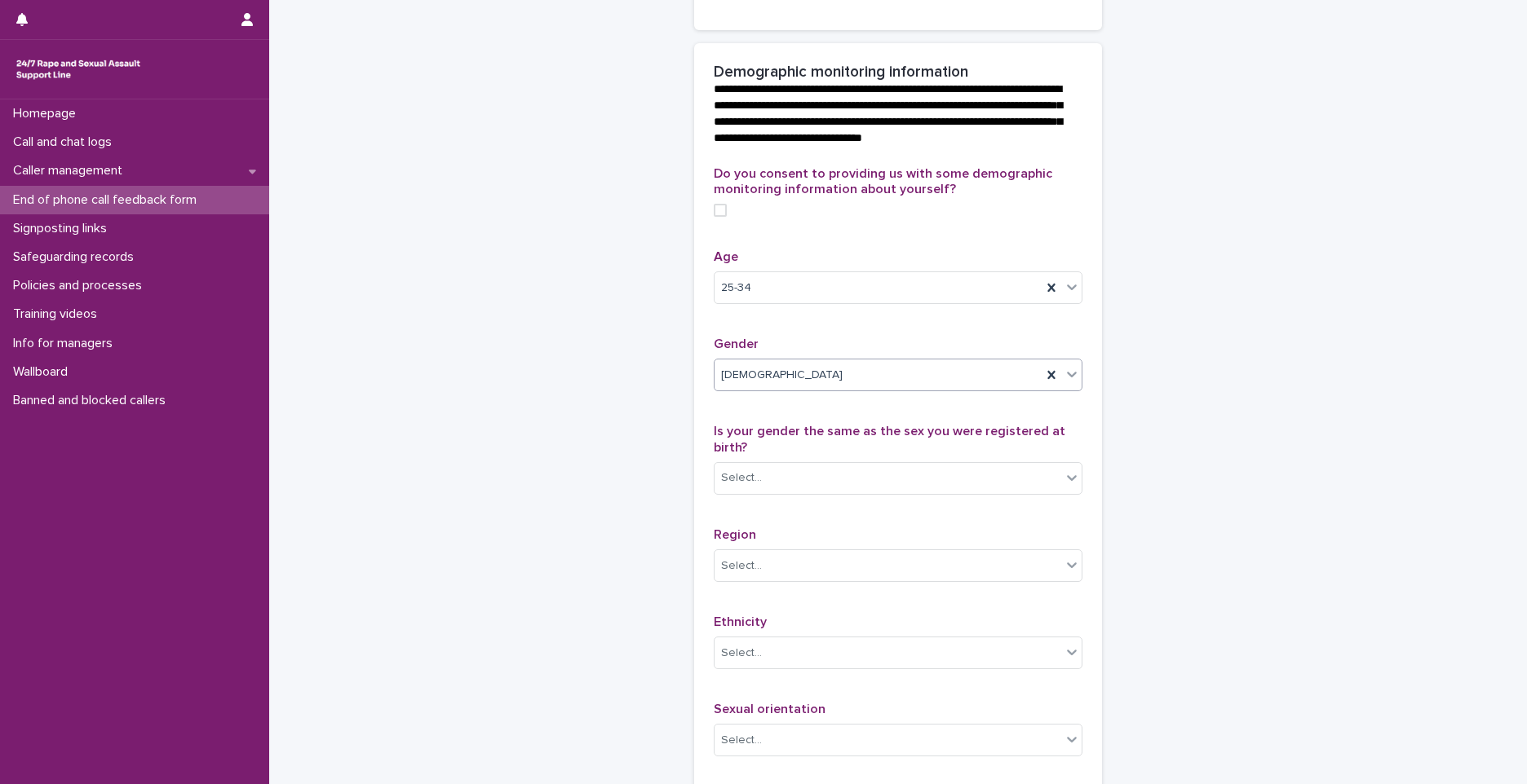
scroll to position [571, 0]
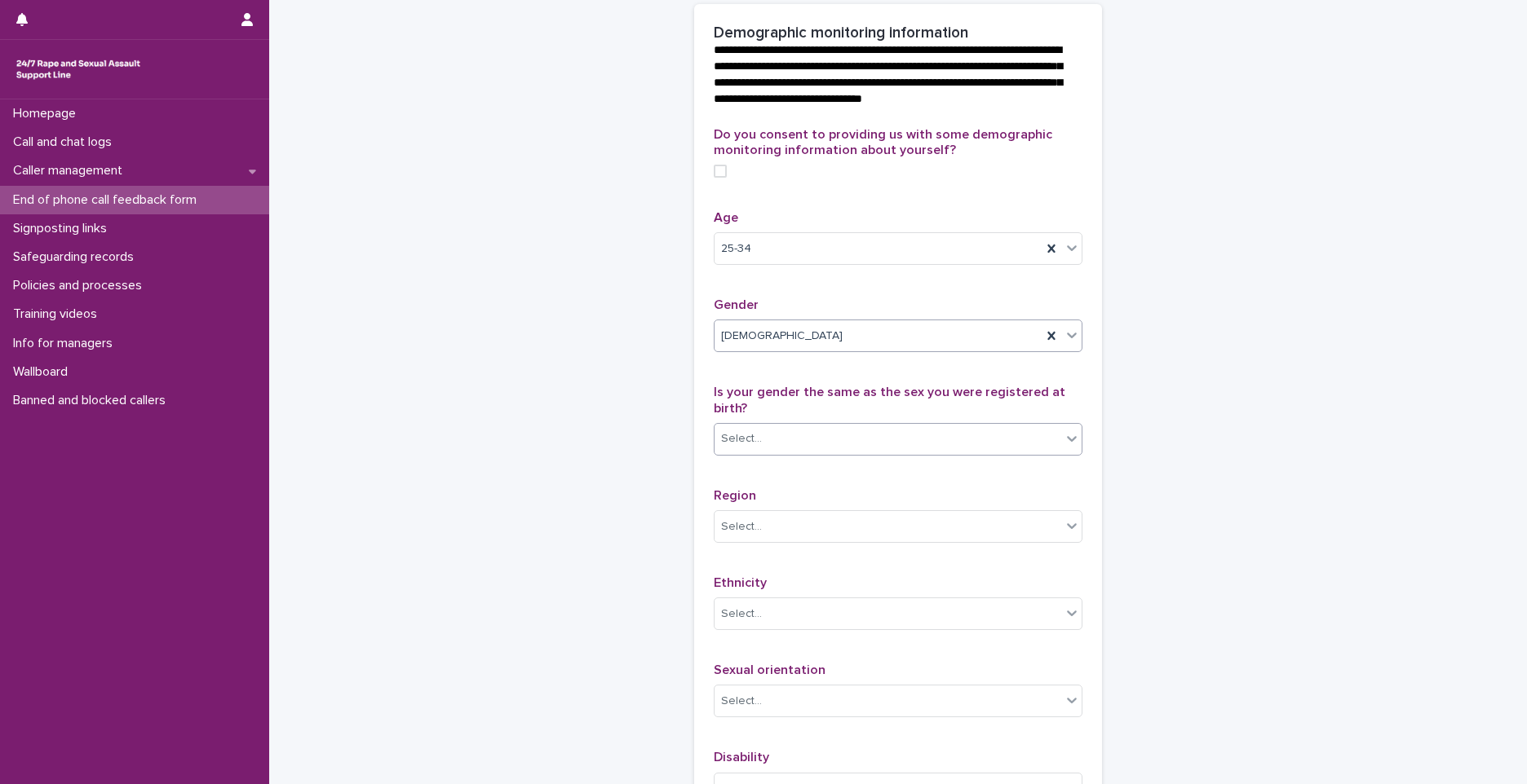
click at [781, 453] on div "Select..." at bounding box center [888, 438] width 347 height 27
click at [754, 530] on div "Yes" at bounding box center [892, 532] width 367 height 29
click at [761, 540] on div "Select..." at bounding box center [888, 527] width 347 height 27
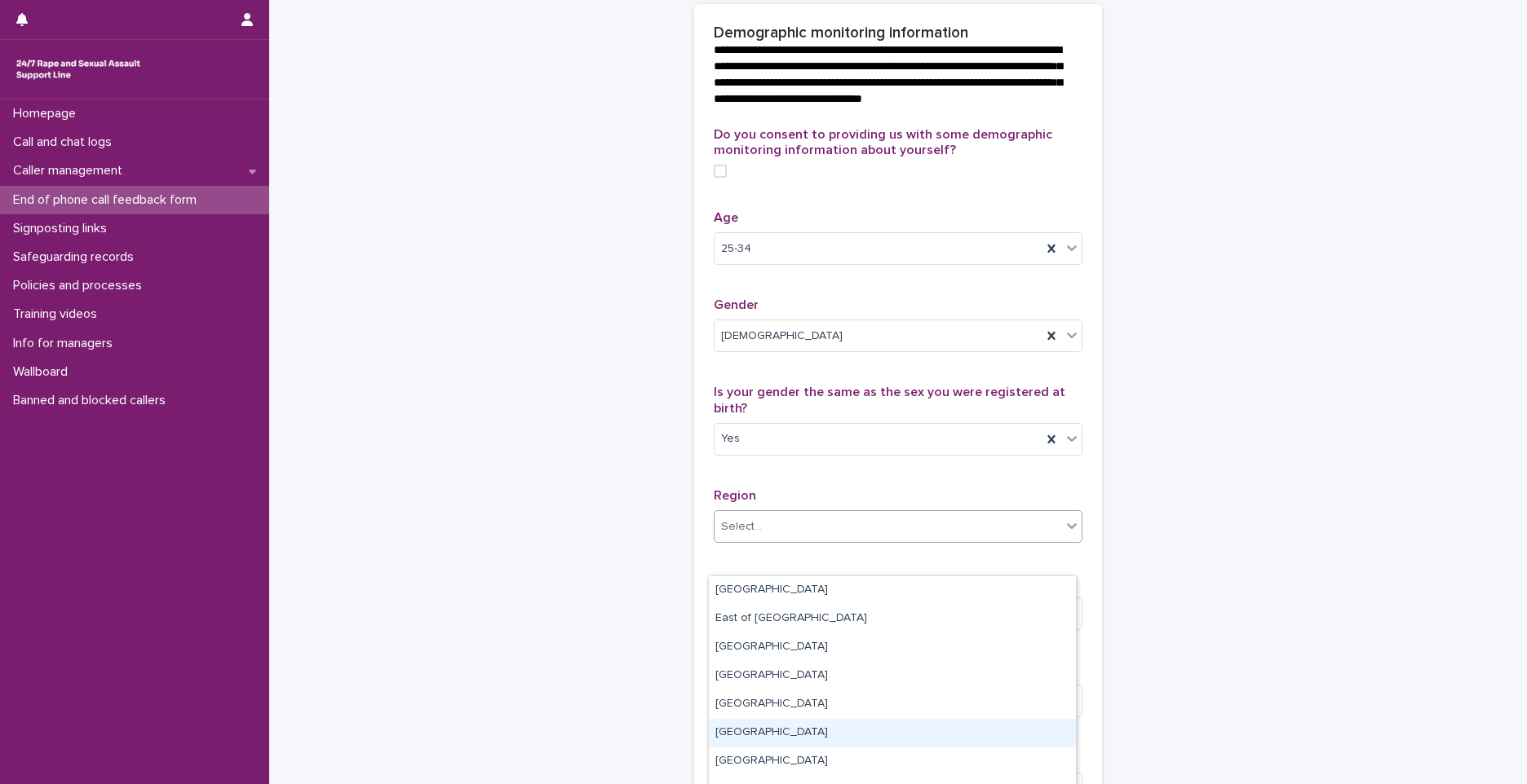
scroll to position [81, 0]
click at [767, 727] on div "[GEOGRAPHIC_DATA]" at bounding box center [892, 738] width 367 height 29
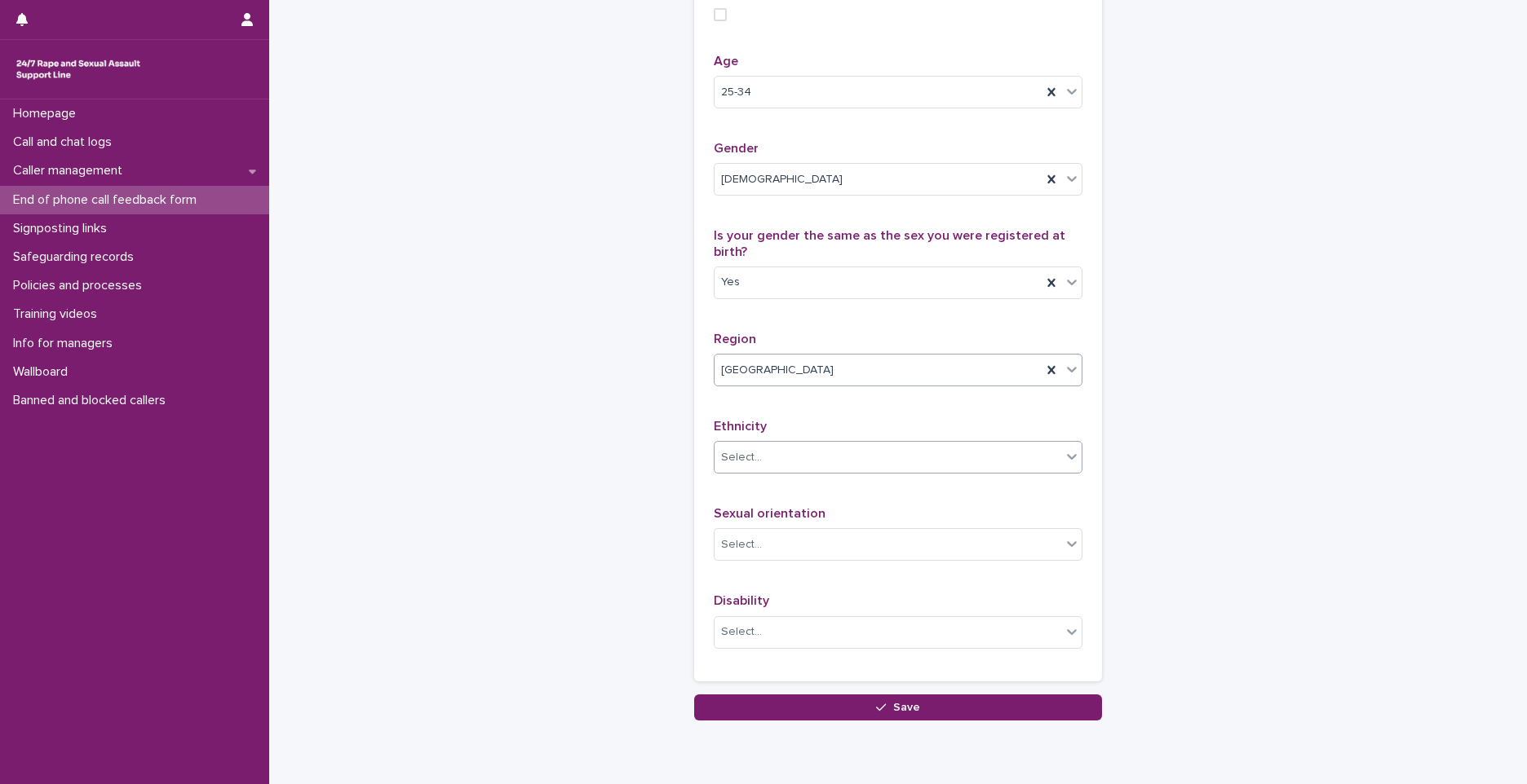
scroll to position [734, 0]
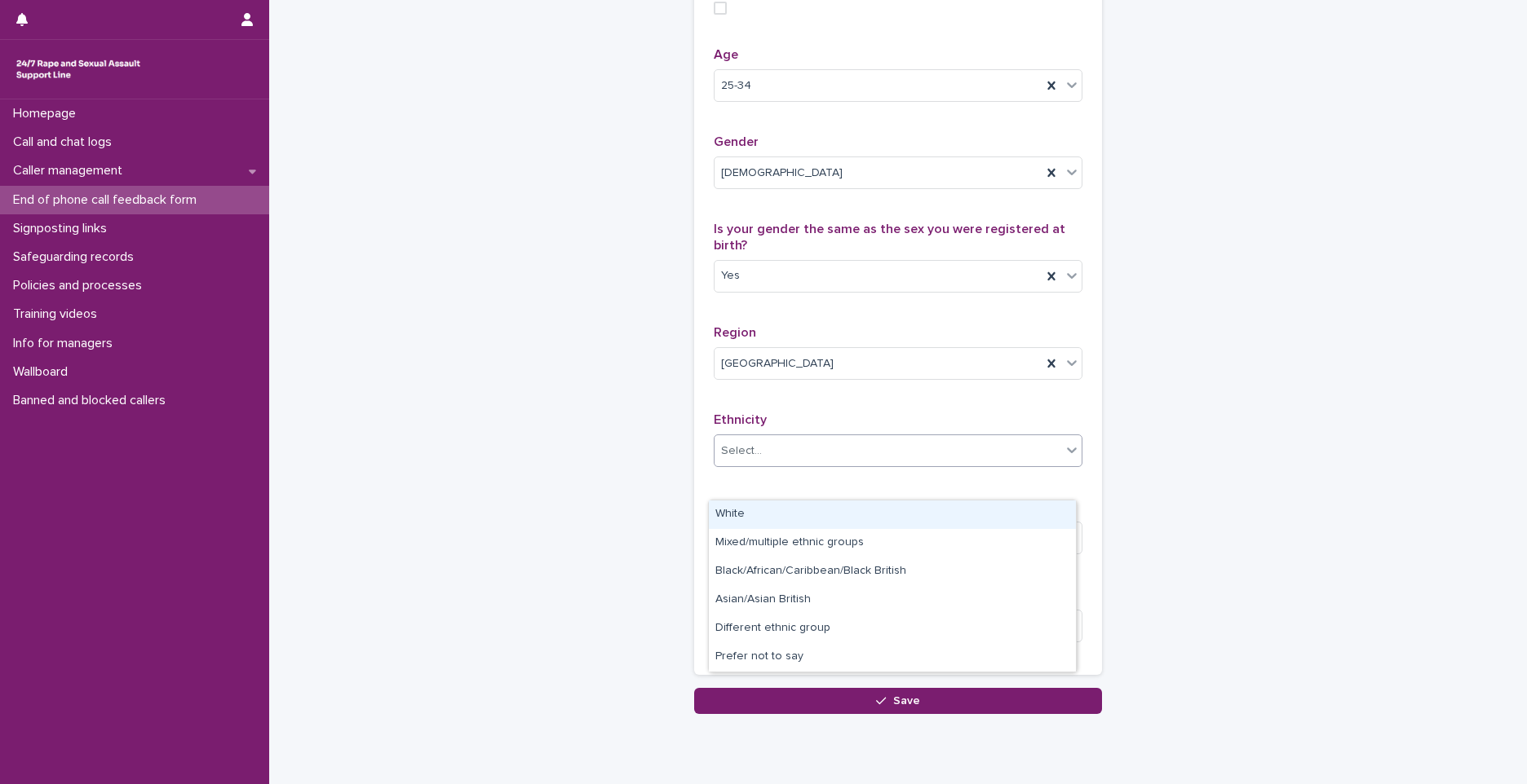
click at [784, 464] on div "Select..." at bounding box center [888, 451] width 347 height 27
click at [761, 510] on div "White" at bounding box center [892, 514] width 367 height 29
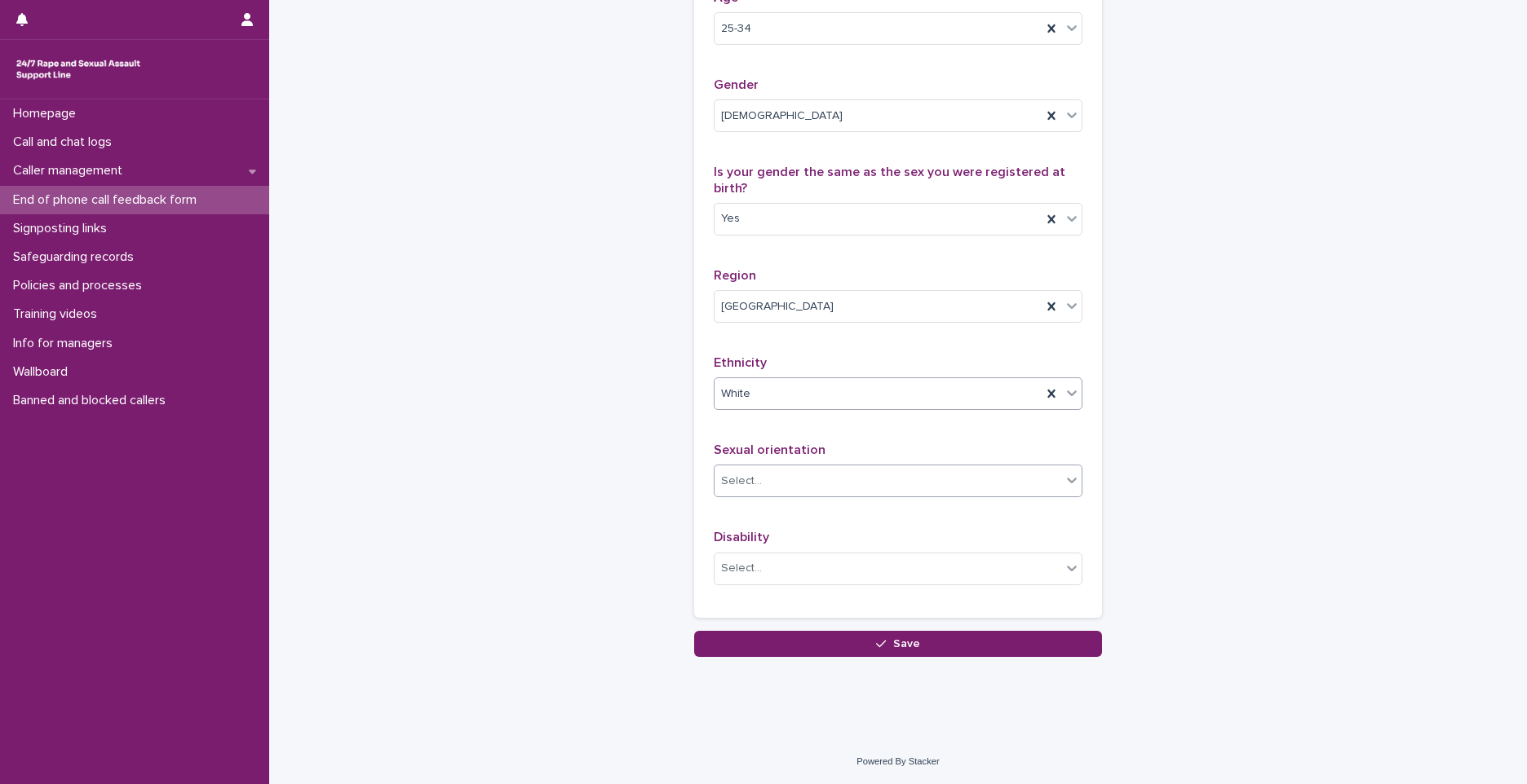
scroll to position [823, 0]
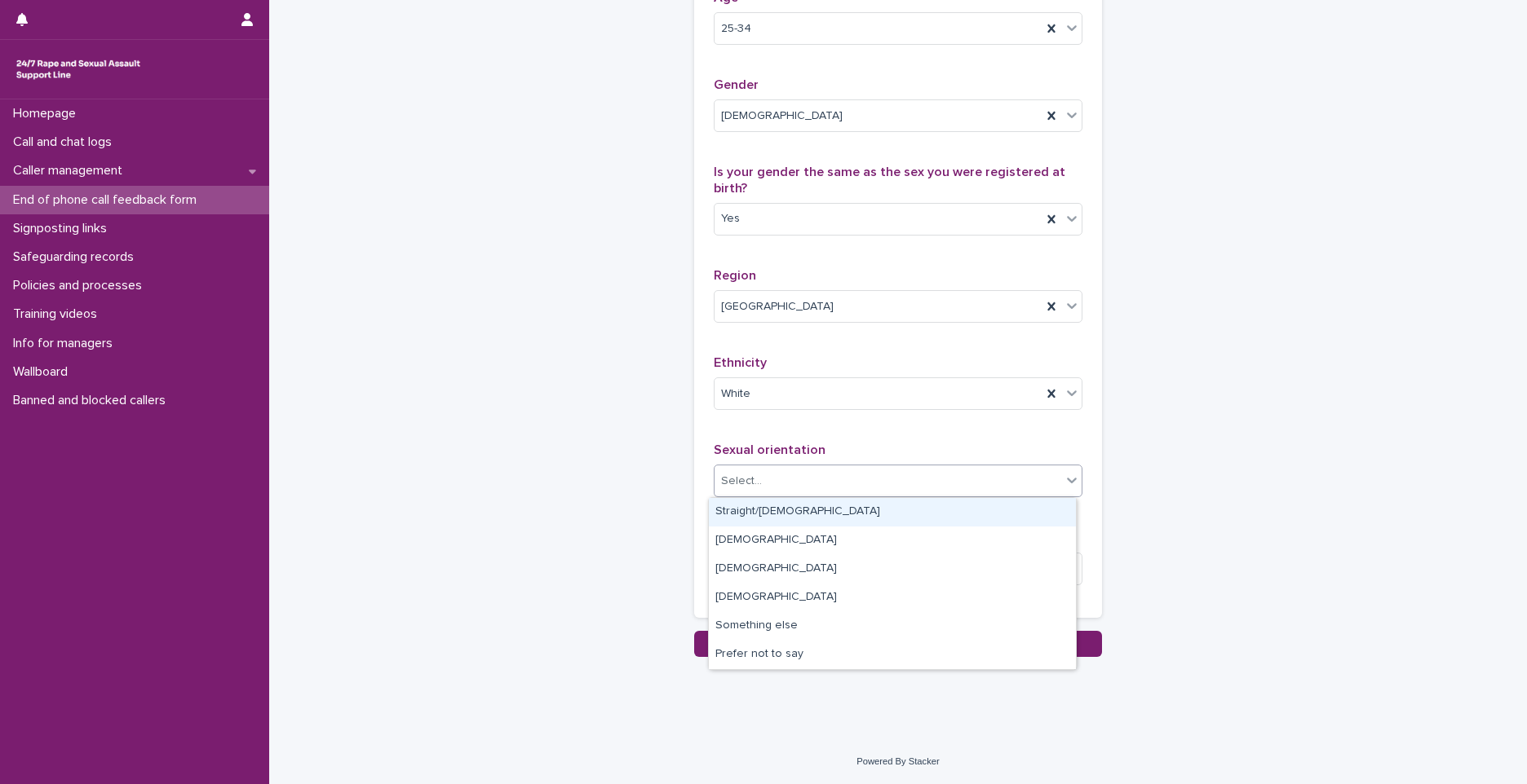
click at [799, 480] on div "Select..." at bounding box center [888, 481] width 347 height 27
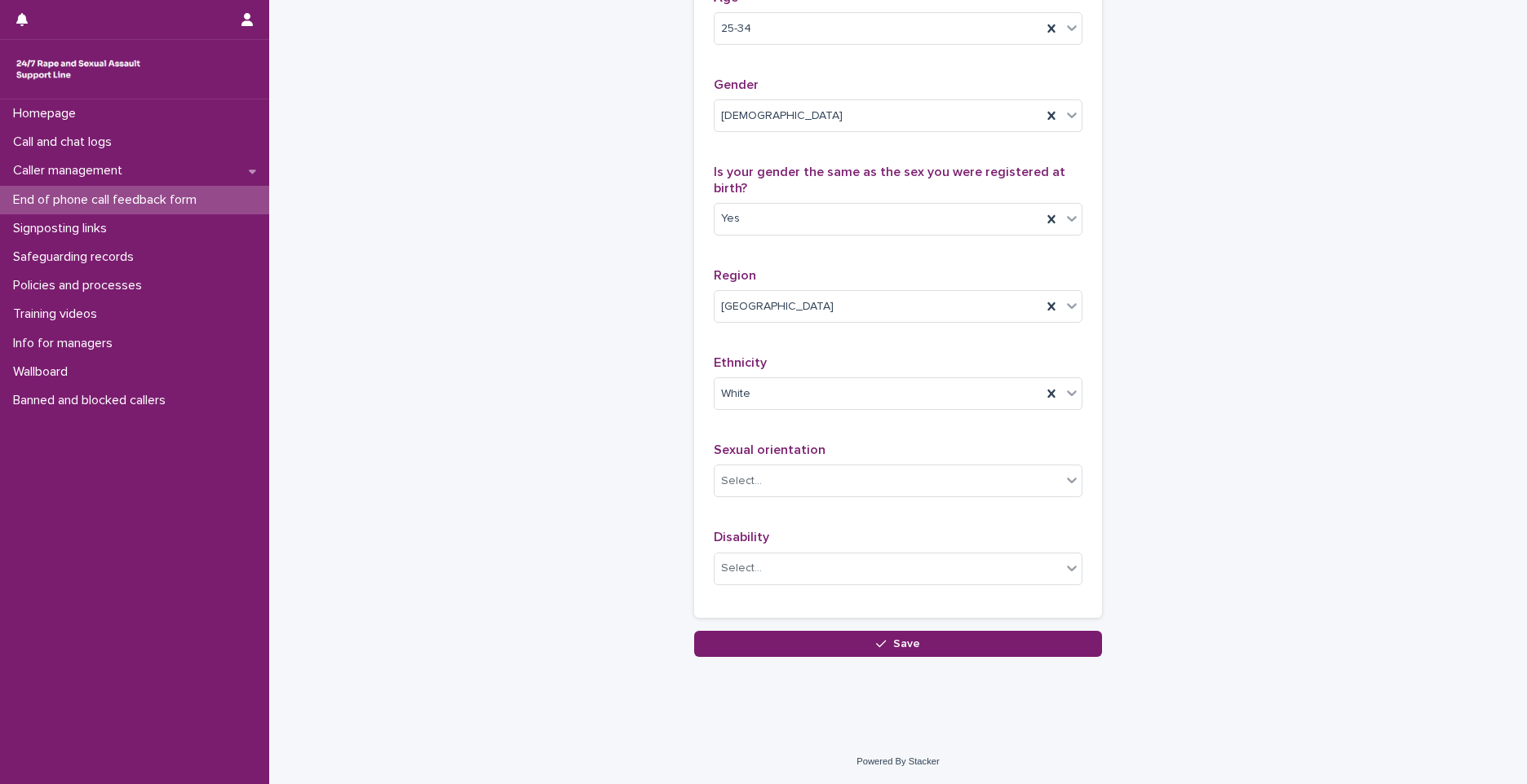
click at [856, 444] on p "Sexual orientation" at bounding box center [898, 450] width 369 height 15
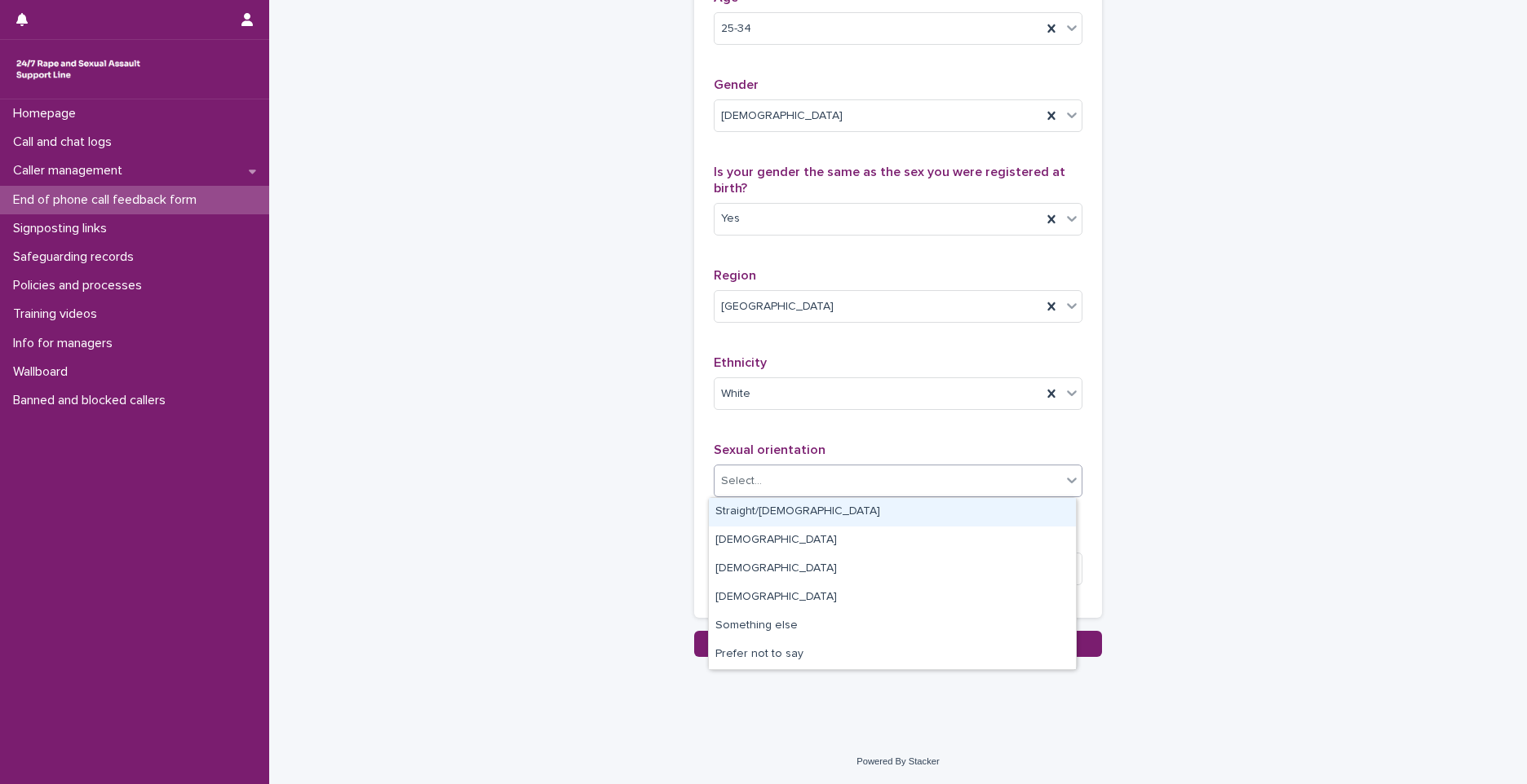
click at [843, 483] on div "Select..." at bounding box center [888, 481] width 347 height 27
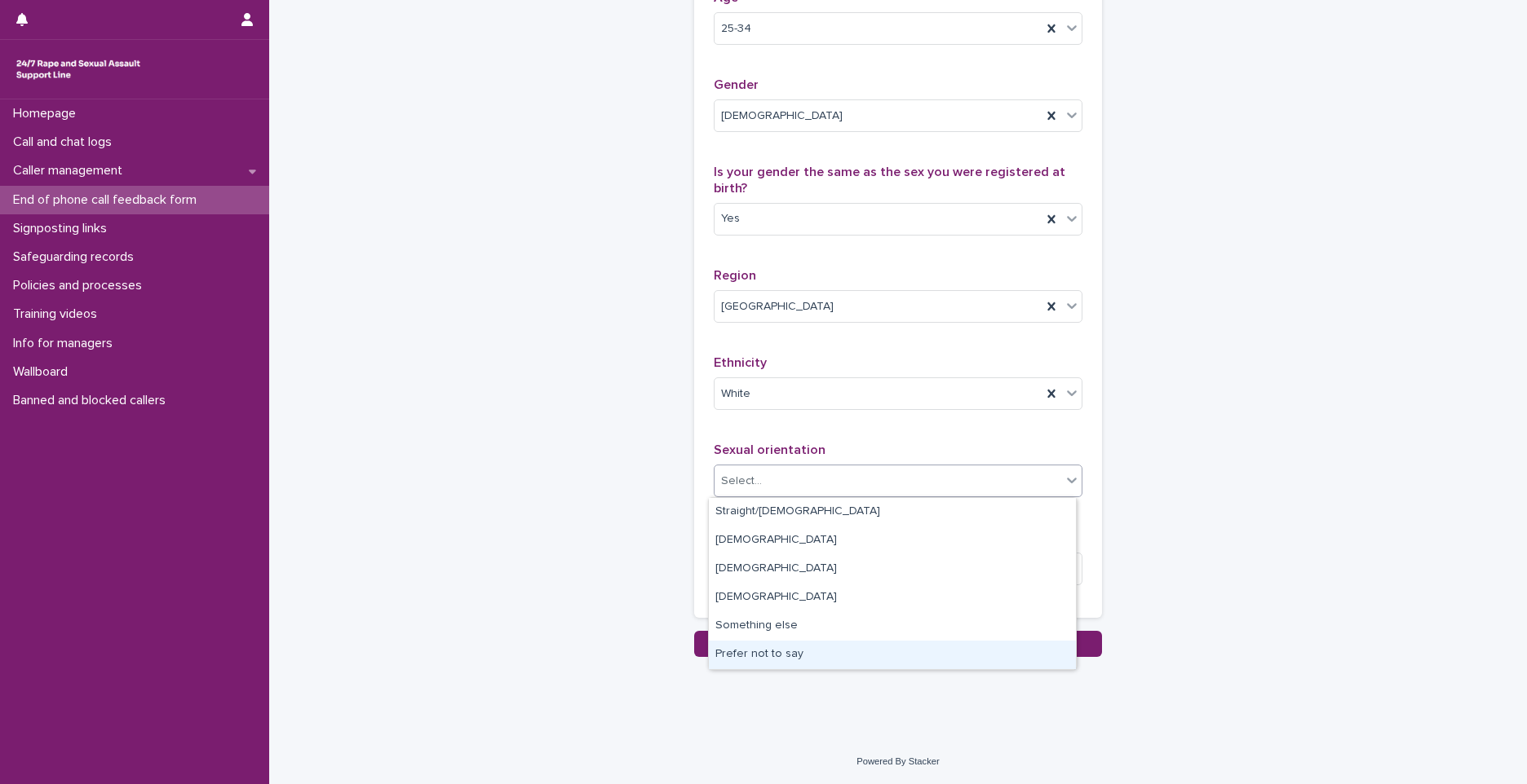
click at [791, 668] on div "Prefer not to say" at bounding box center [892, 655] width 367 height 29
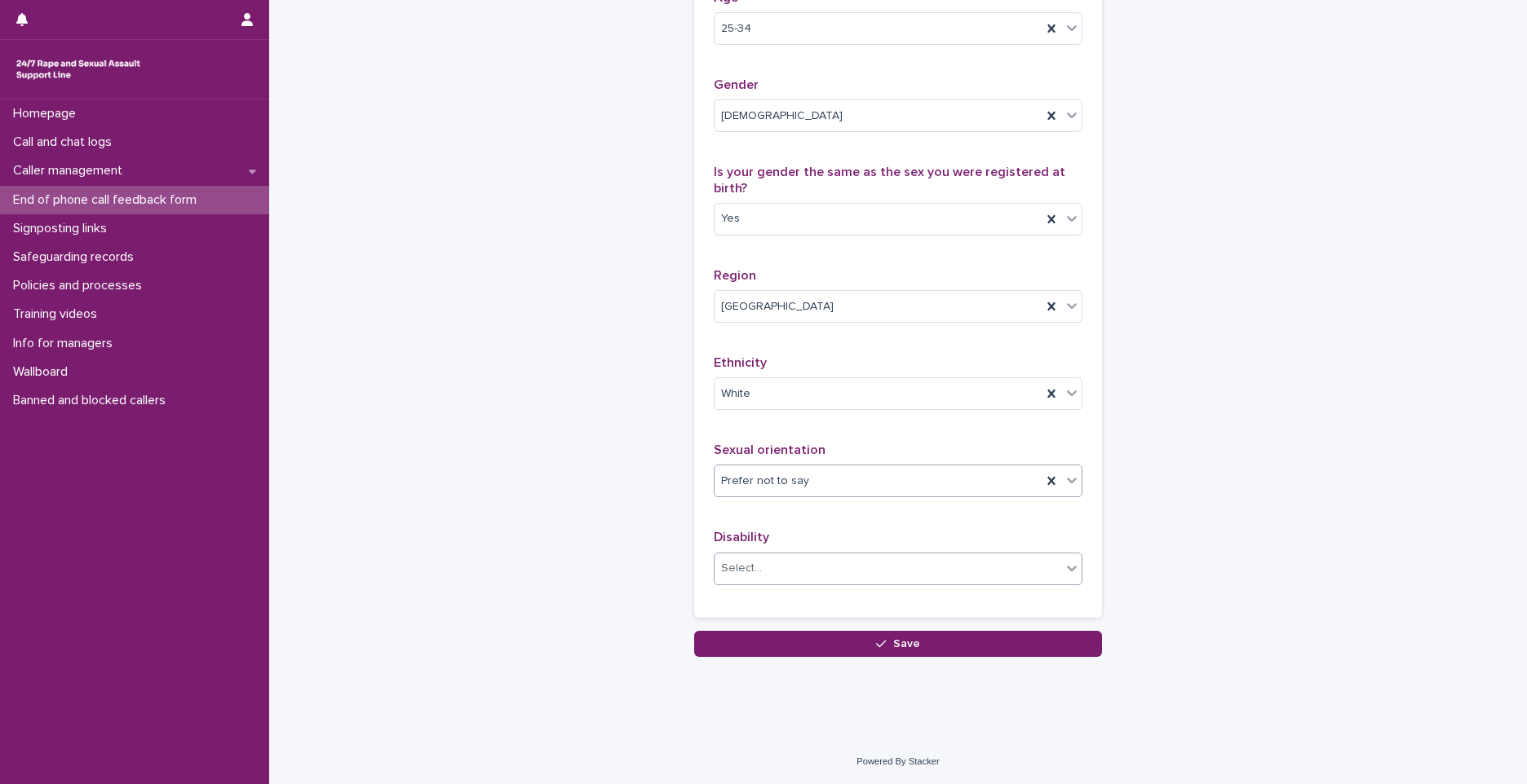
click at [804, 565] on div "Select..." at bounding box center [888, 569] width 347 height 27
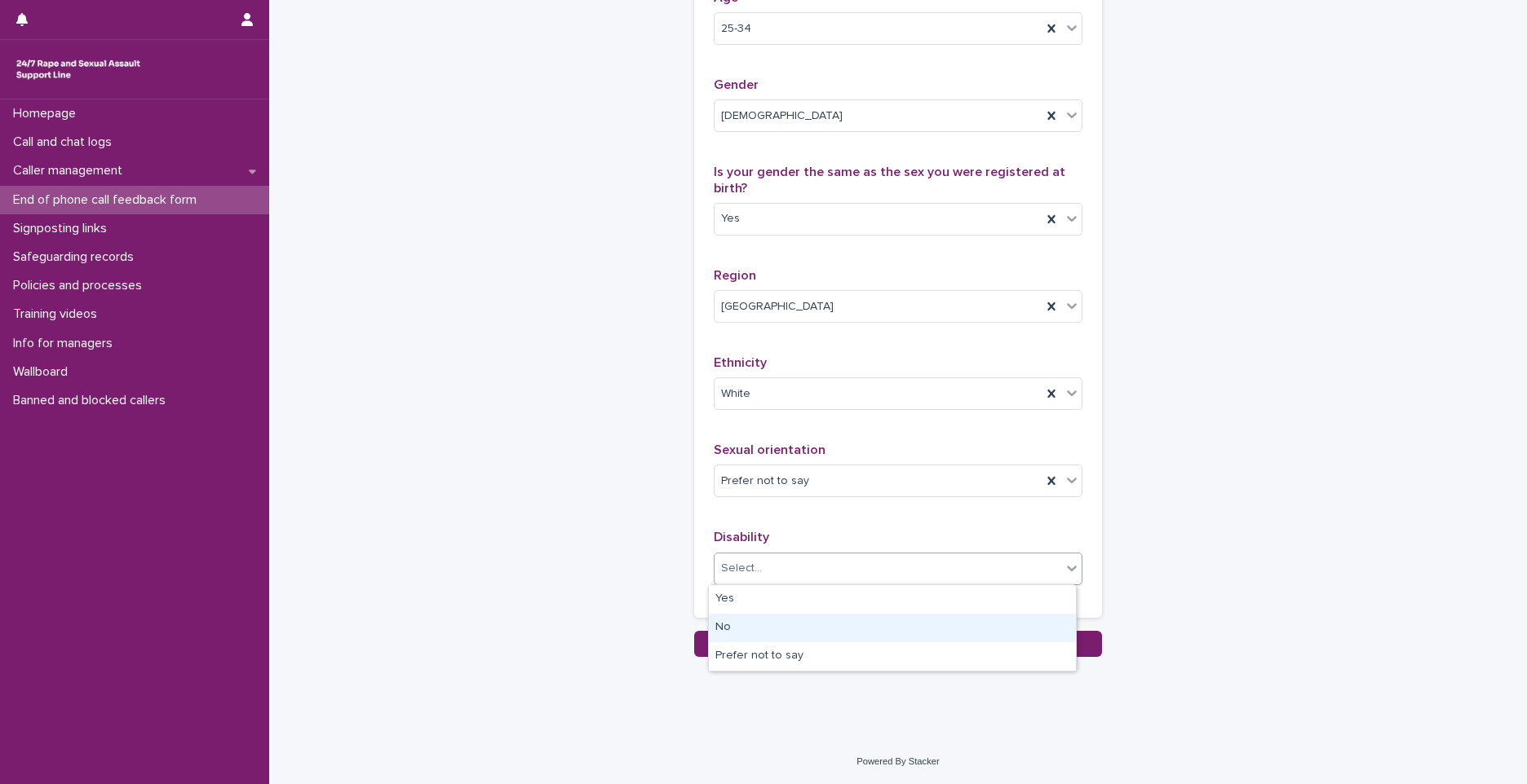
click at [785, 624] on div "No" at bounding box center [892, 628] width 367 height 29
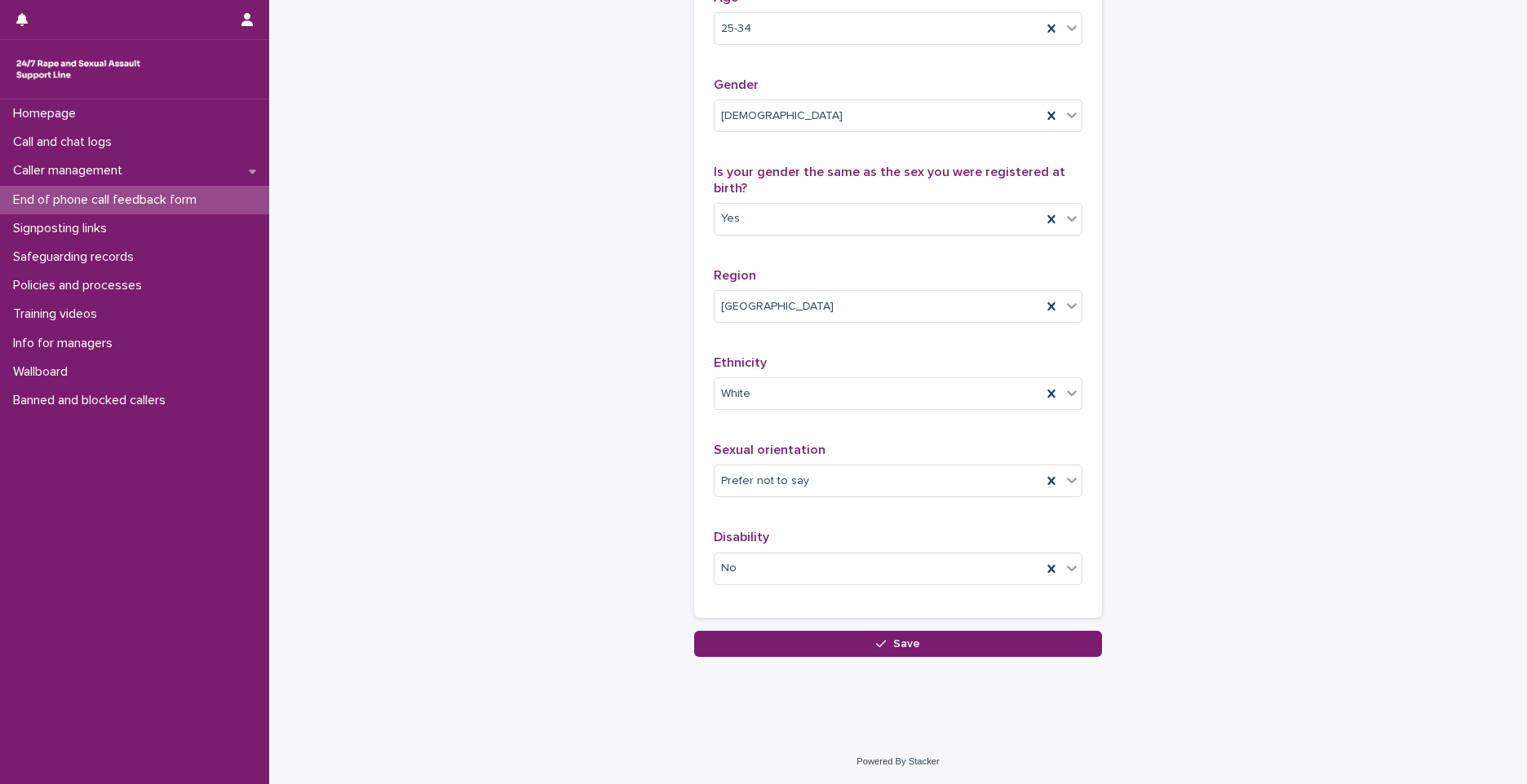
click at [924, 352] on div "Do you consent to providing us with some demographic monitoring information abo…" at bounding box center [898, 253] width 369 height 691
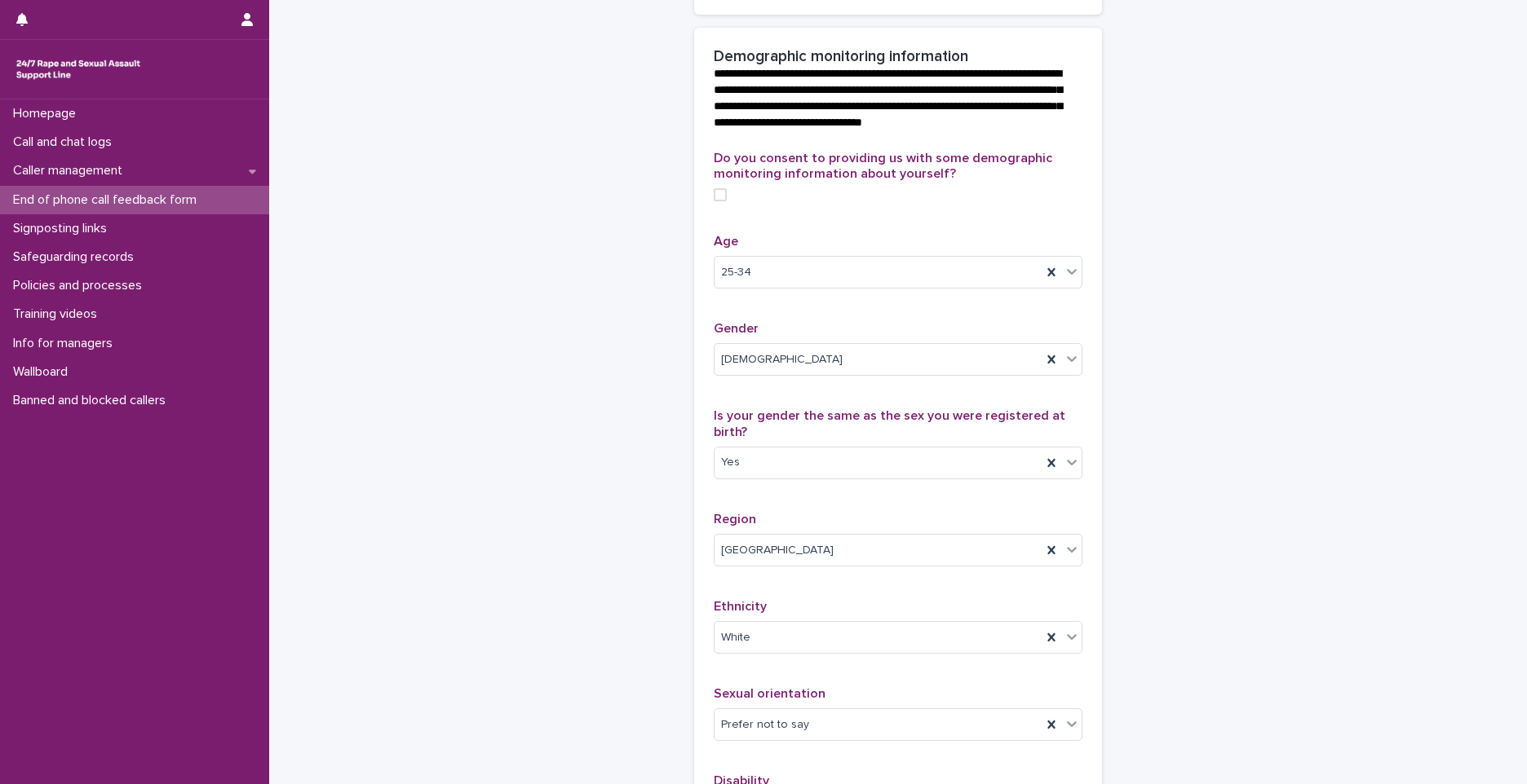
scroll to position [334, 0]
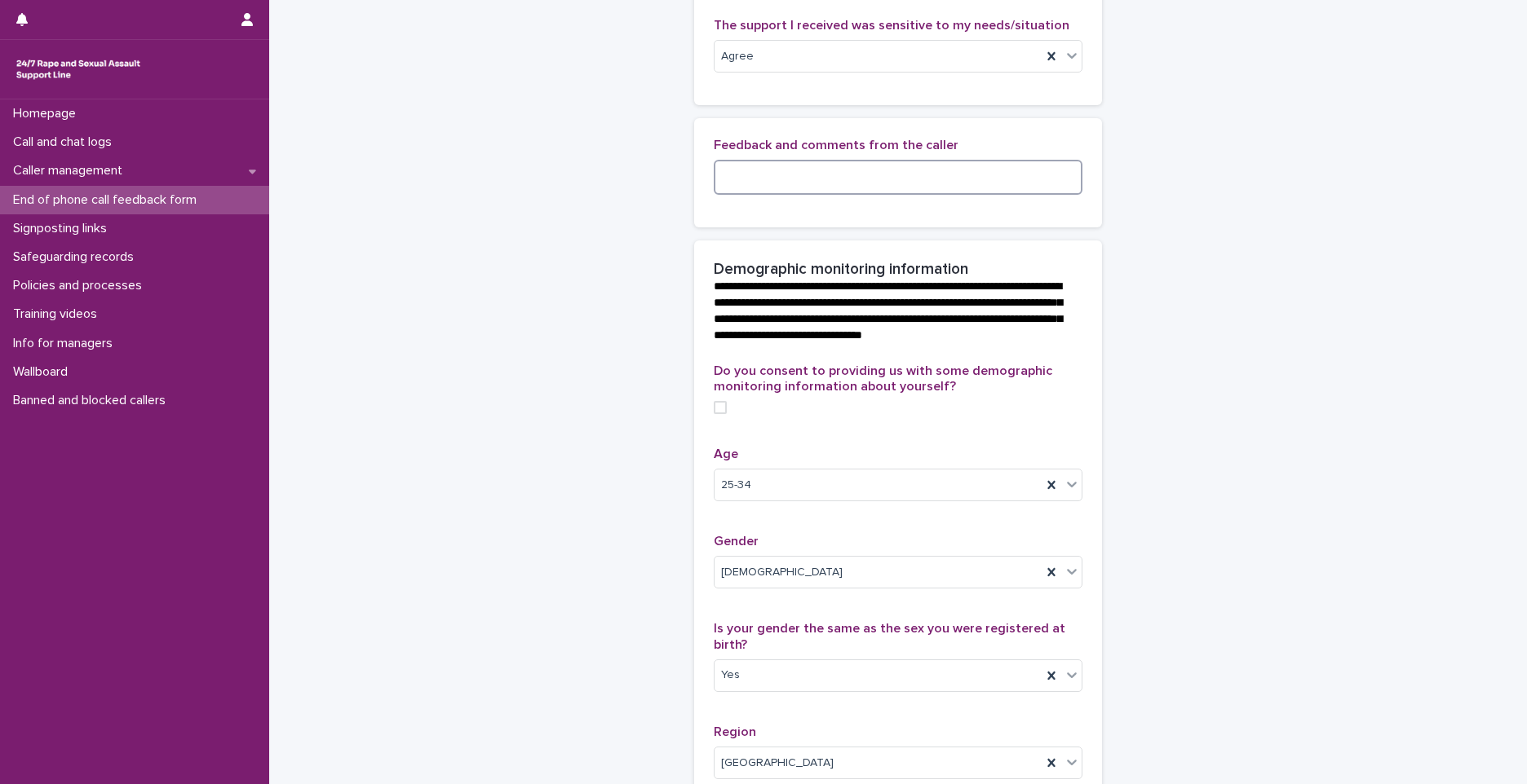
drag, startPoint x: 803, startPoint y: 204, endPoint x: 804, endPoint y: 187, distance: 17.0
click at [803, 194] on textarea at bounding box center [898, 177] width 369 height 35
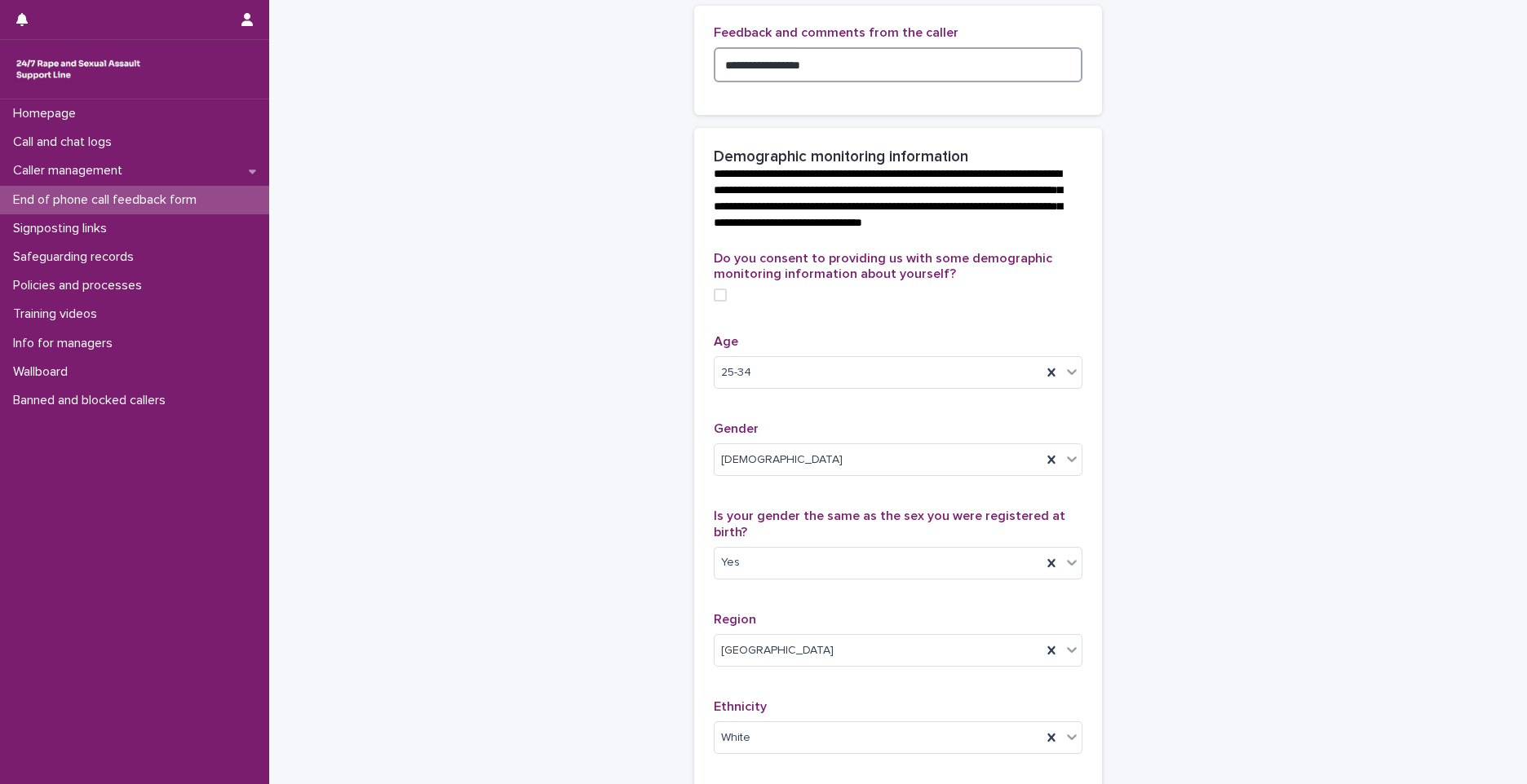
scroll to position [407, 0]
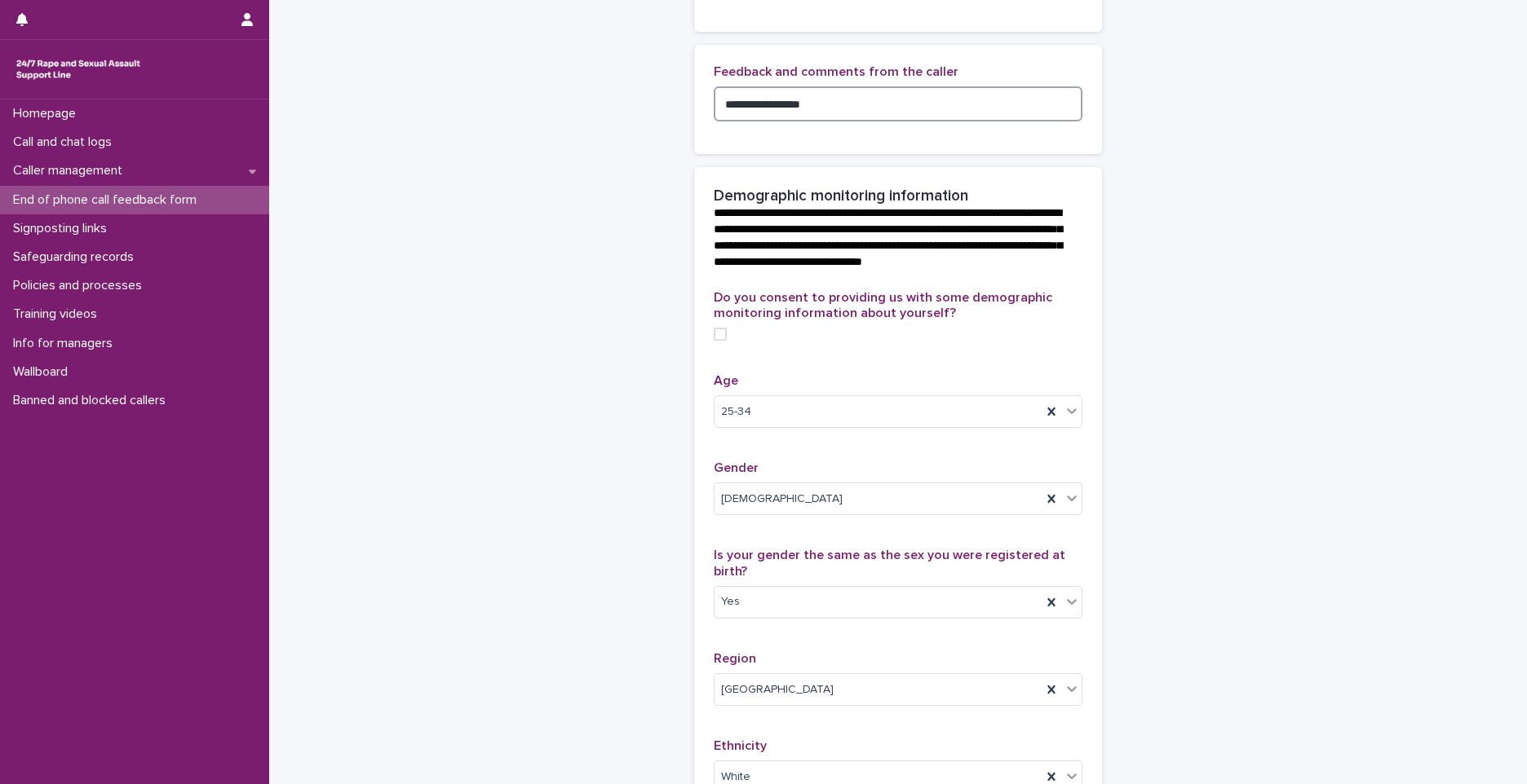
click at [716, 341] on span at bounding box center [720, 334] width 13 height 13
type textarea "**********"
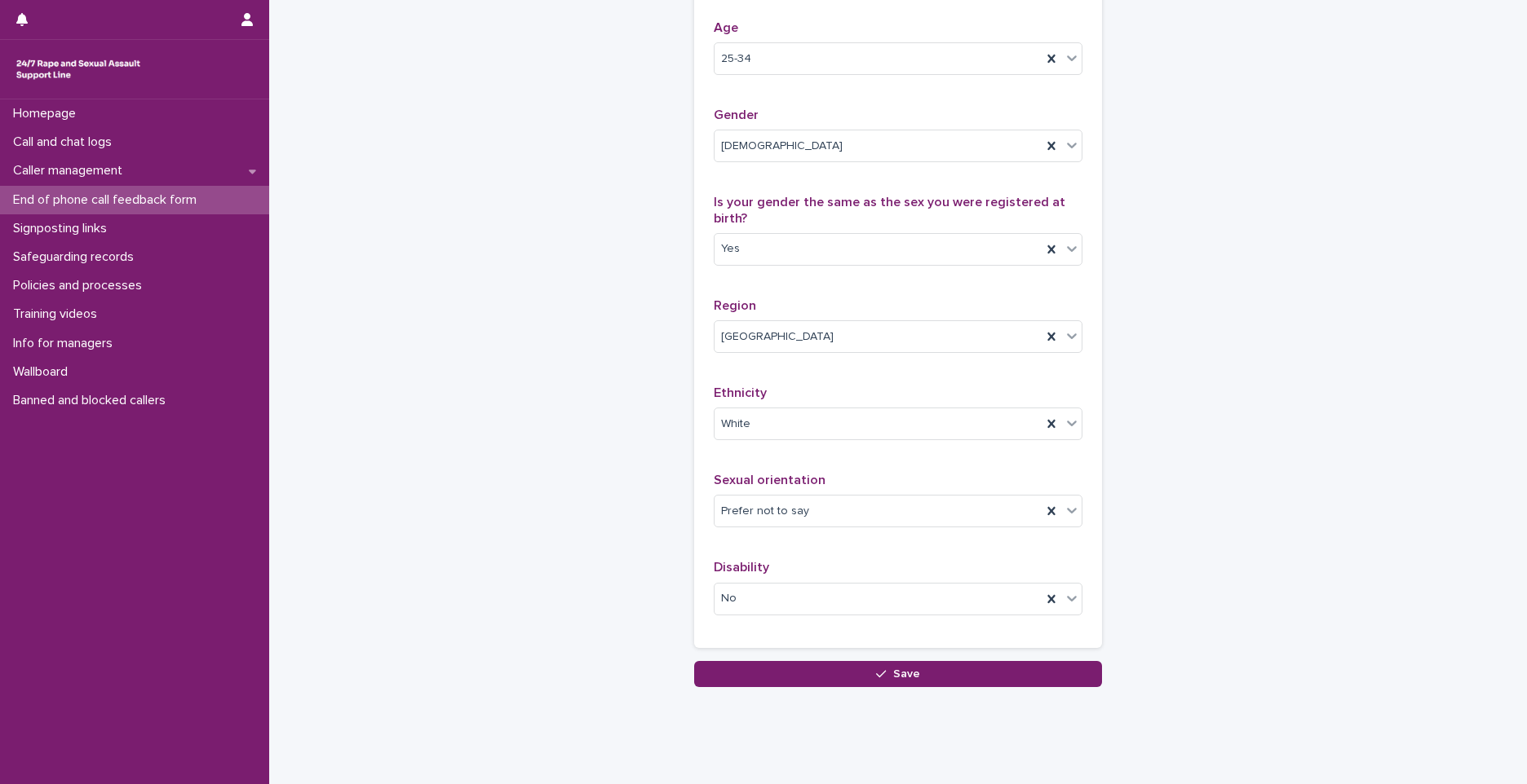
scroll to position [823, 0]
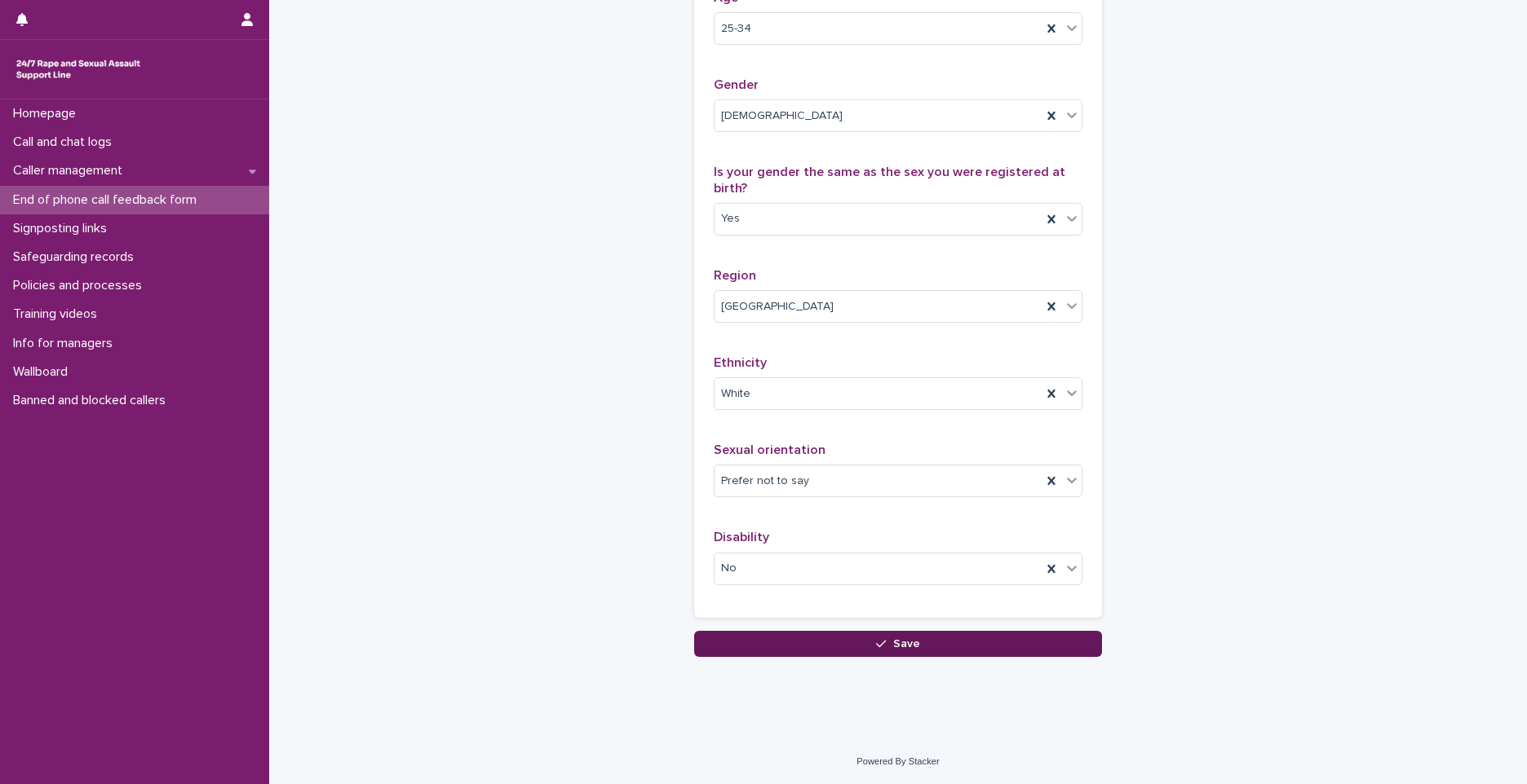
click at [880, 651] on button "Save" at bounding box center [898, 644] width 407 height 26
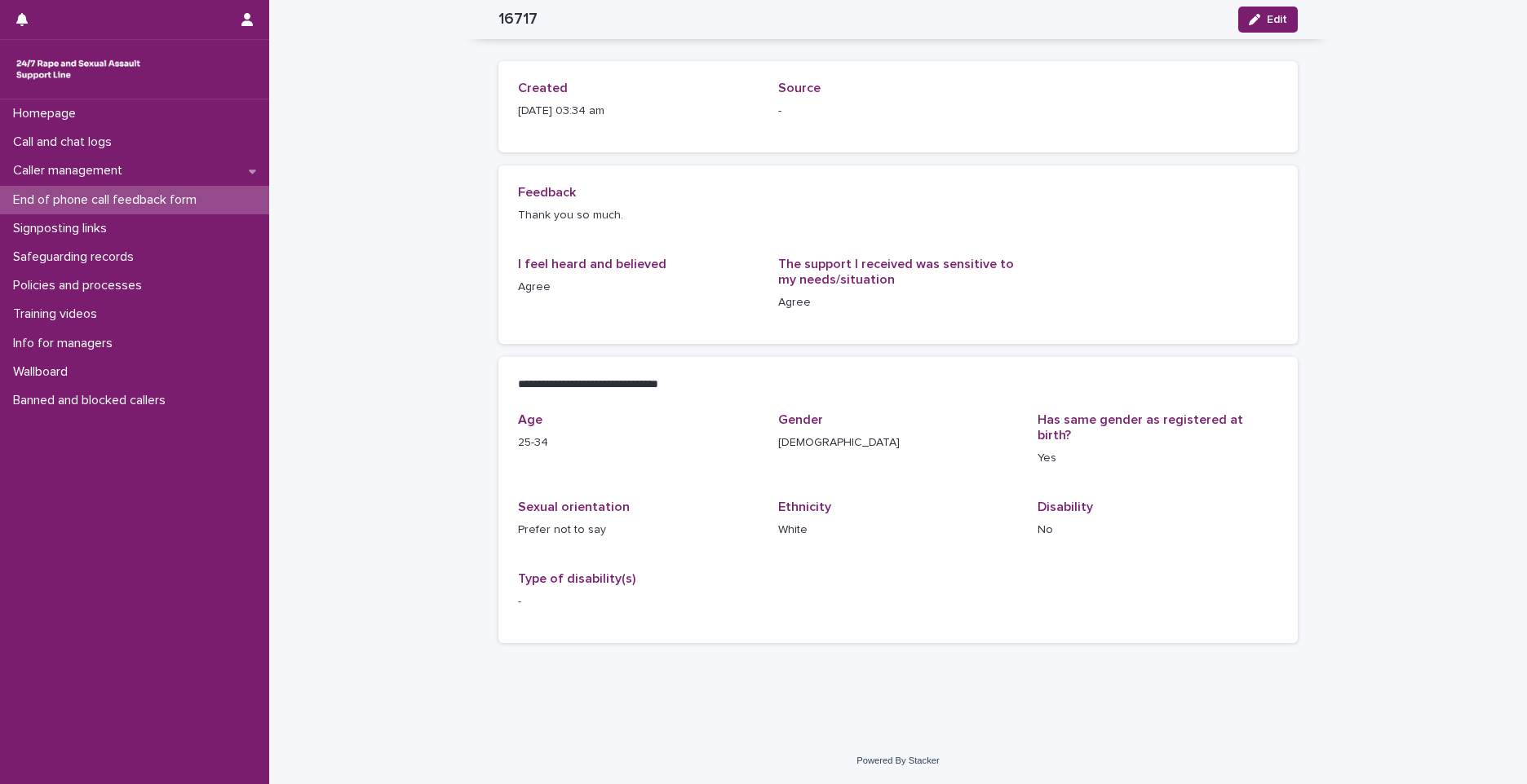
scroll to position [42, 0]
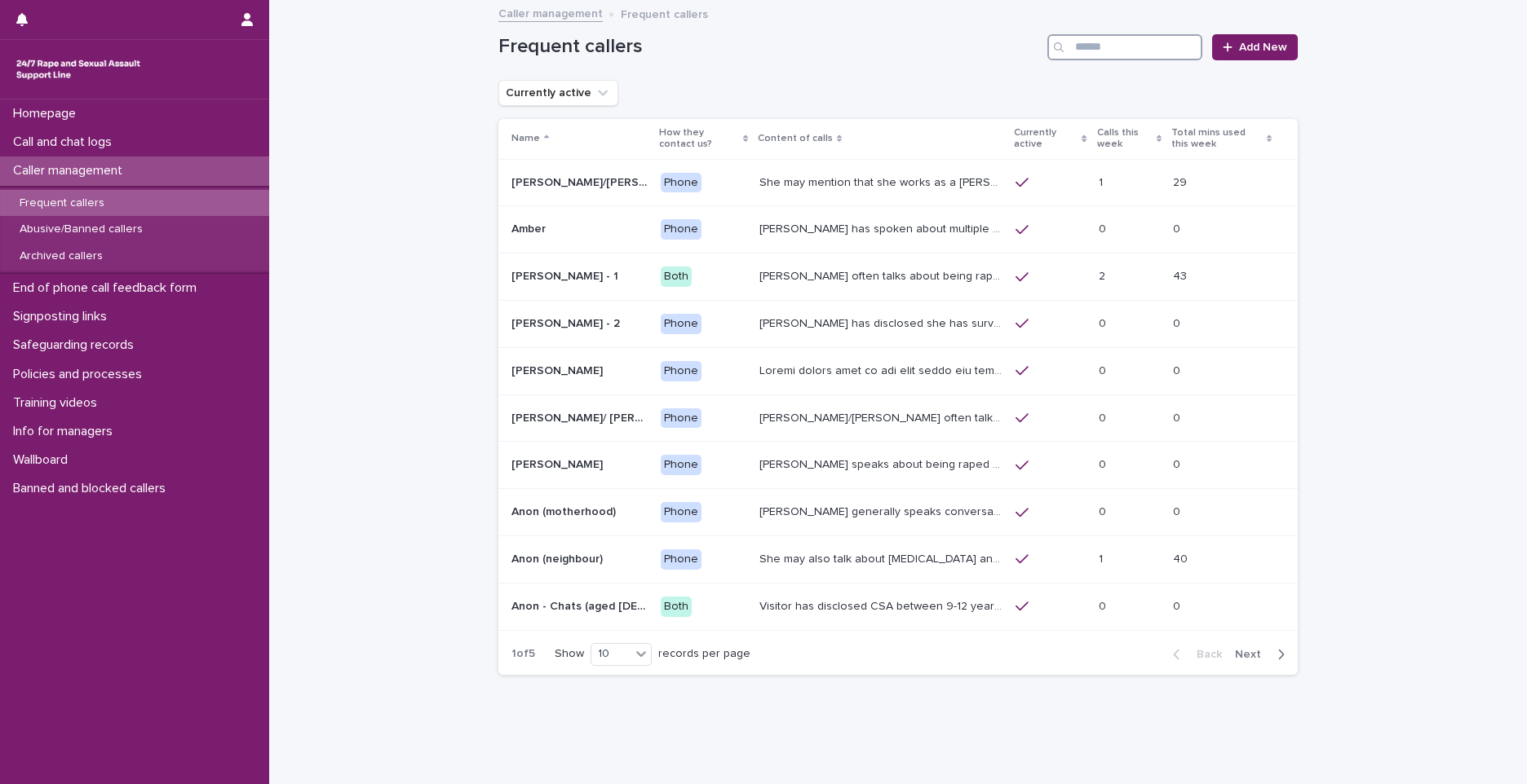
click at [1074, 50] on input "Search" at bounding box center [1124, 46] width 155 height 26
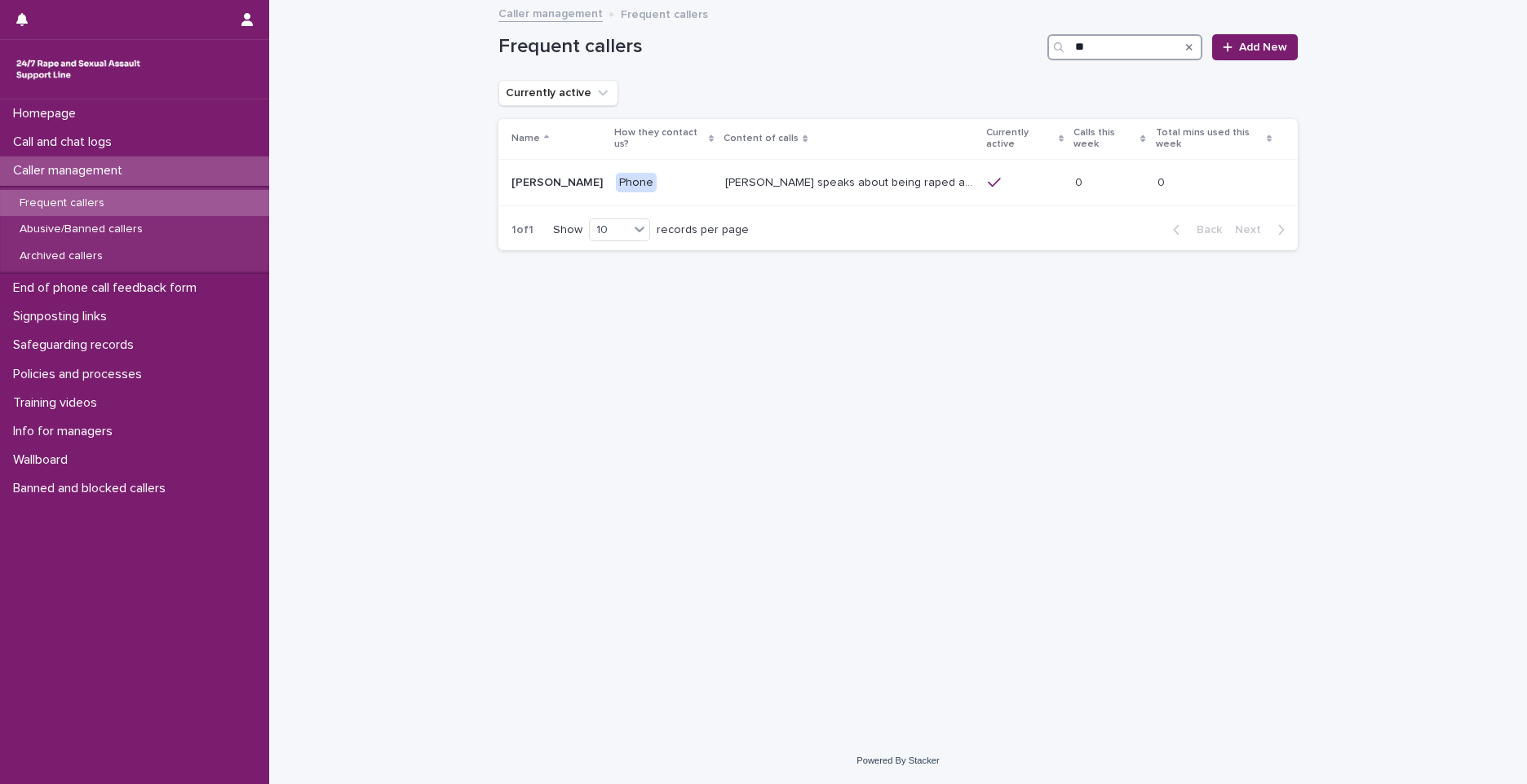
type input "*"
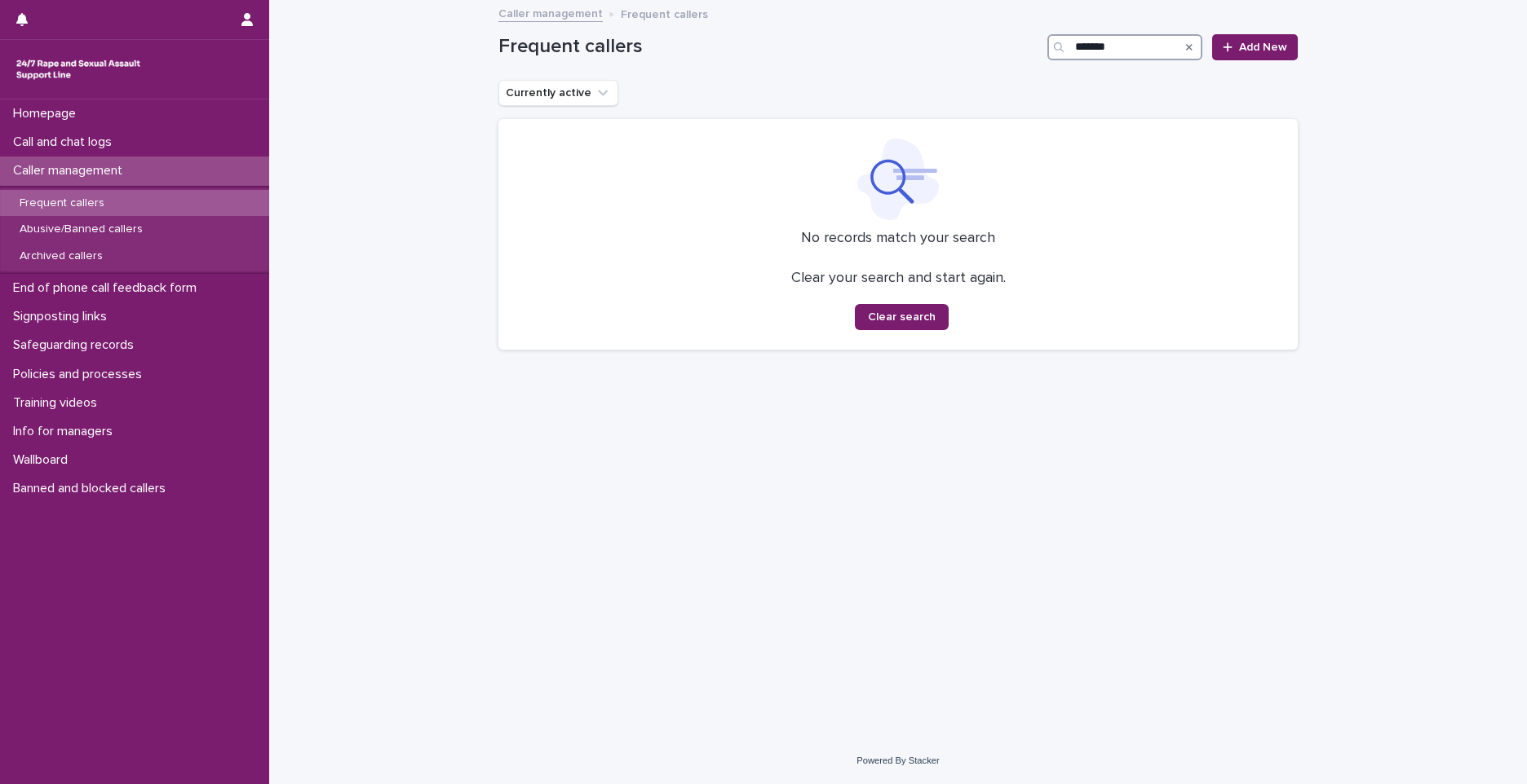
type input "*******"
drag, startPoint x: 63, startPoint y: 199, endPoint x: 65, endPoint y: 207, distance: 8.2
click at [63, 199] on p "Frequent callers" at bounding box center [62, 204] width 111 height 14
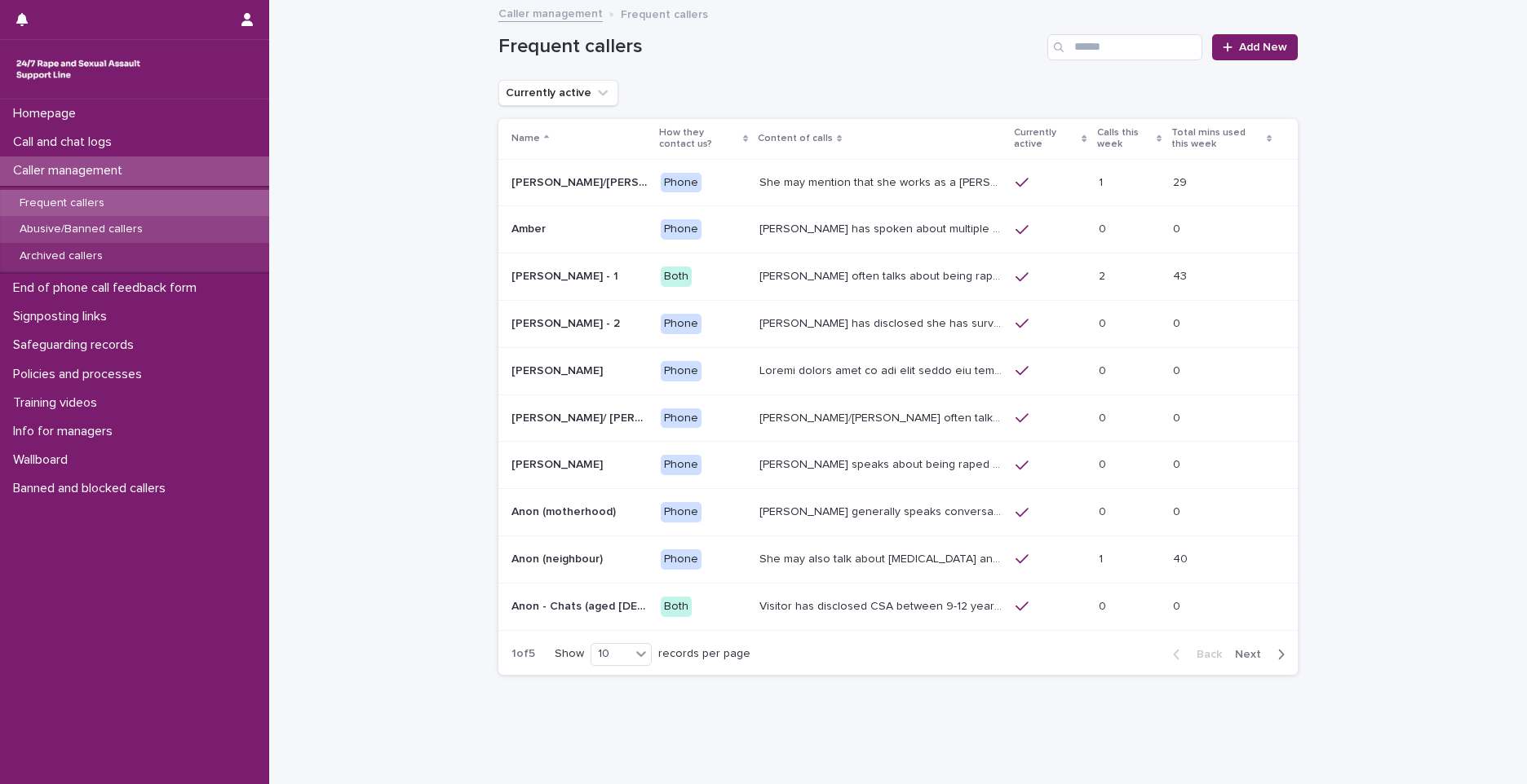
click at [76, 221] on div "Abusive/Banned callers" at bounding box center [134, 229] width 269 height 27
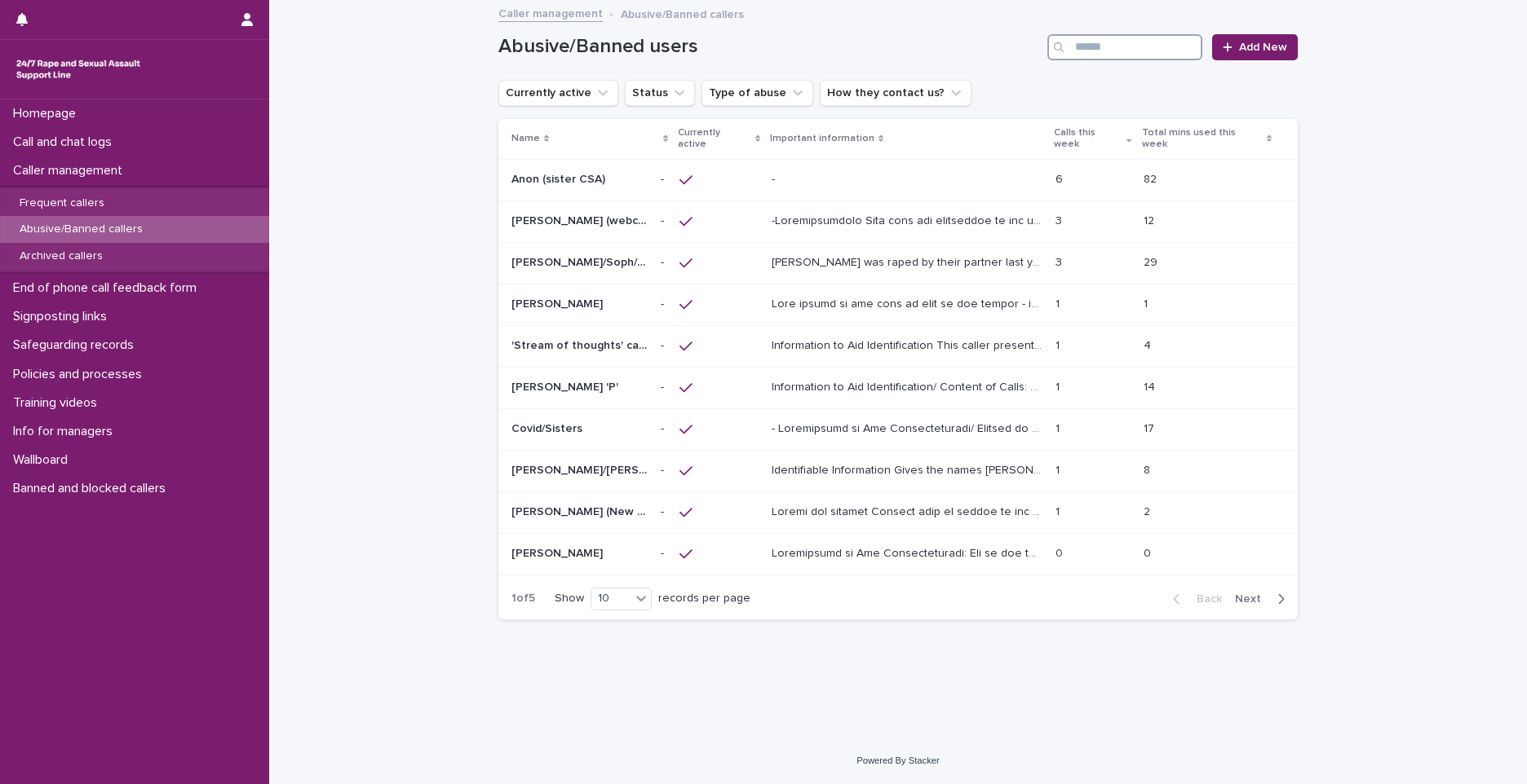
click at [1086, 46] on input "Search" at bounding box center [1124, 46] width 155 height 26
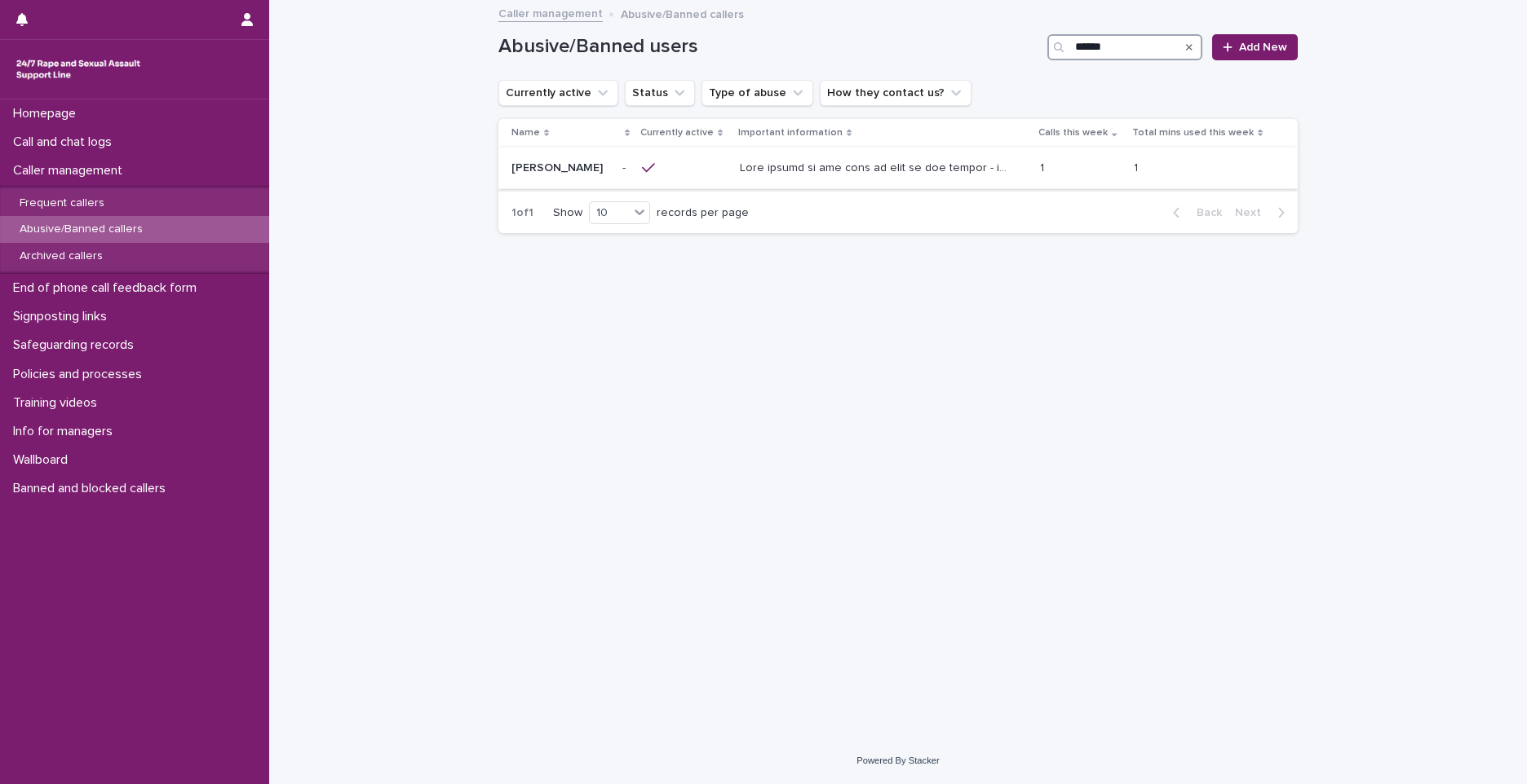
type input "******"
click at [740, 179] on div at bounding box center [884, 168] width 288 height 27
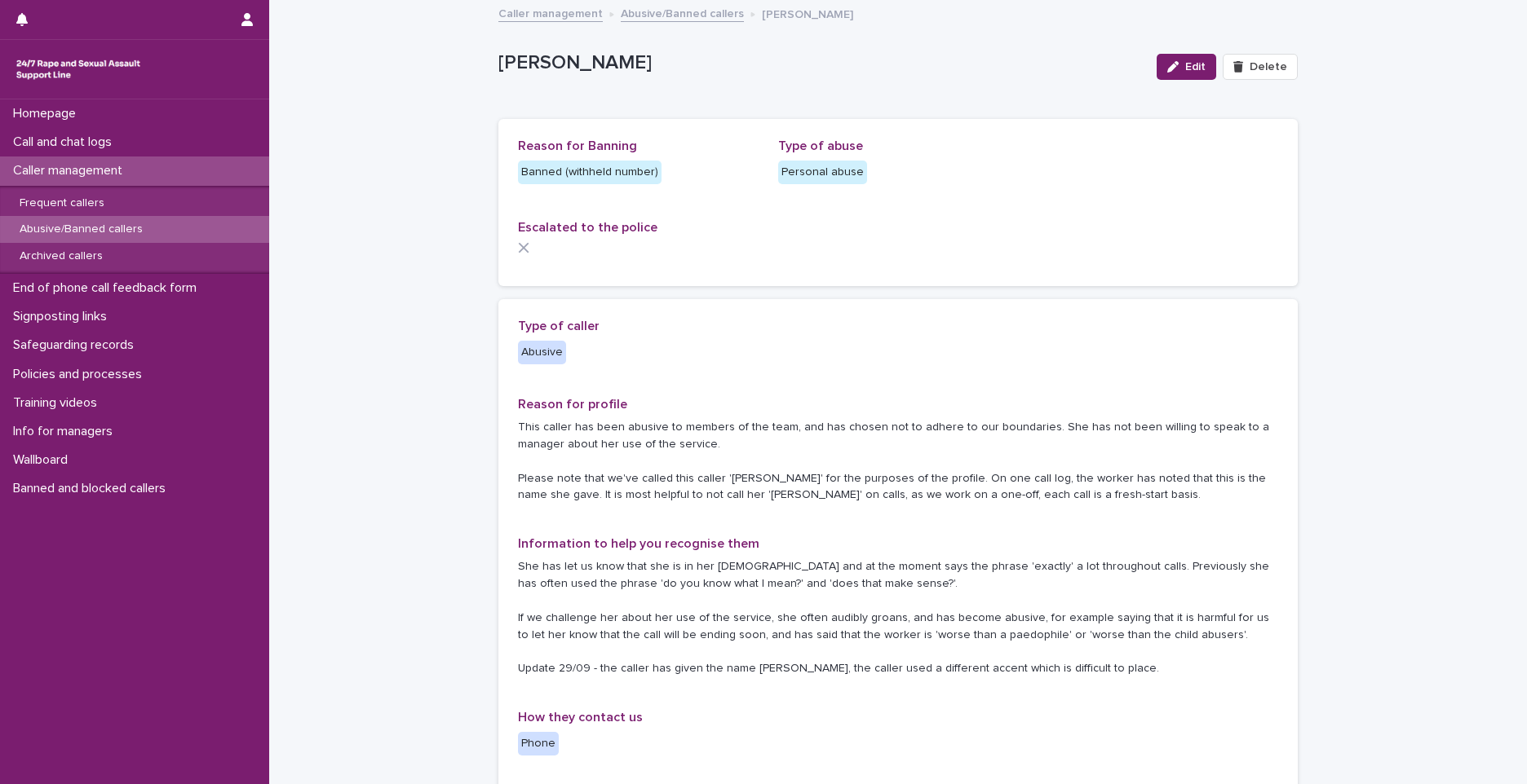
click at [152, 229] on div "Abusive/Banned callers" at bounding box center [134, 229] width 269 height 27
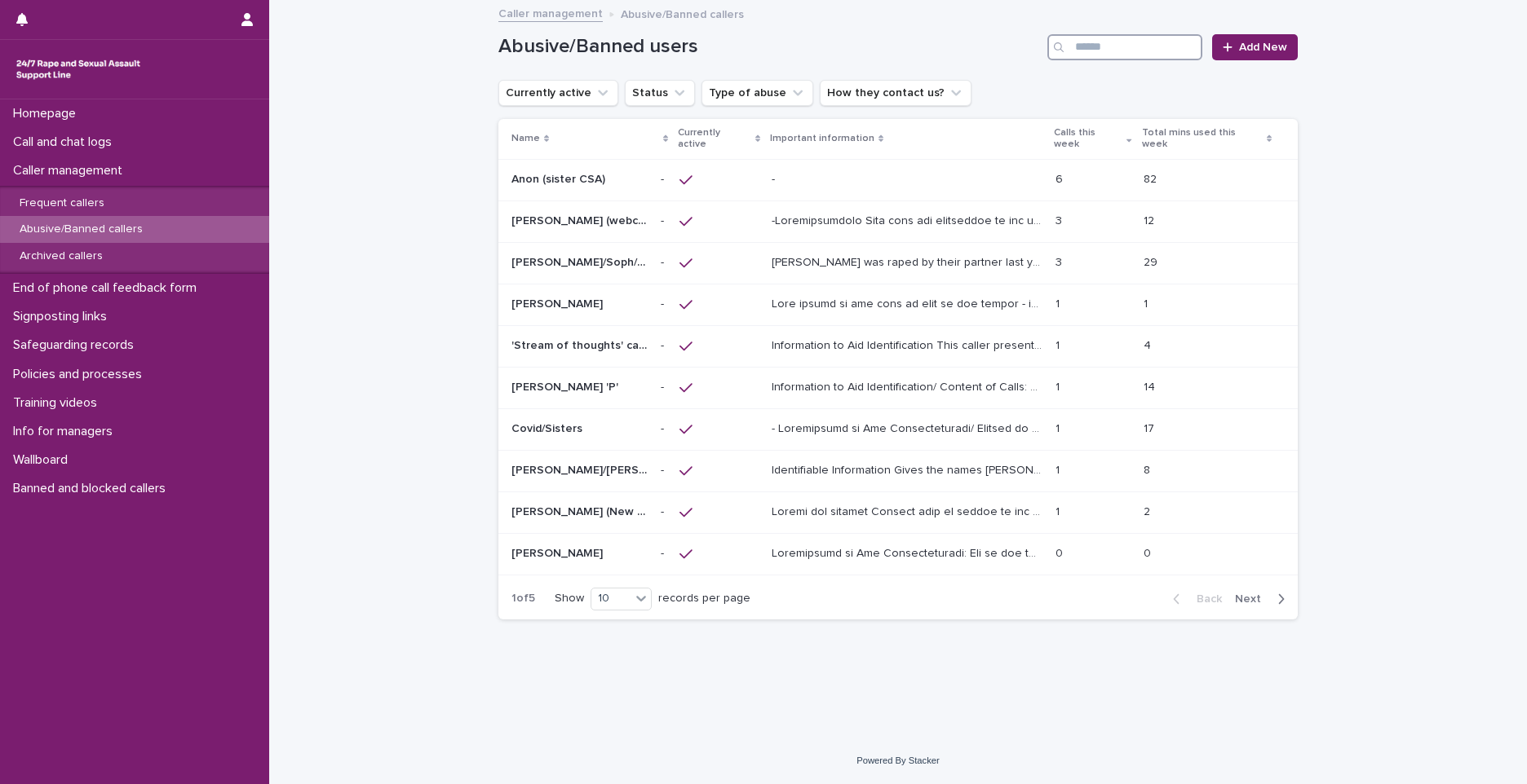
click at [1124, 42] on input "Search" at bounding box center [1124, 46] width 155 height 26
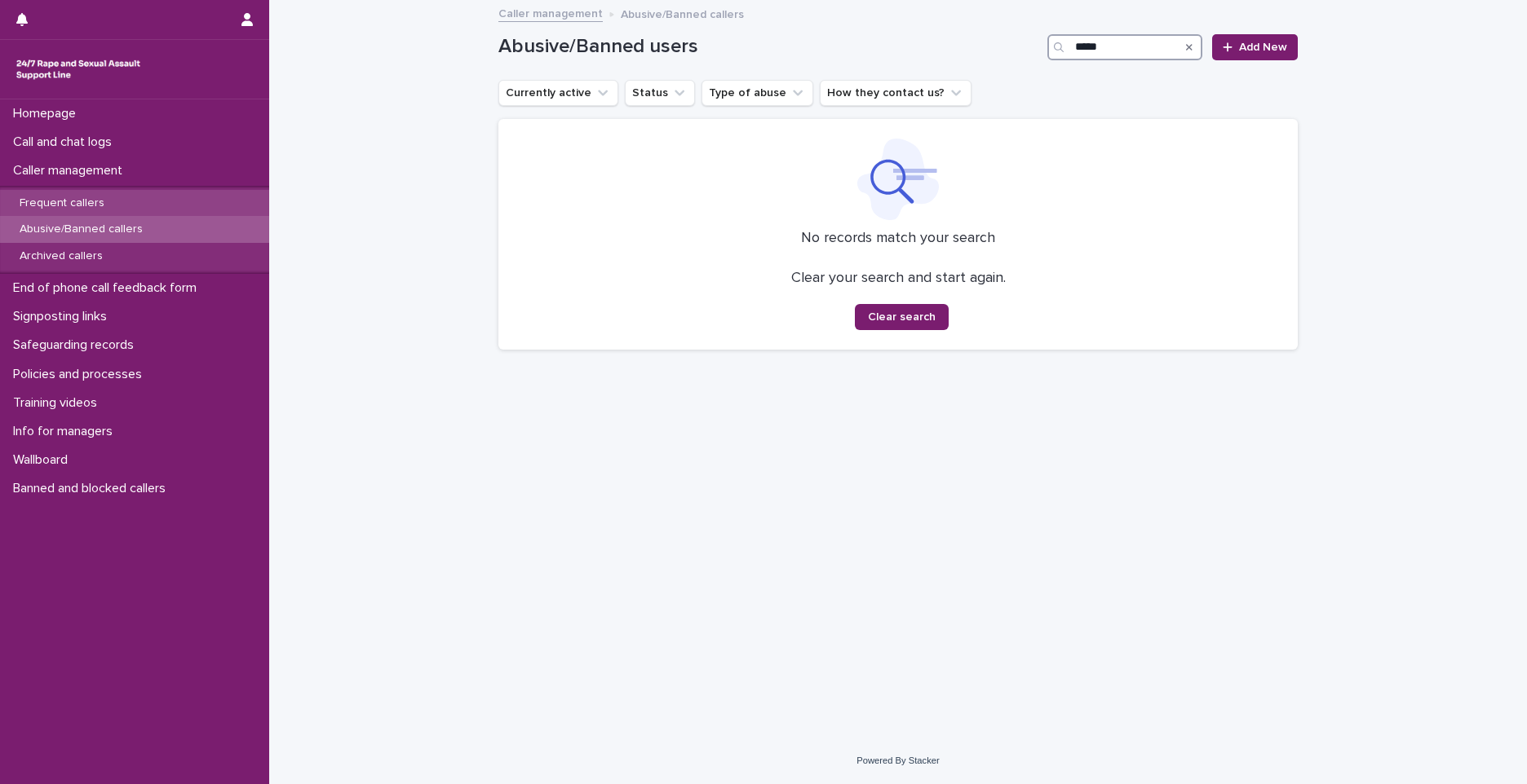
type input "*****"
click at [144, 204] on div "Frequent callers" at bounding box center [134, 204] width 269 height 27
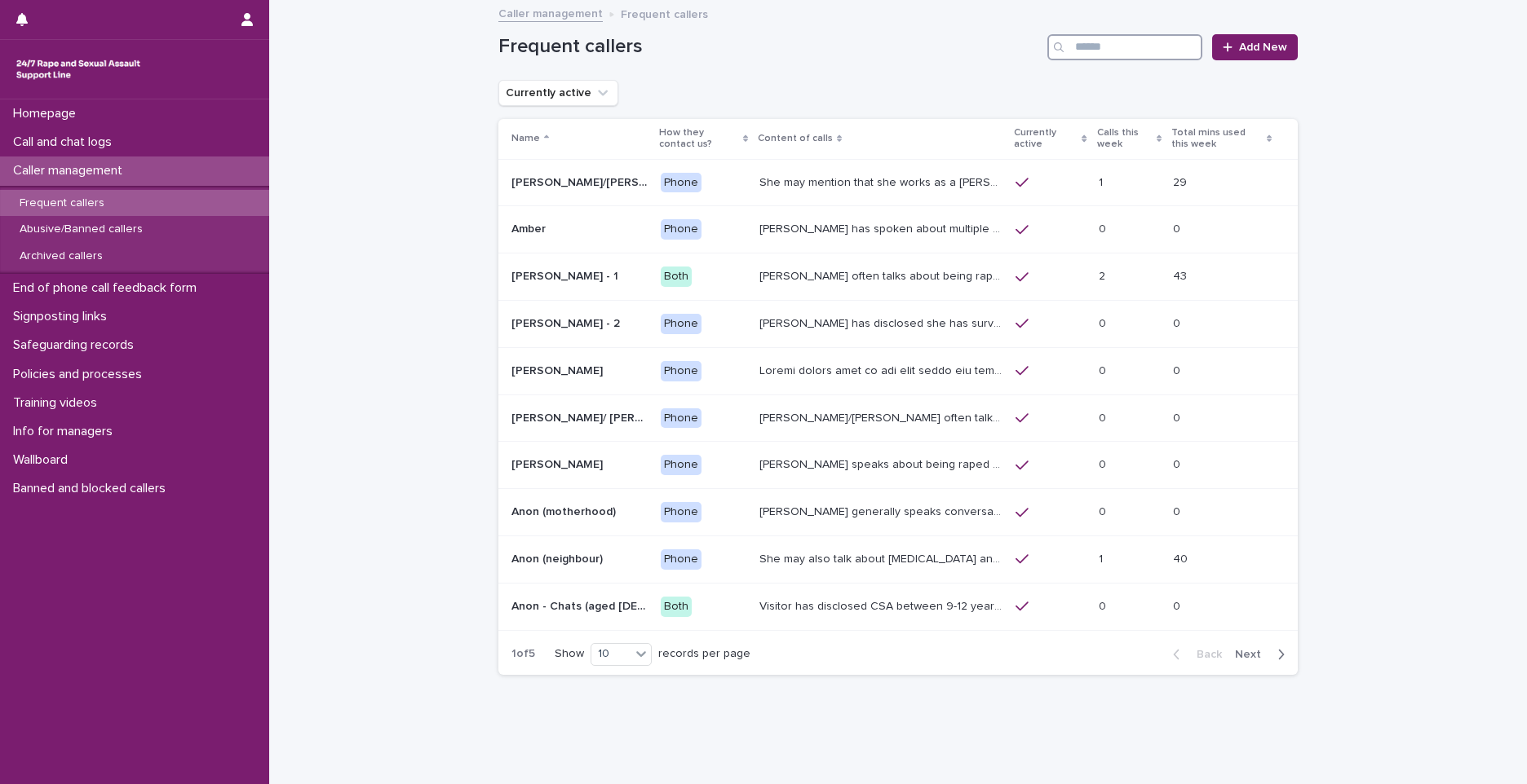
click at [1144, 50] on input "Search" at bounding box center [1124, 46] width 155 height 26
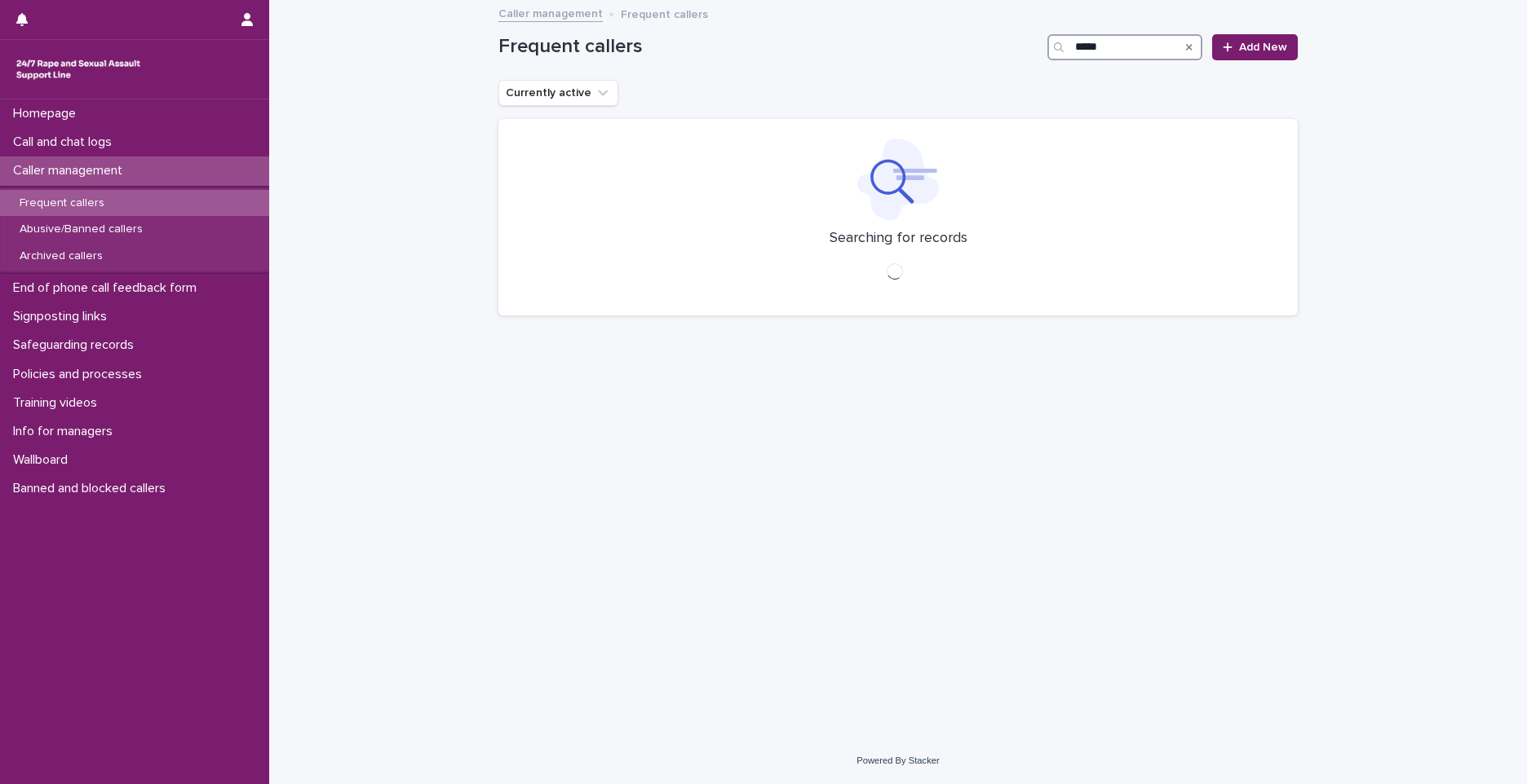
type input "******"
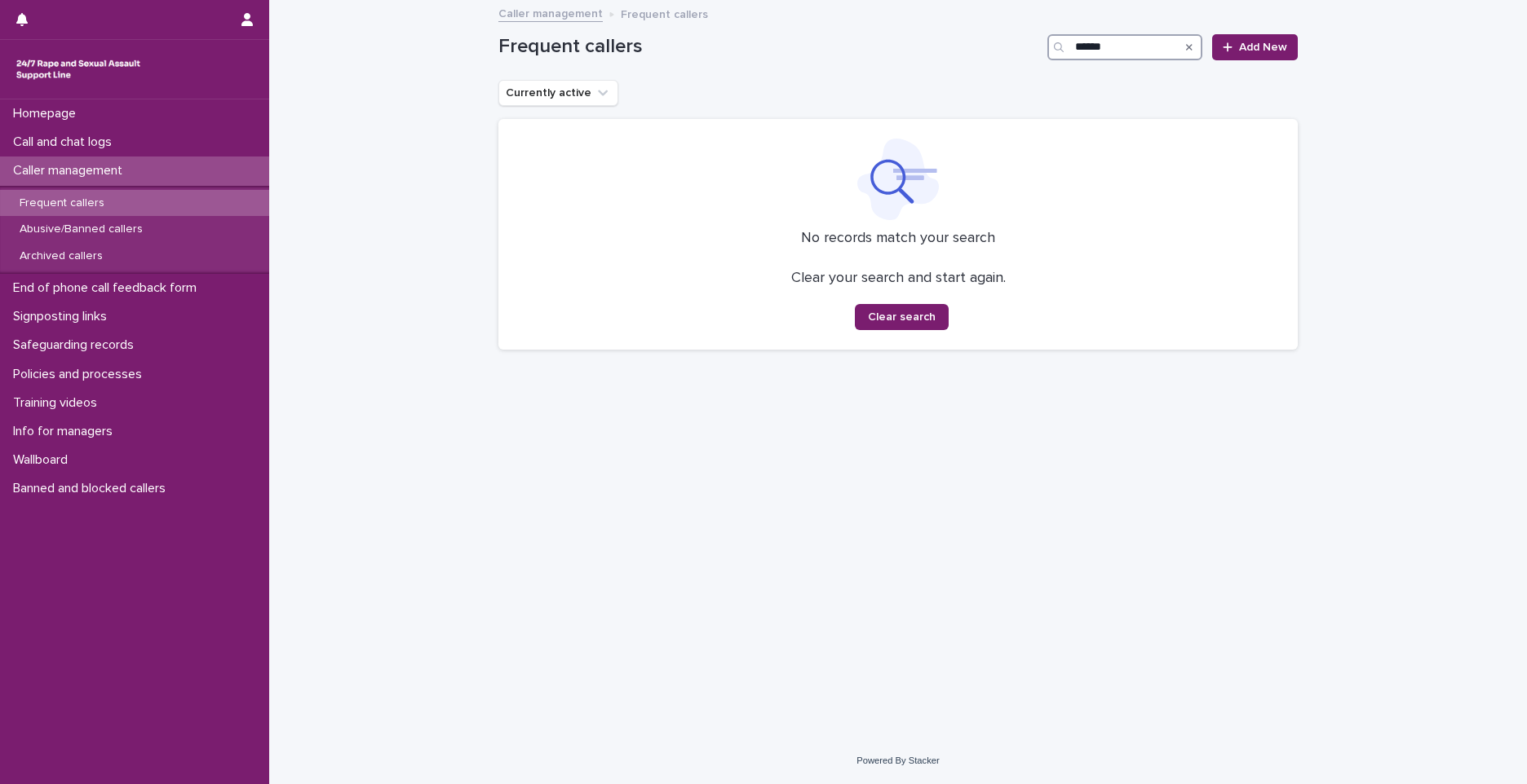
drag, startPoint x: 1120, startPoint y: 46, endPoint x: 1062, endPoint y: 61, distance: 59.9
click at [1062, 61] on div "Frequent callers ****** Add New" at bounding box center [898, 41] width 800 height 79
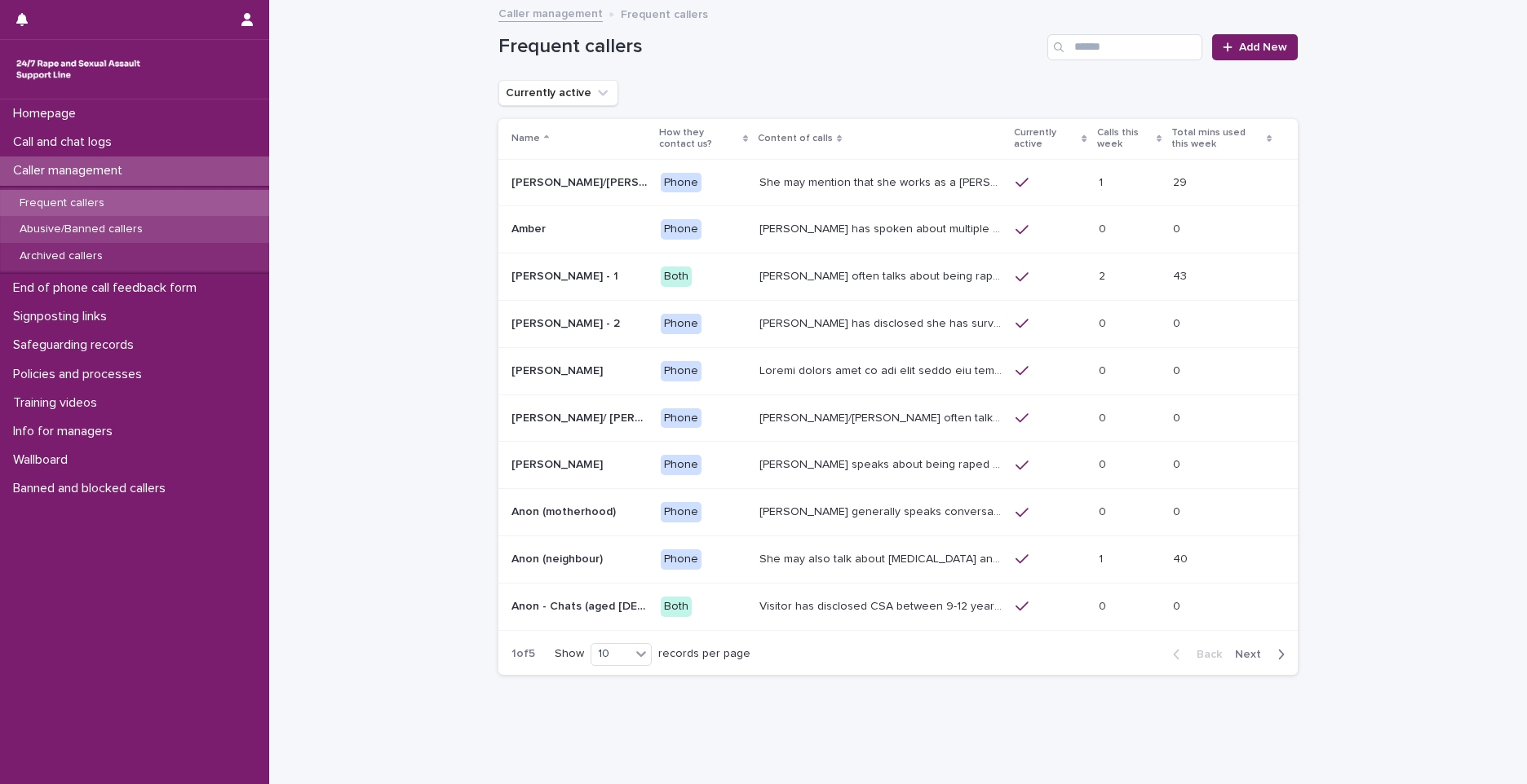
click at [78, 222] on p "Abusive/Banned callers" at bounding box center [80, 229] width 149 height 14
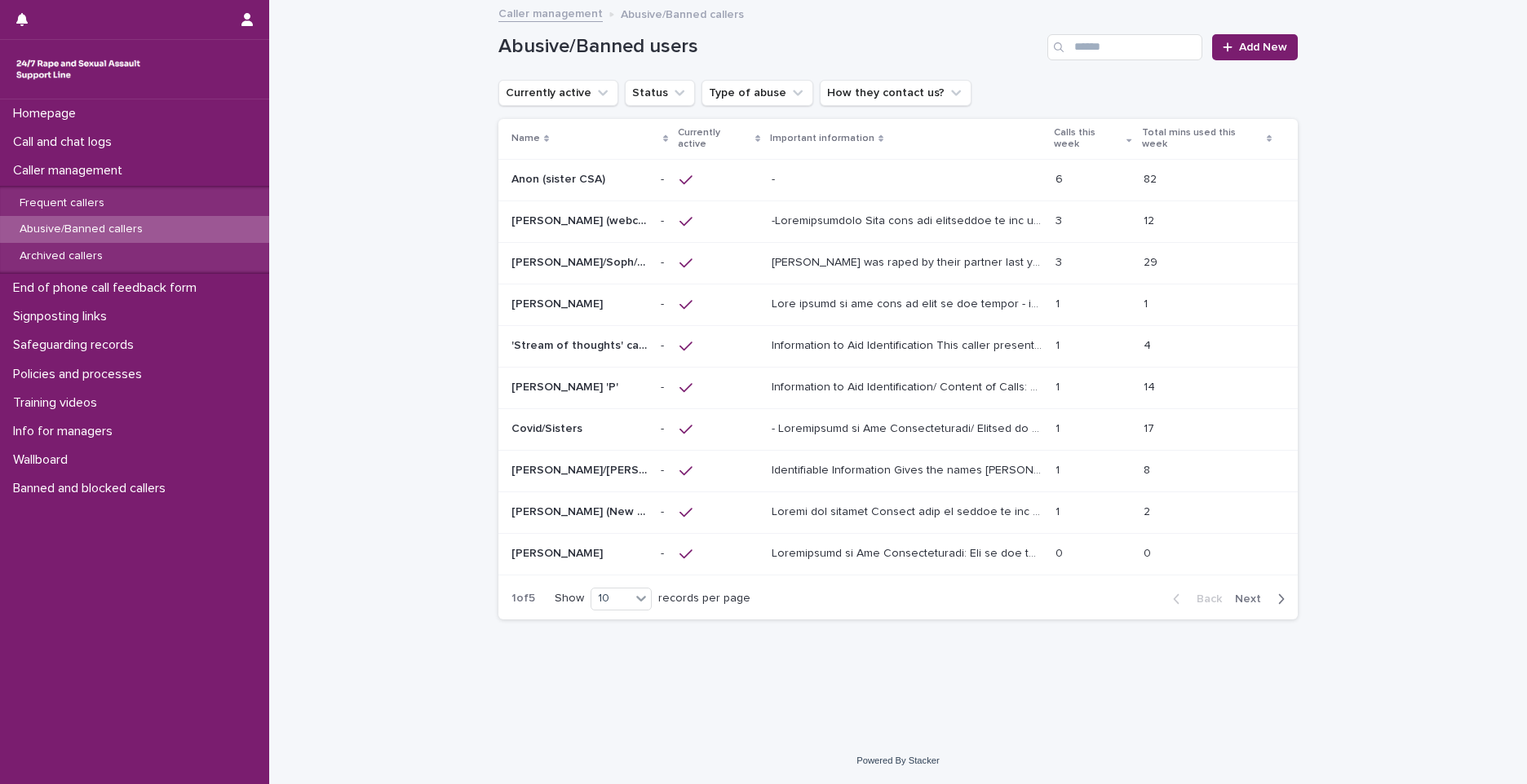
click at [599, 297] on p at bounding box center [579, 304] width 136 height 14
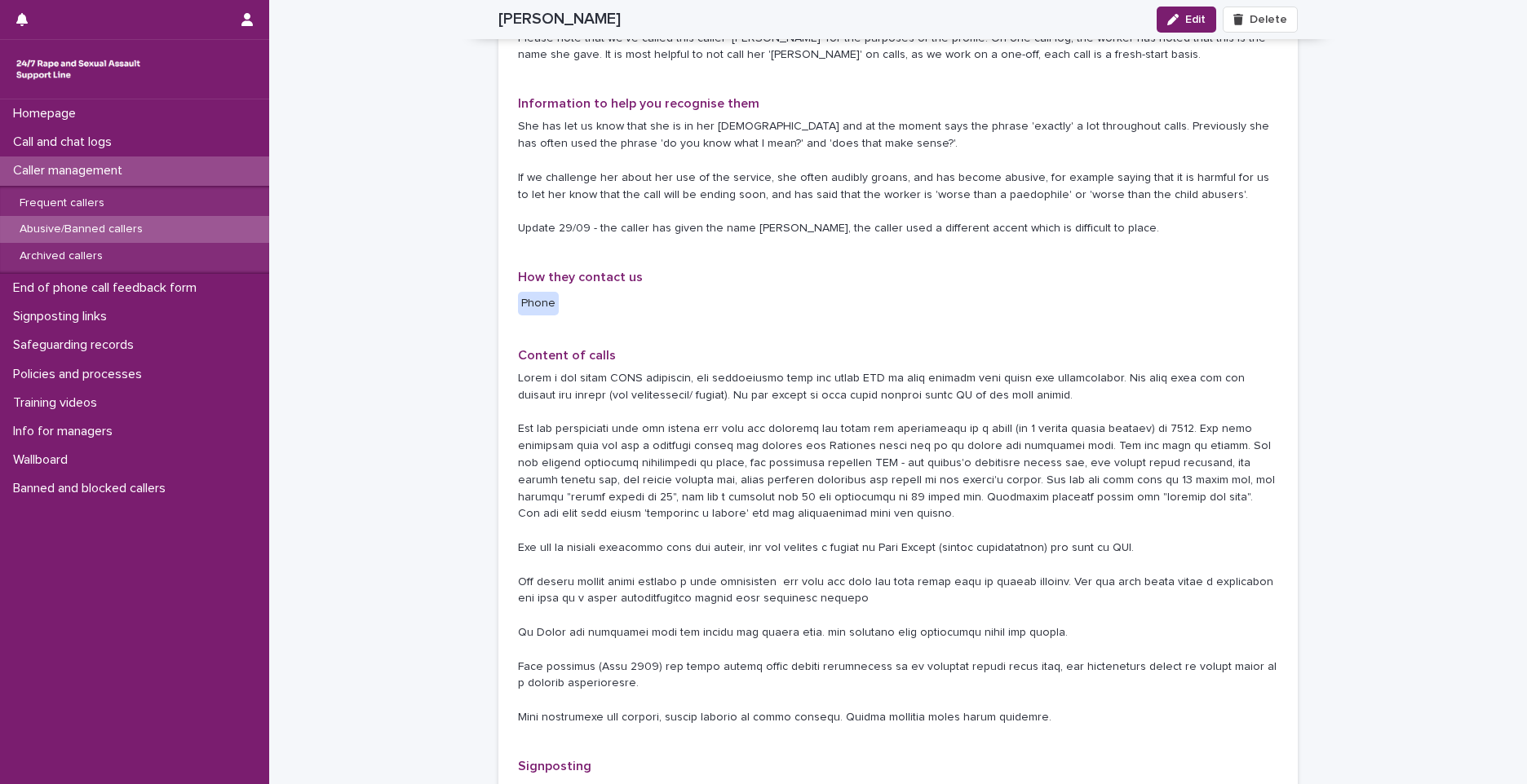
scroll to position [407, 0]
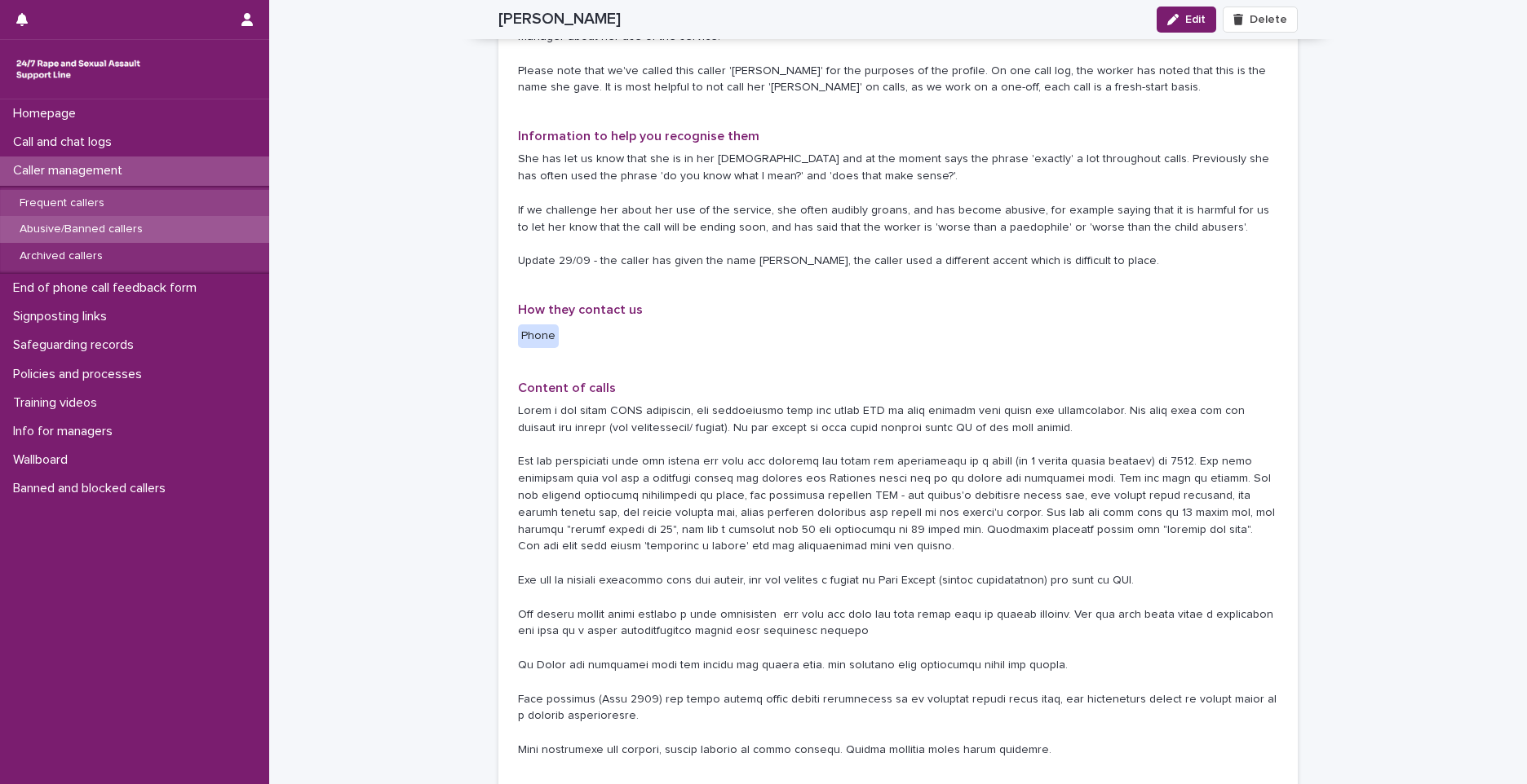
click at [86, 201] on p "Frequent callers" at bounding box center [62, 204] width 111 height 14
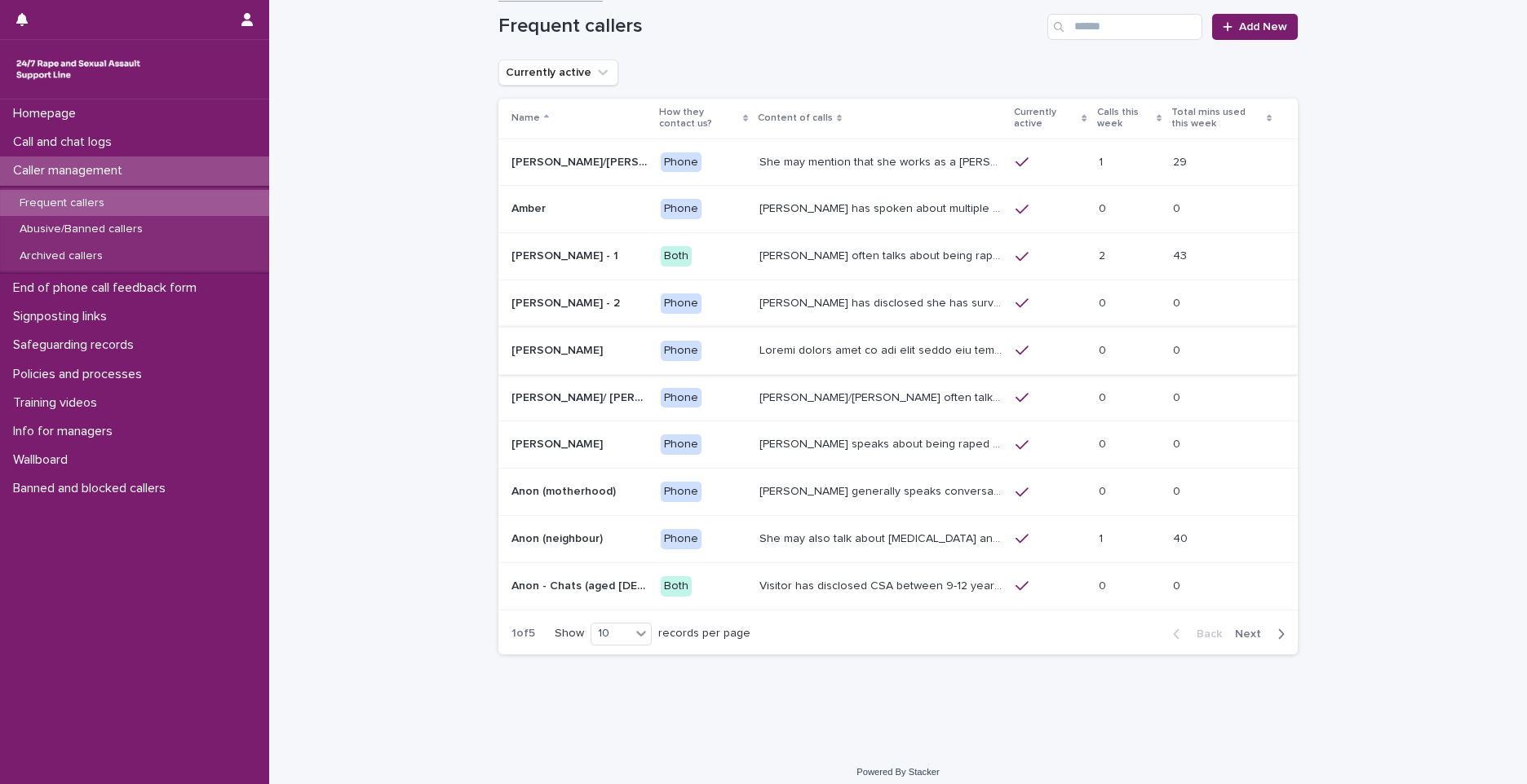
scroll to position [31, 0]
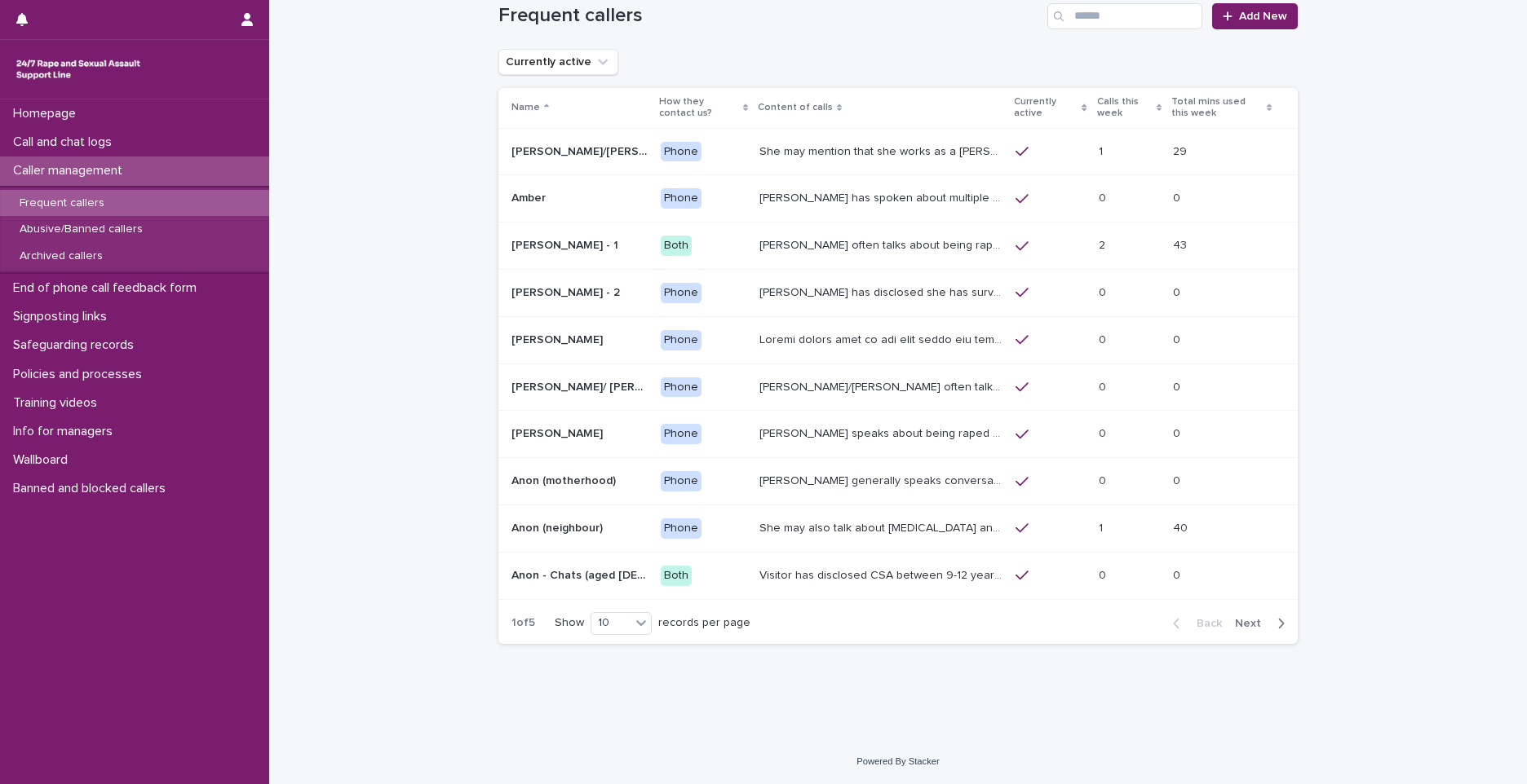
click at [760, 486] on p "Caller generally speaks conversationally about many different things in her lif…" at bounding box center [883, 480] width 247 height 17
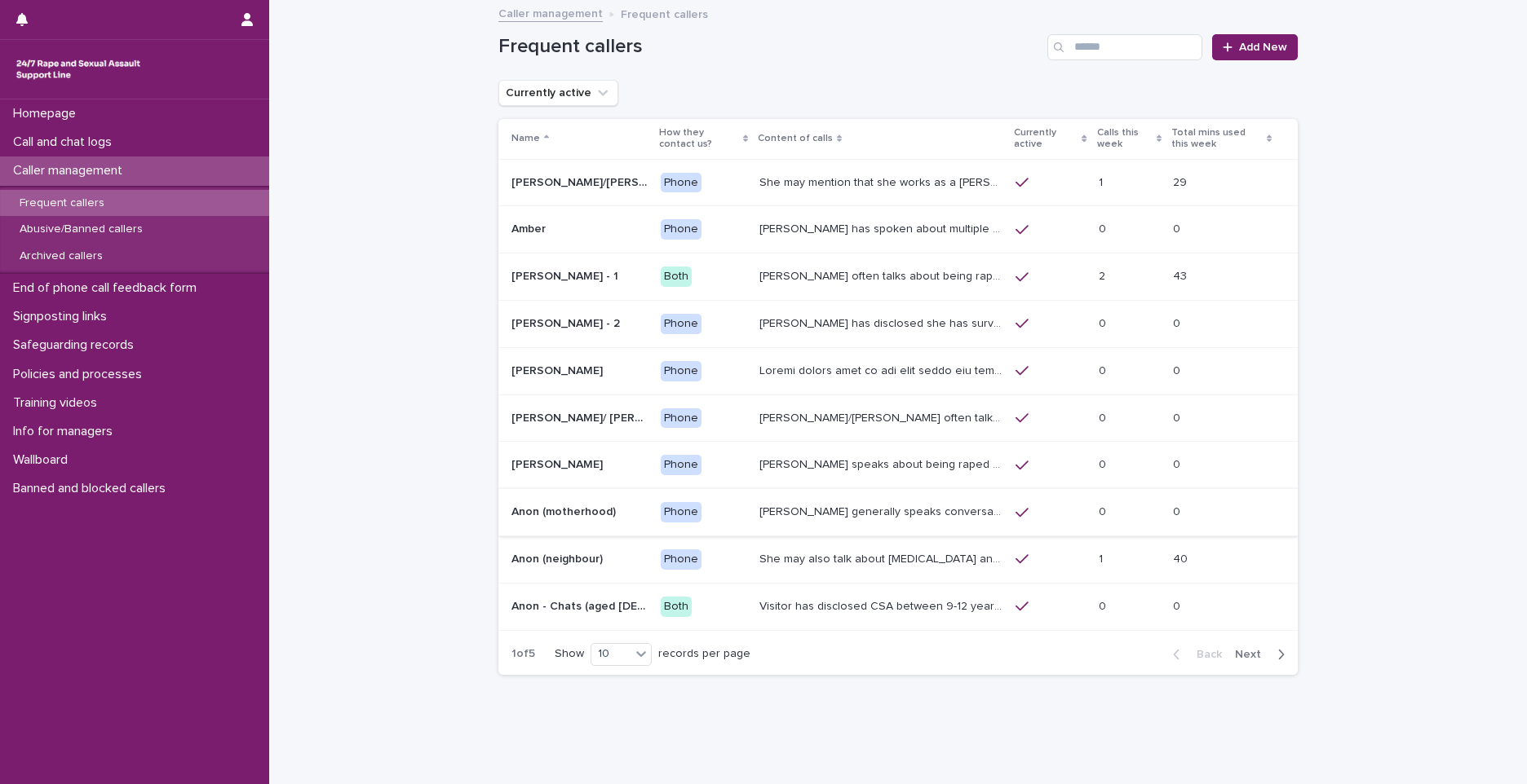
scroll to position [31, 0]
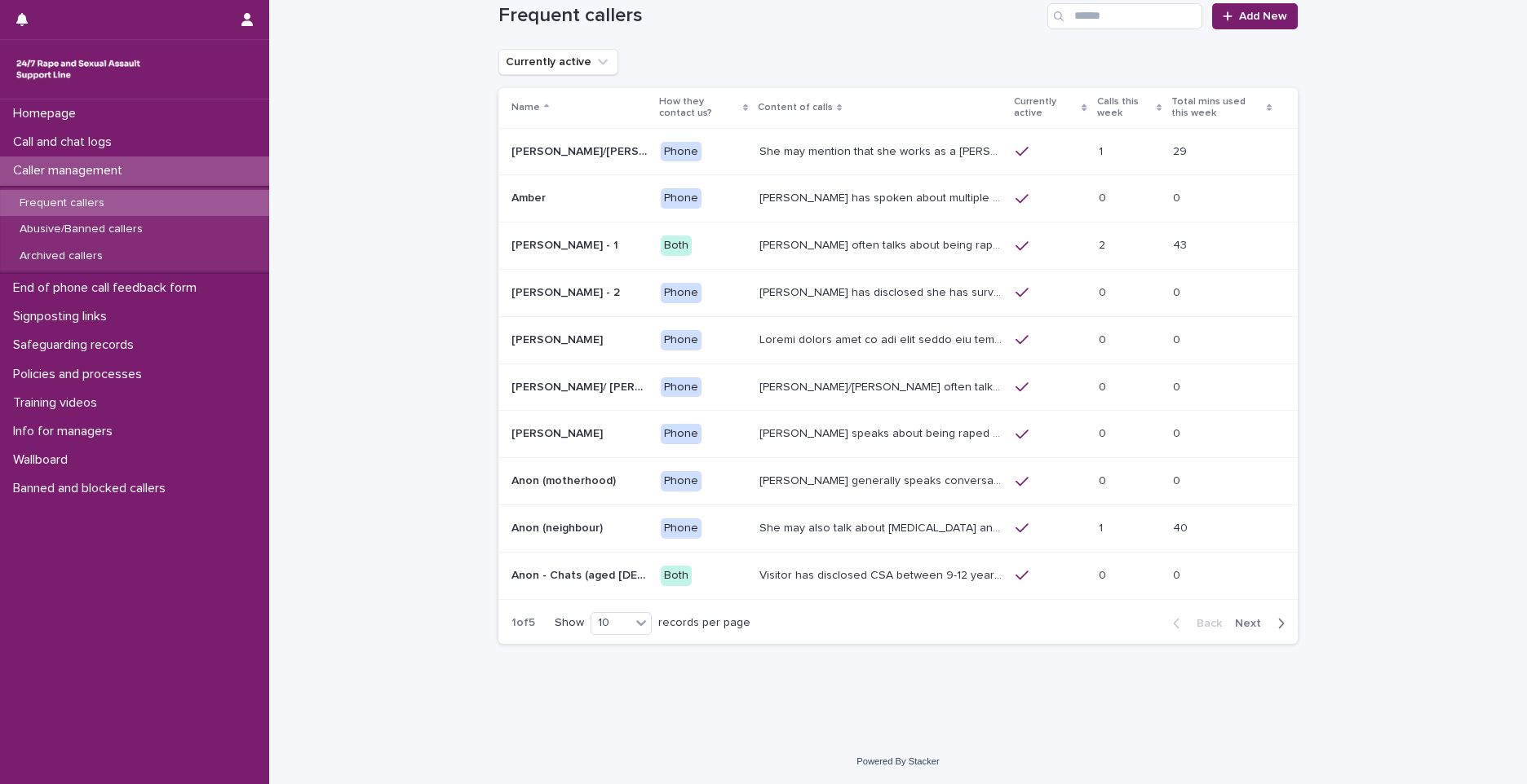
click at [809, 532] on p "She may also talk about child sexual abuse and about currently being physically…" at bounding box center [883, 527] width 247 height 17
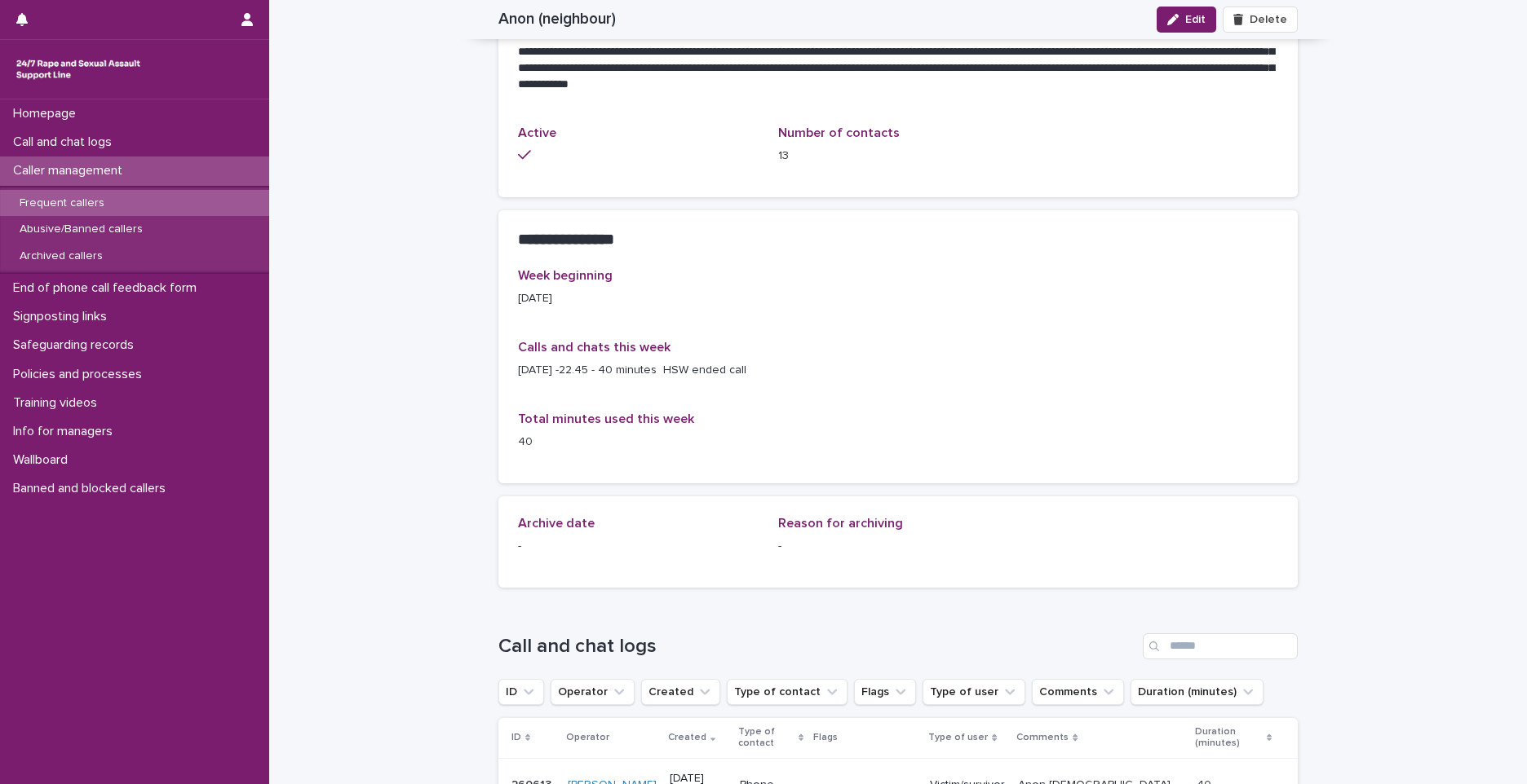
scroll to position [897, 0]
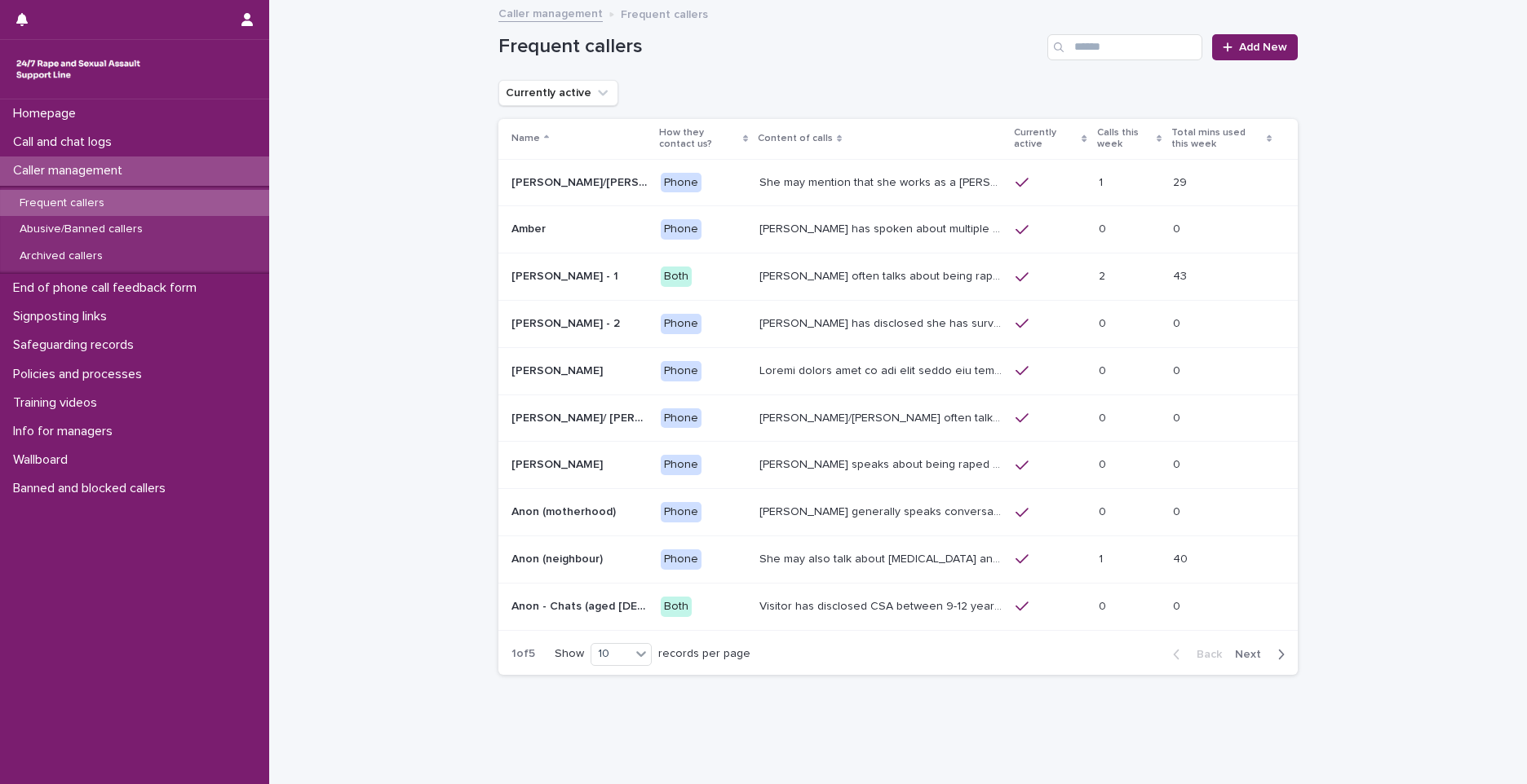
click at [890, 2] on div "Frequent callers Add New" at bounding box center [898, 41] width 800 height 79
